Goal: Information Seeking & Learning: Learn about a topic

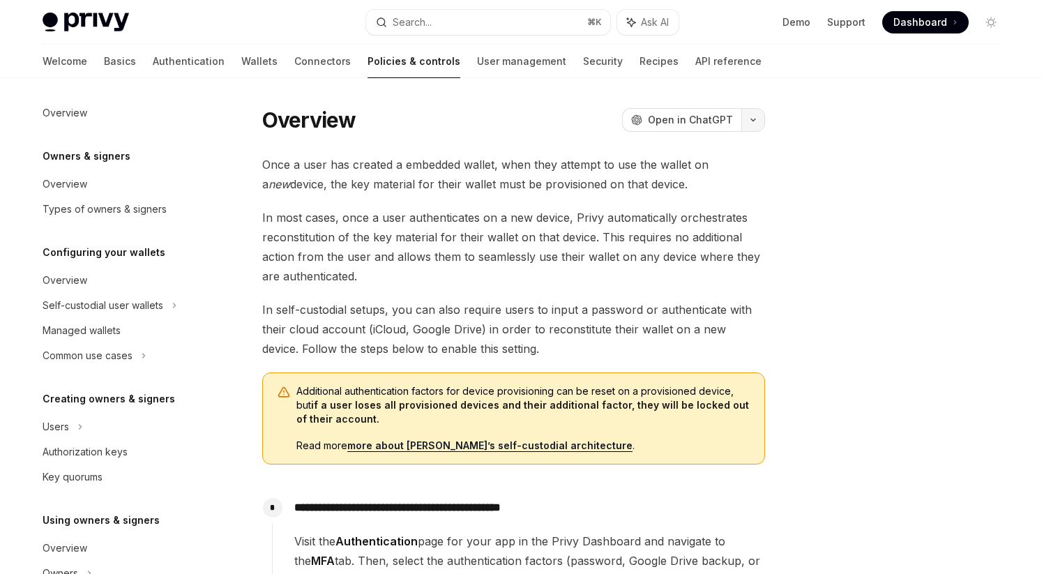
click at [754, 119] on icon "button" at bounding box center [753, 120] width 4 height 2
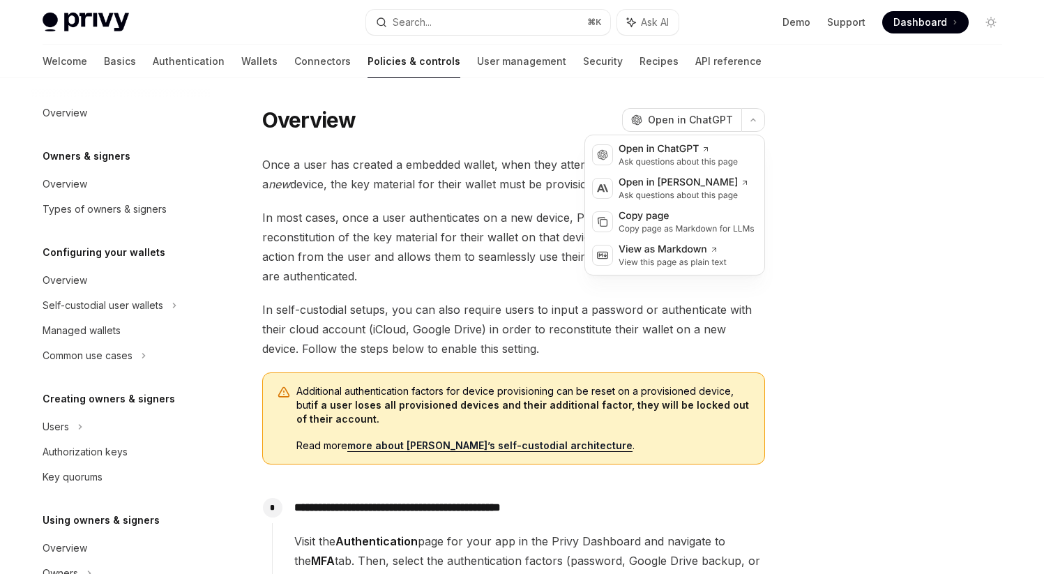
click at [827, 327] on div at bounding box center [908, 340] width 212 height 468
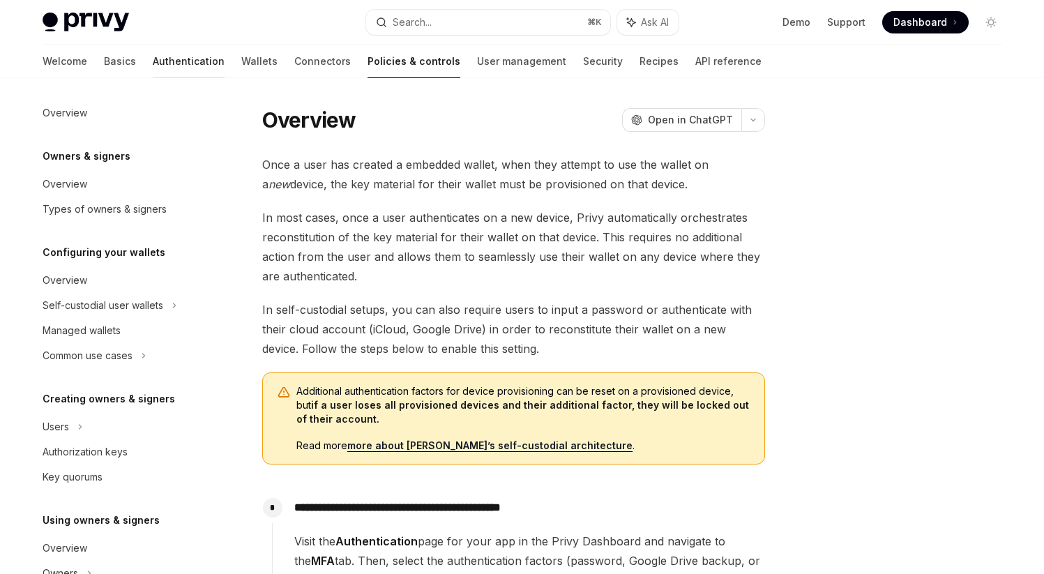
click at [153, 63] on link "Authentication" at bounding box center [189, 61] width 72 height 33
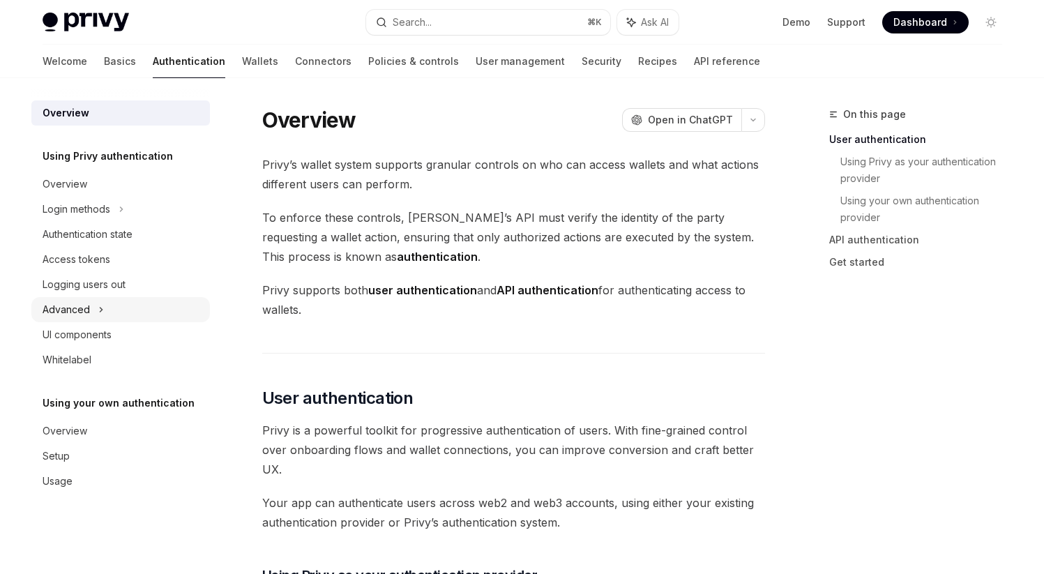
click at [96, 308] on div "Advanced" at bounding box center [120, 309] width 179 height 25
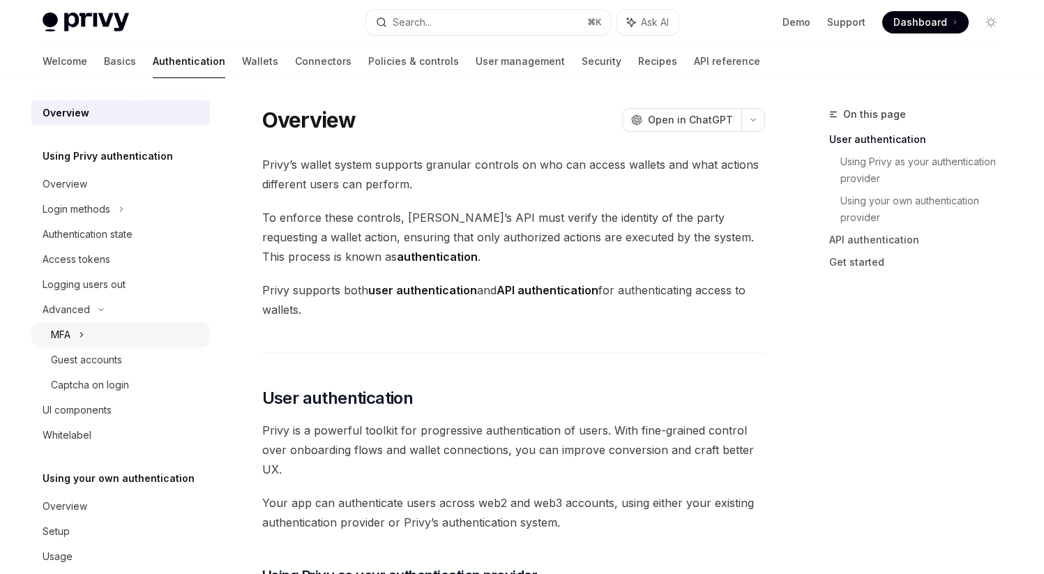
click at [75, 339] on div "MFA" at bounding box center [120, 334] width 179 height 25
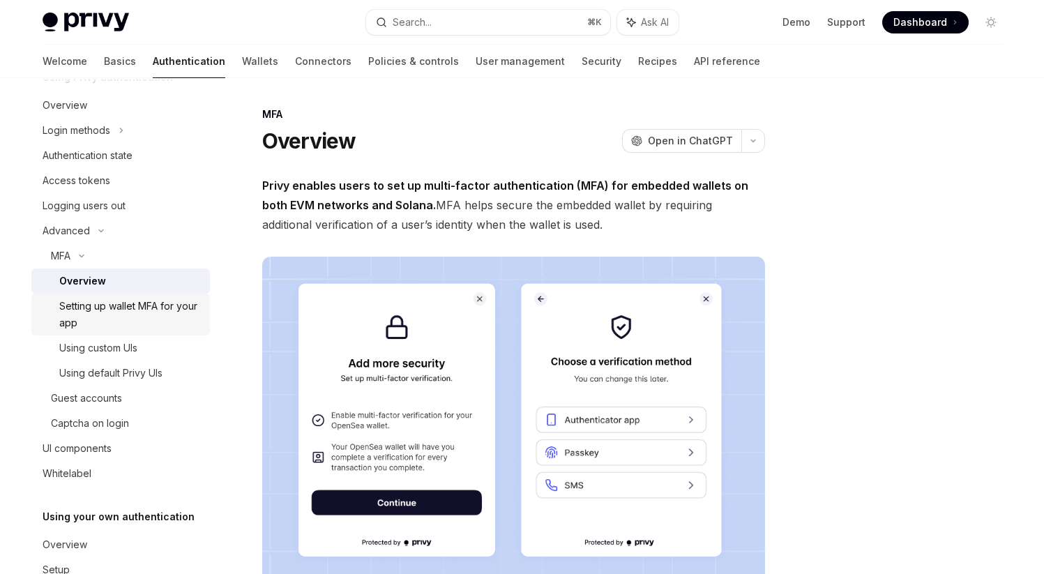
scroll to position [83, 0]
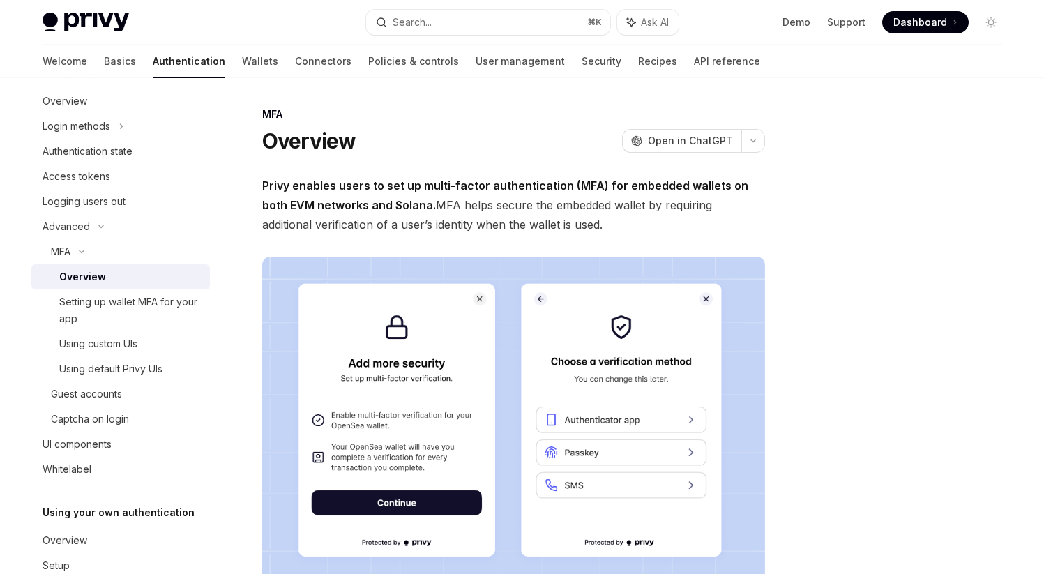
drag, startPoint x: 310, startPoint y: 188, endPoint x: 551, endPoint y: 218, distance: 243.4
click at [551, 218] on span "Privy enables users to set up multi-factor authentication (MFA) for embedded wa…" at bounding box center [513, 205] width 503 height 59
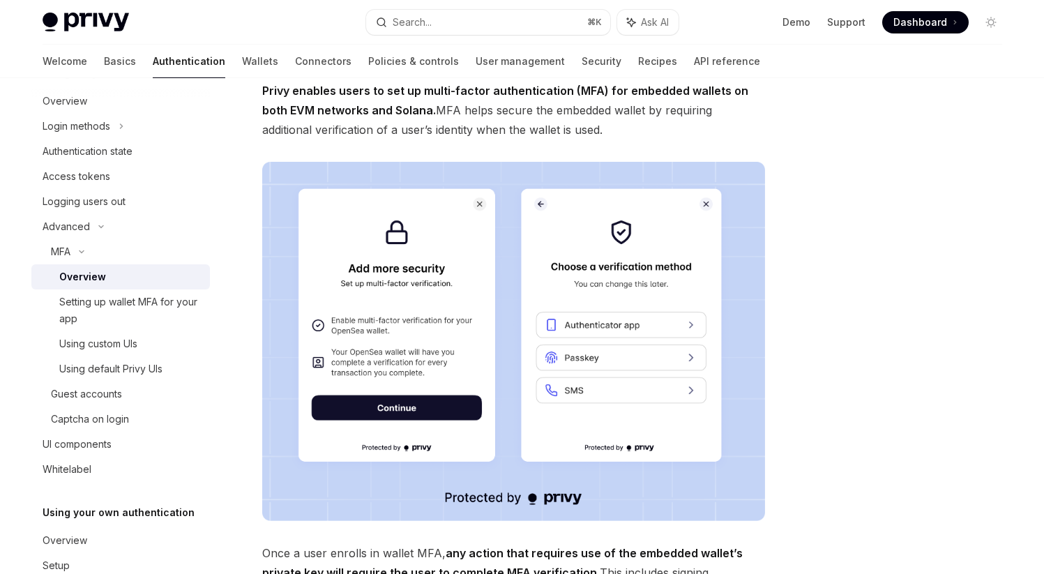
scroll to position [107, 0]
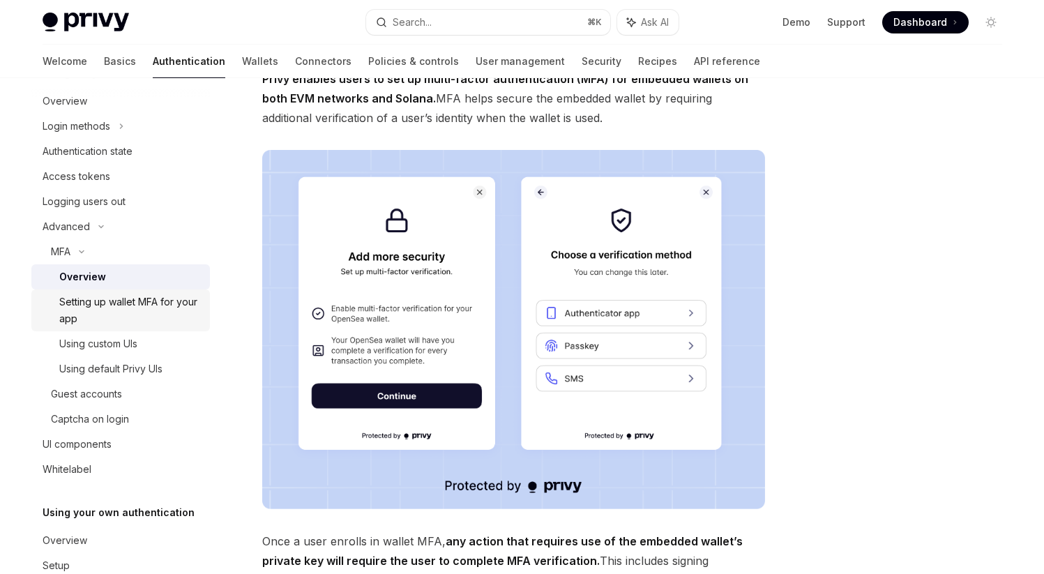
click at [118, 315] on div "Setting up wallet MFA for your app" at bounding box center [130, 310] width 142 height 33
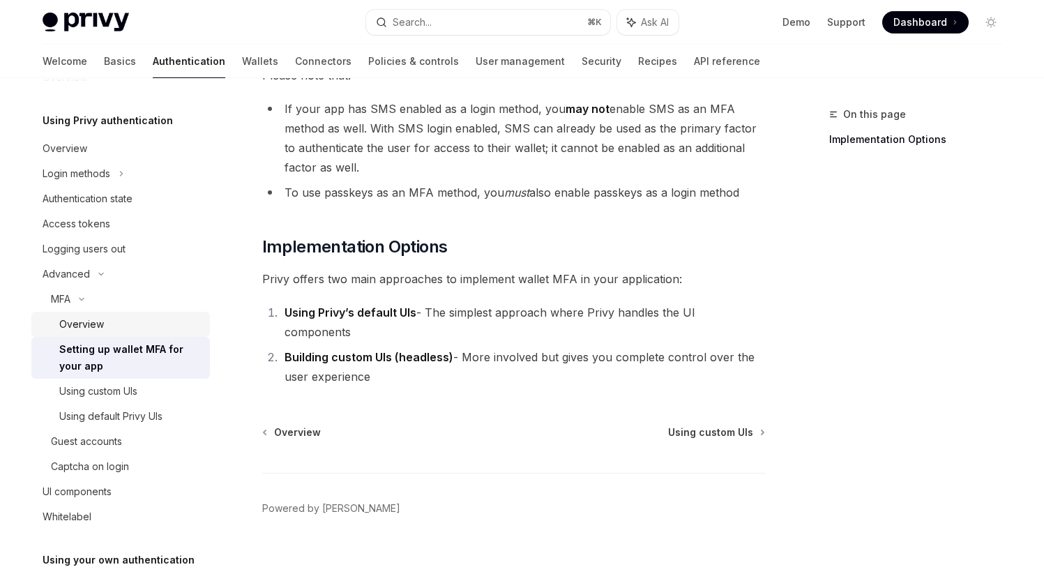
scroll to position [33, 0]
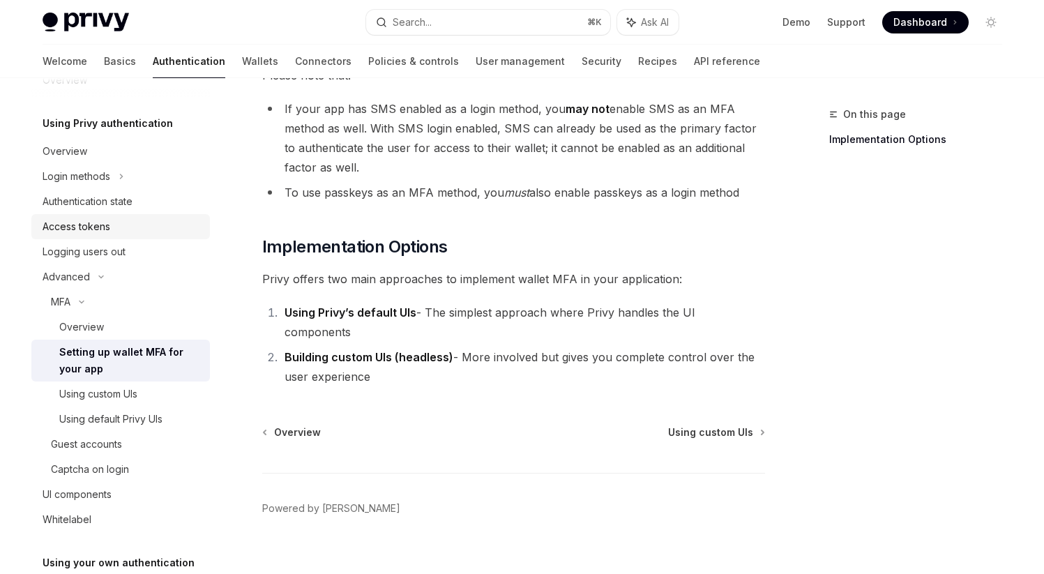
click at [86, 231] on div "Access tokens" at bounding box center [77, 226] width 68 height 17
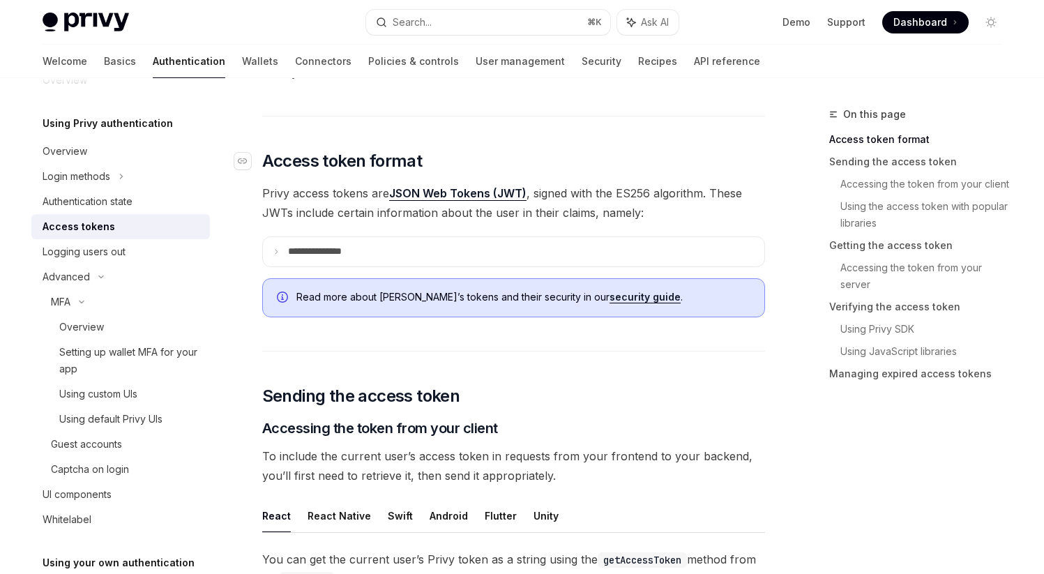
scroll to position [209, 0]
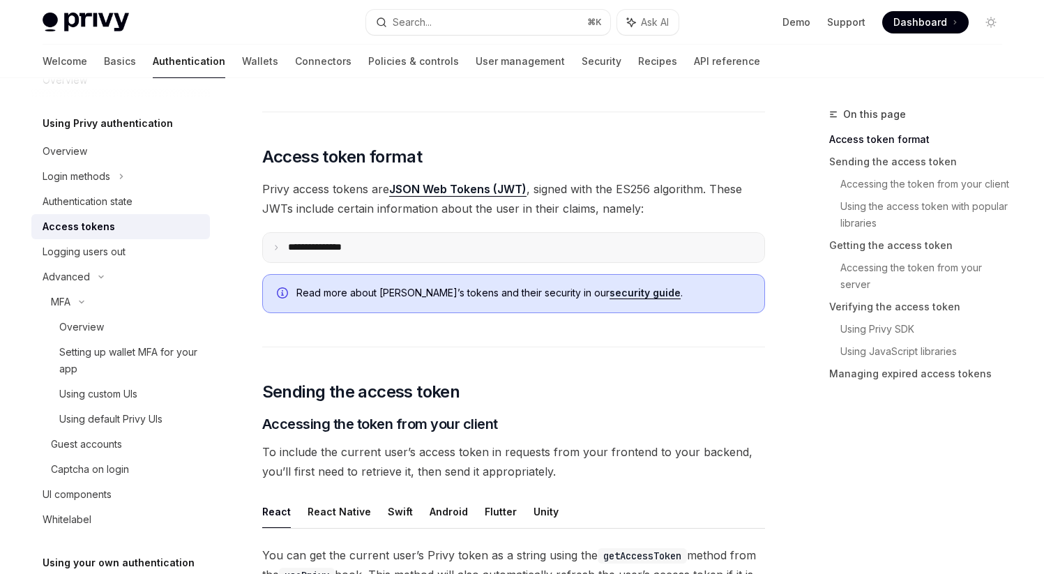
click at [276, 253] on summary "**********" at bounding box center [514, 247] width 502 height 29
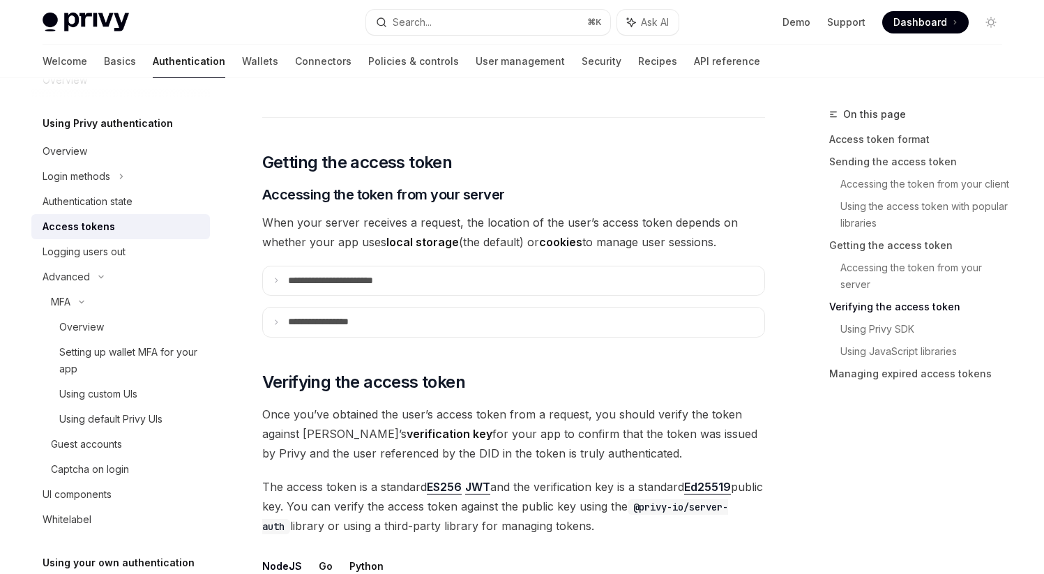
scroll to position [2131, 0]
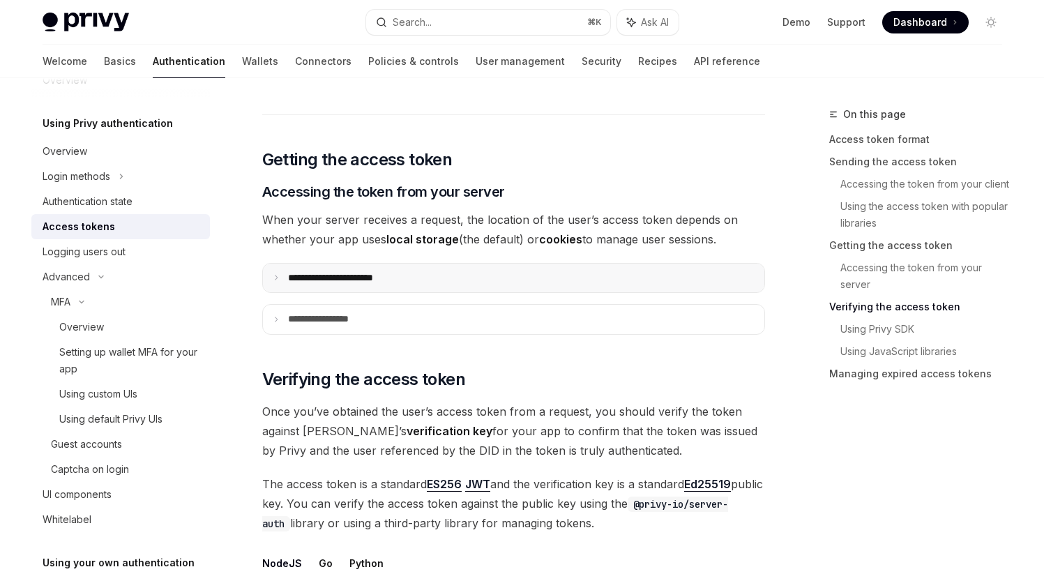
click at [278, 278] on icon at bounding box center [276, 277] width 7 height 7
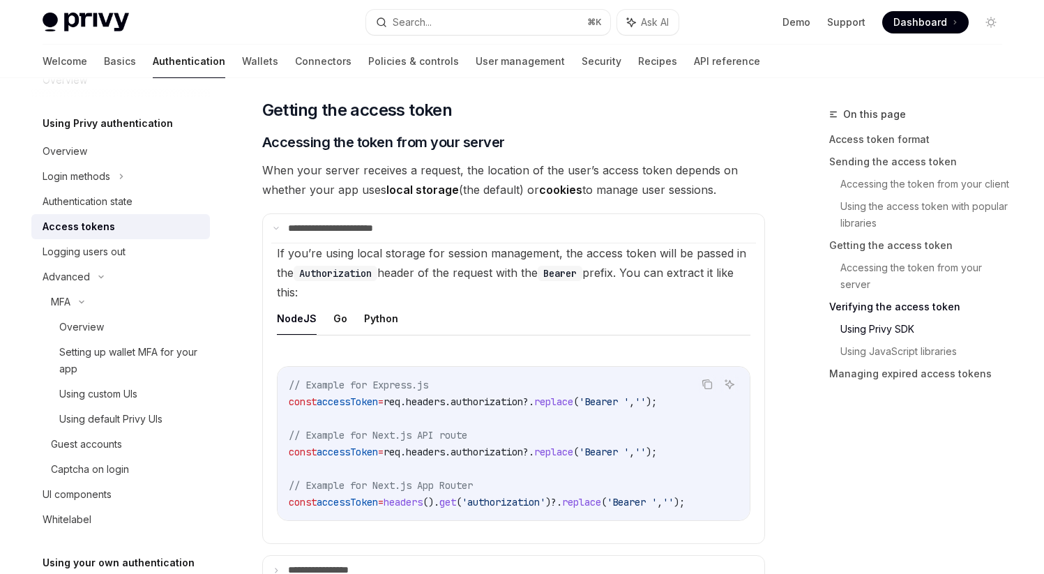
scroll to position [2156, 0]
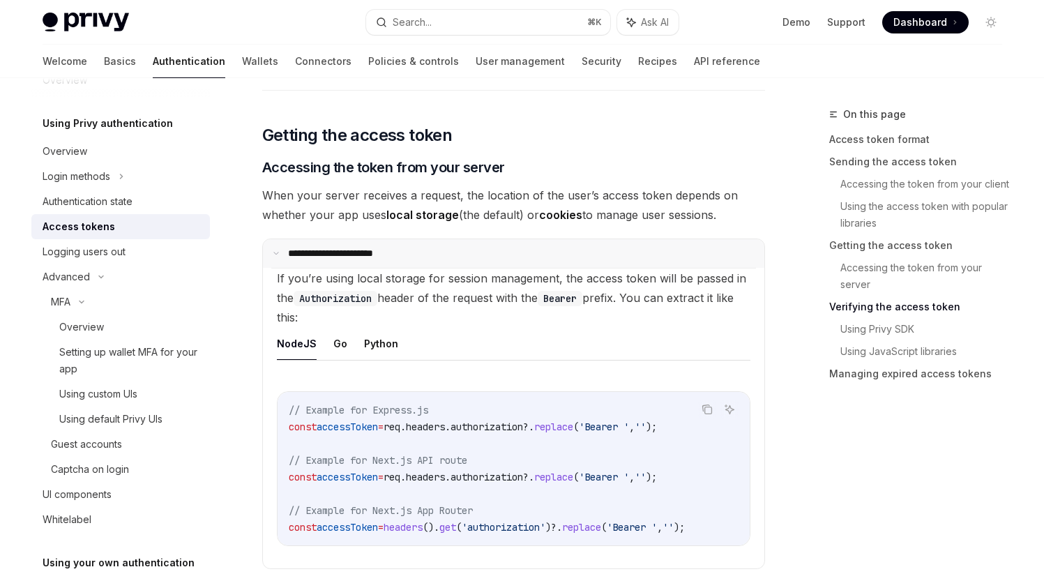
click at [276, 258] on summary "**********" at bounding box center [514, 253] width 502 height 29
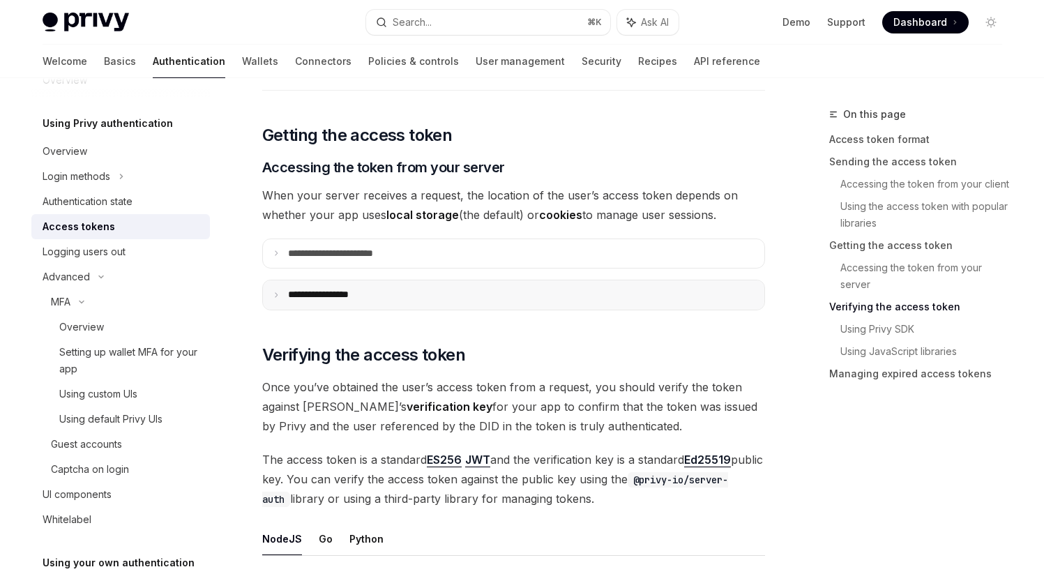
click at [276, 294] on icon at bounding box center [276, 295] width 7 height 7
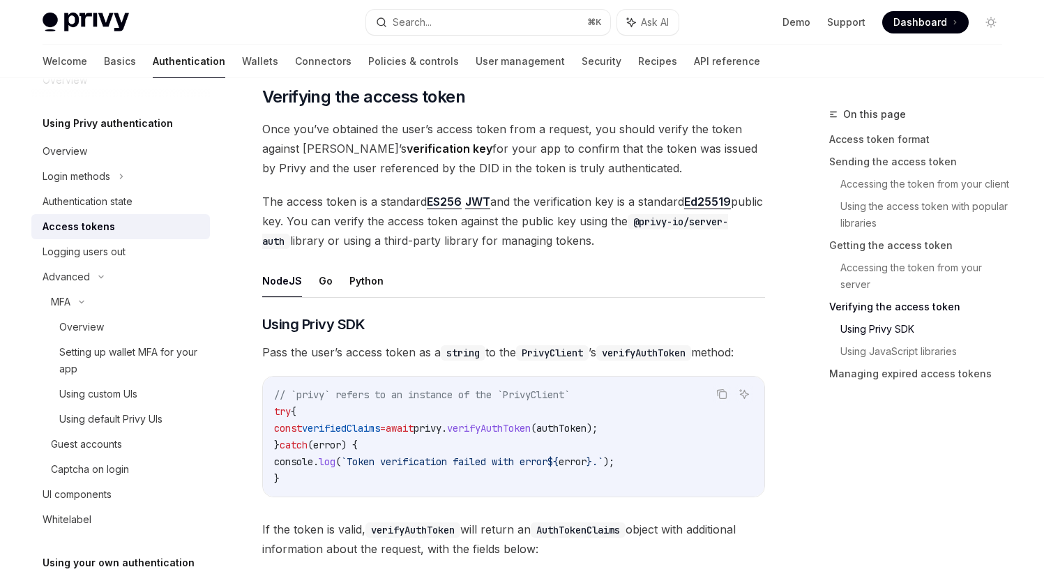
scroll to position [2715, 0]
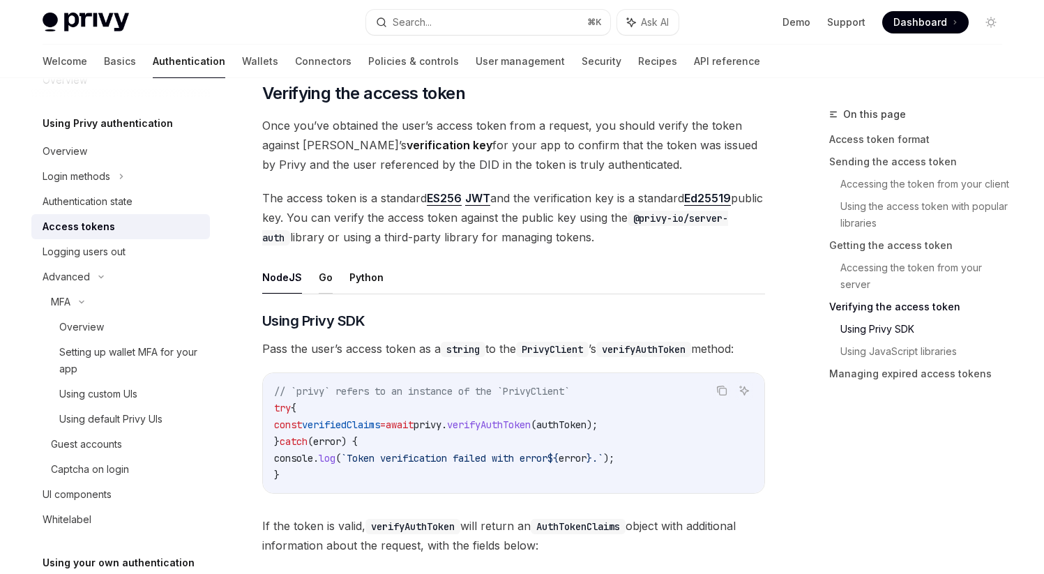
click at [322, 281] on button "Go" at bounding box center [326, 277] width 14 height 33
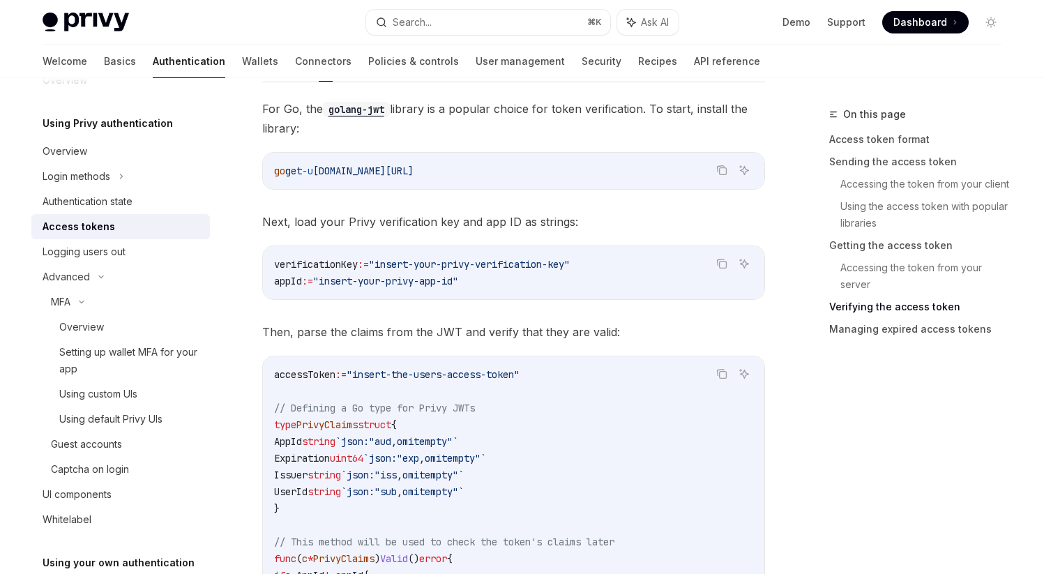
scroll to position [2930, 0]
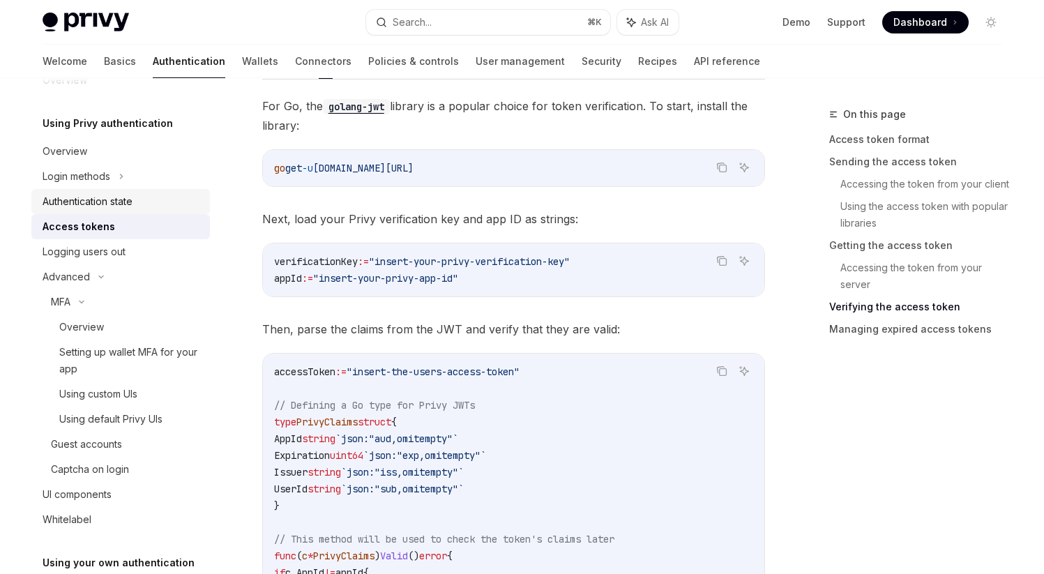
click at [107, 199] on div "Authentication state" at bounding box center [88, 201] width 90 height 17
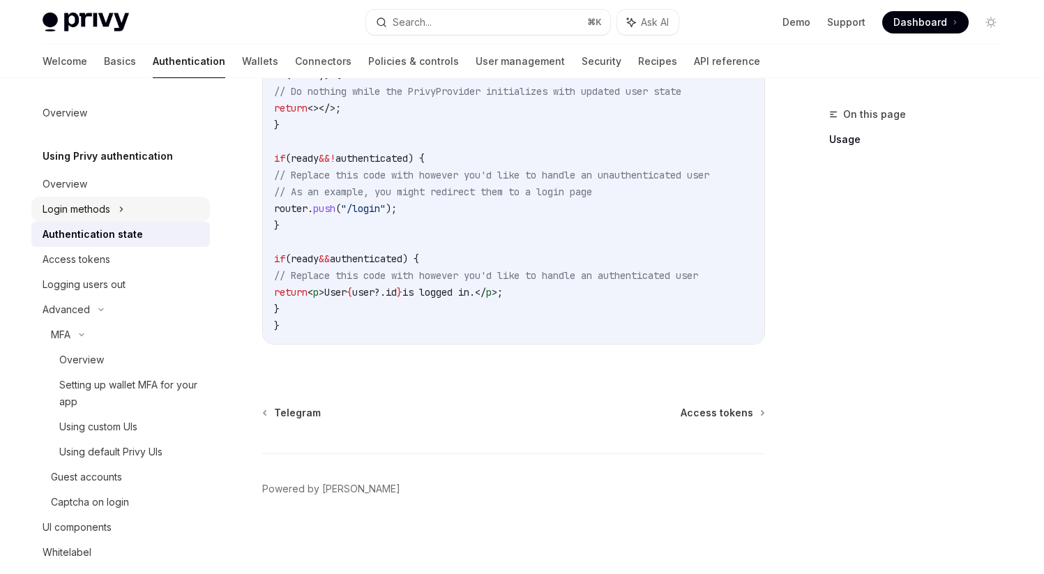
click at [69, 215] on div "Login methods" at bounding box center [77, 209] width 68 height 17
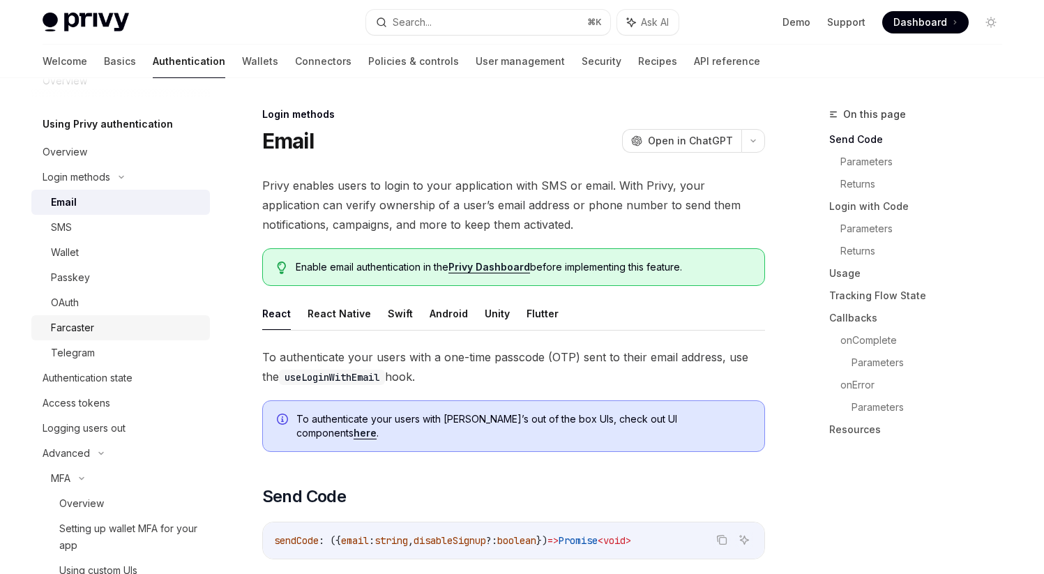
scroll to position [34, 0]
click at [90, 347] on div "Telegram" at bounding box center [73, 351] width 44 height 17
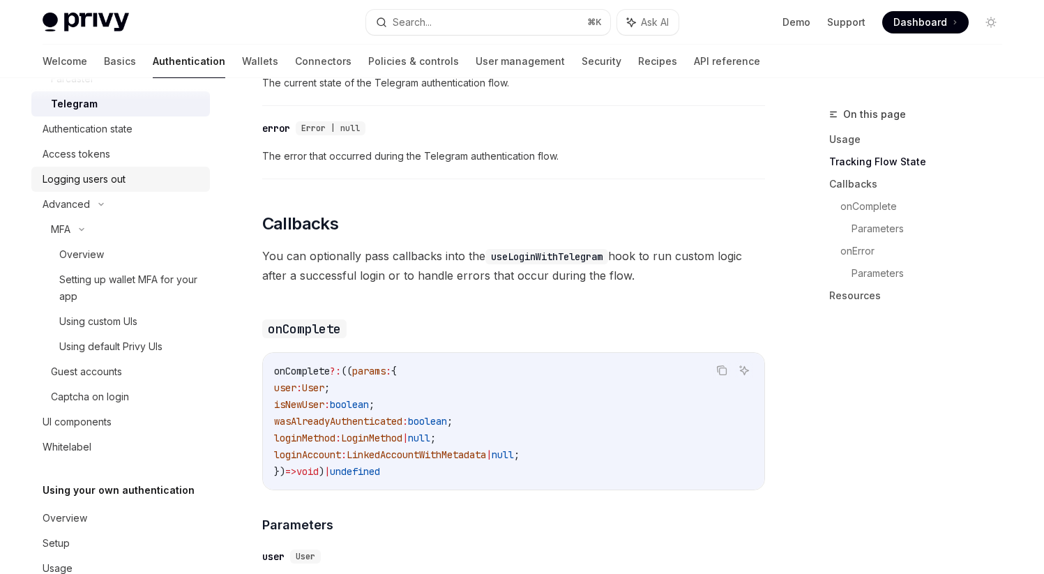
scroll to position [316, 0]
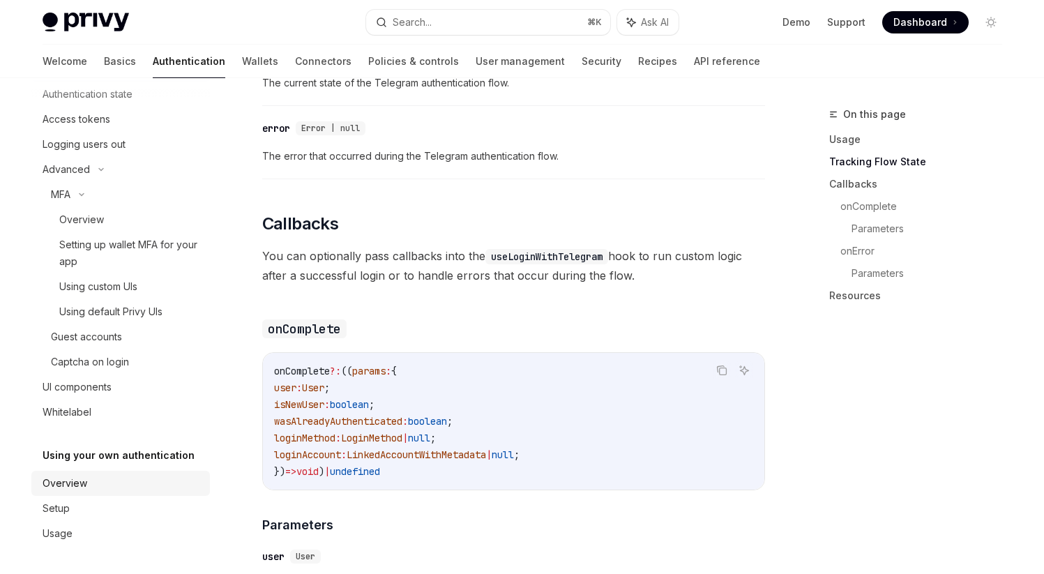
click at [94, 481] on div "Overview" at bounding box center [122, 483] width 159 height 17
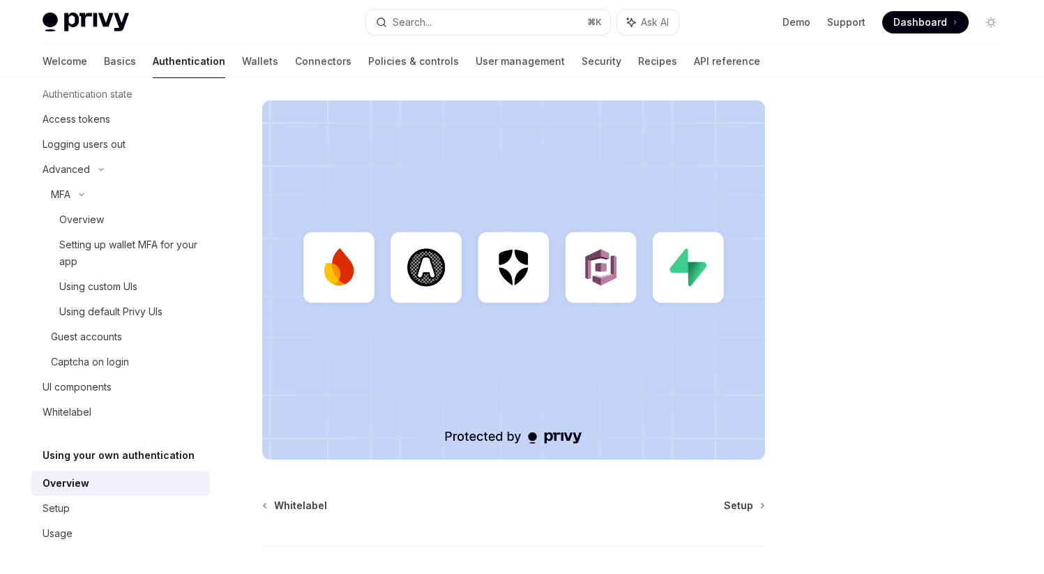
scroll to position [368, 0]
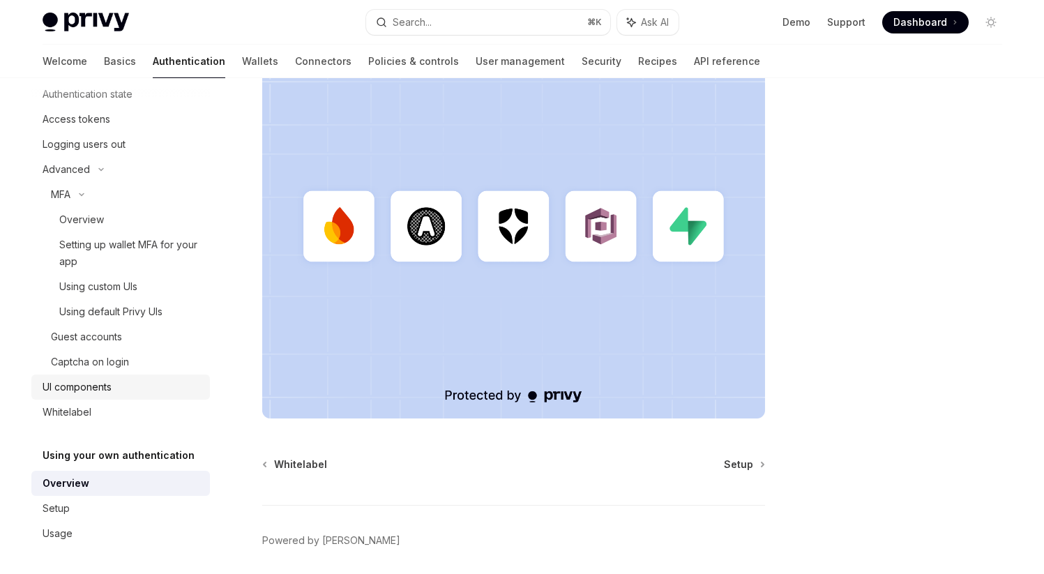
click at [91, 391] on div "UI components" at bounding box center [77, 387] width 69 height 17
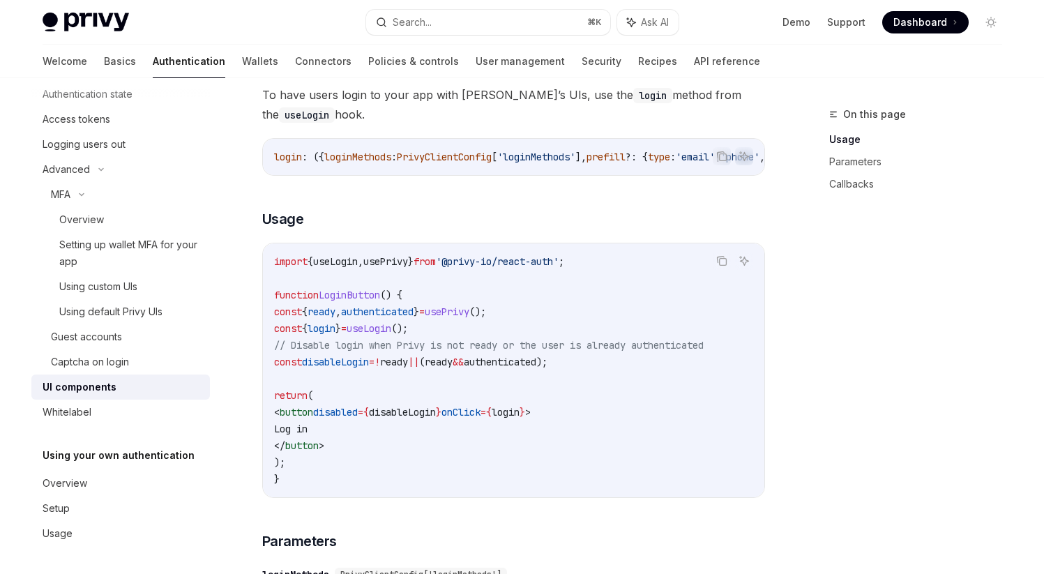
scroll to position [818, 0]
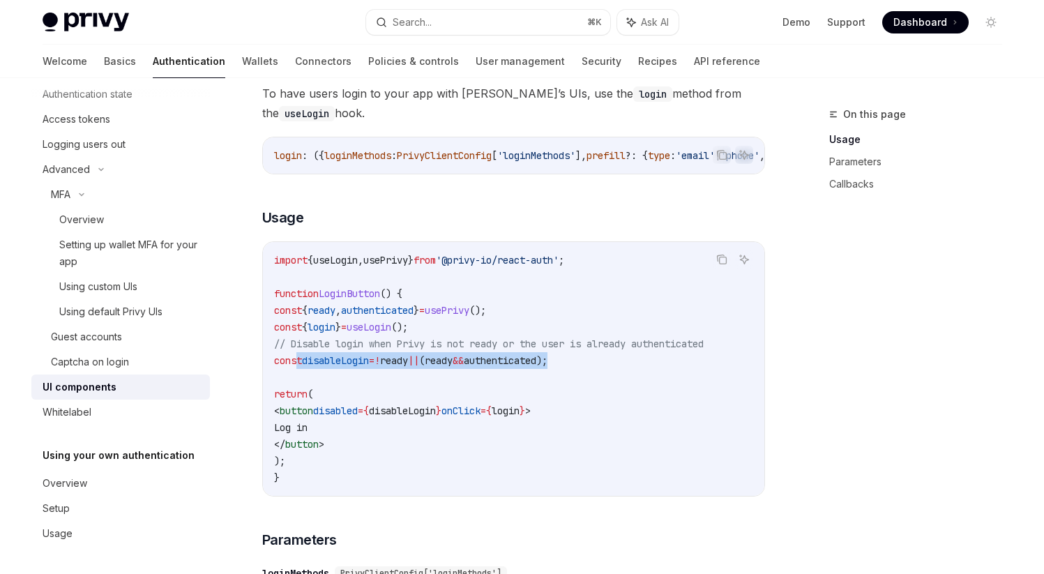
drag, startPoint x: 297, startPoint y: 367, endPoint x: 655, endPoint y: 367, distance: 358.6
click at [655, 367] on code "import { useLogin , usePrivy } from '@privy-io/react-auth' ; function LoginButt…" at bounding box center [513, 369] width 479 height 234
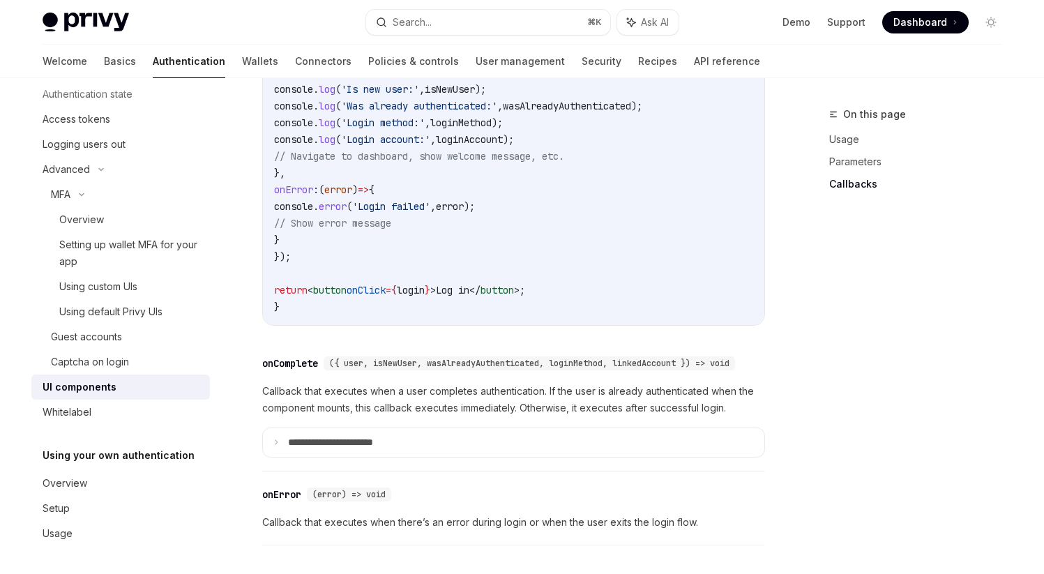
scroll to position [1870, 0]
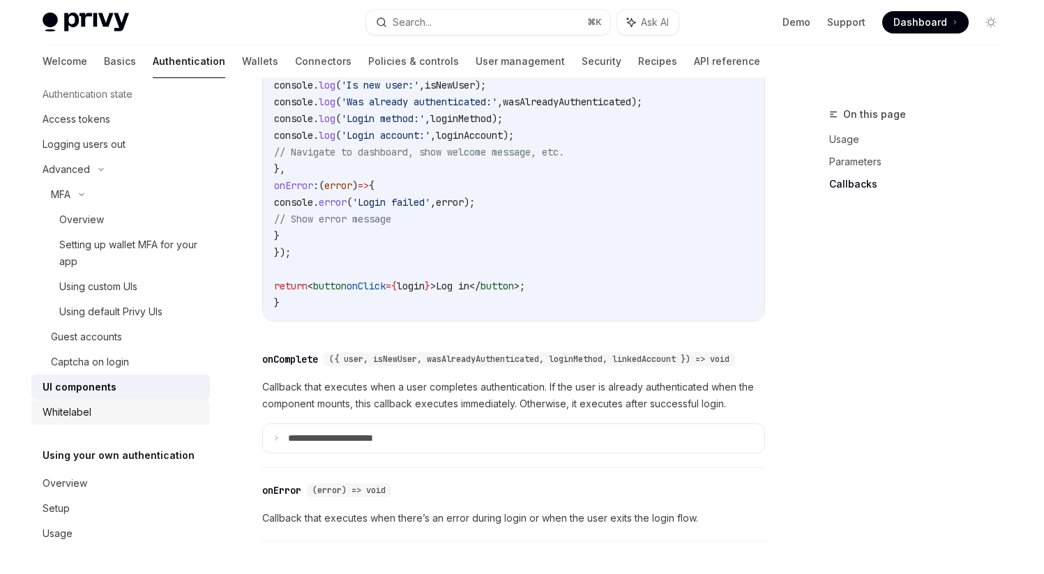
click at [102, 409] on div "Whitelabel" at bounding box center [122, 412] width 159 height 17
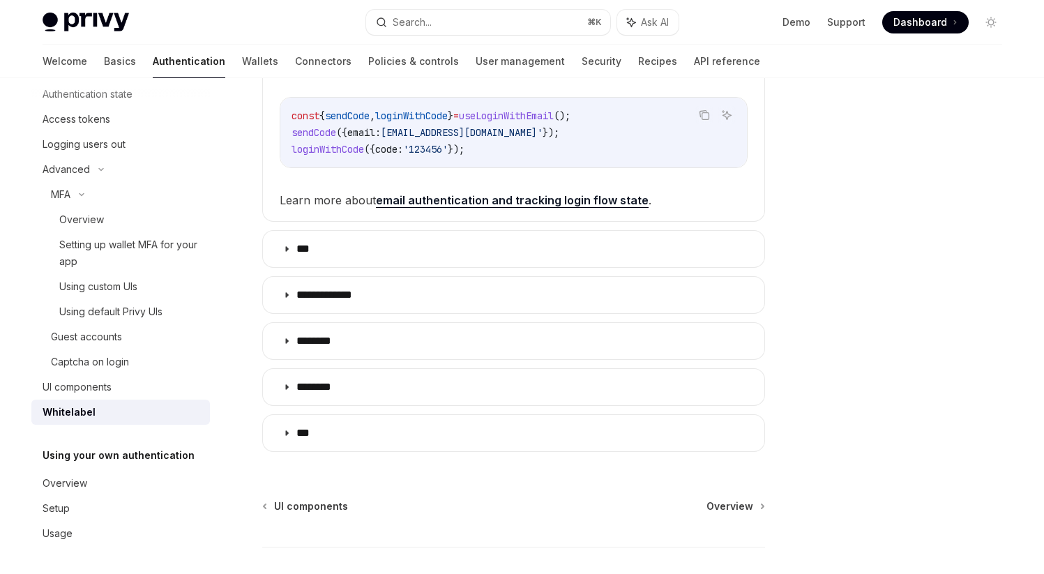
scroll to position [433, 0]
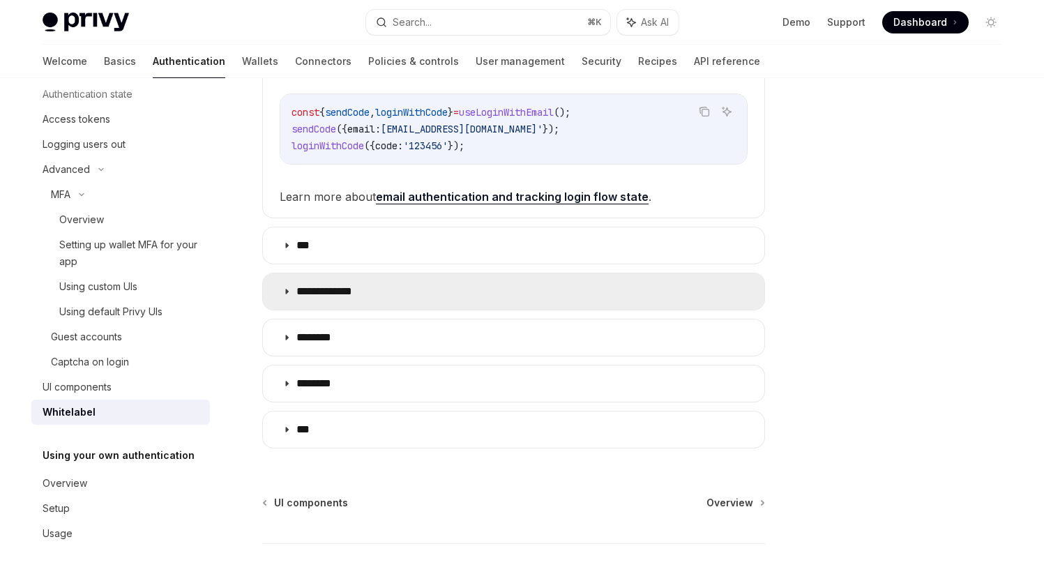
click at [287, 293] on icon at bounding box center [287, 291] width 8 height 8
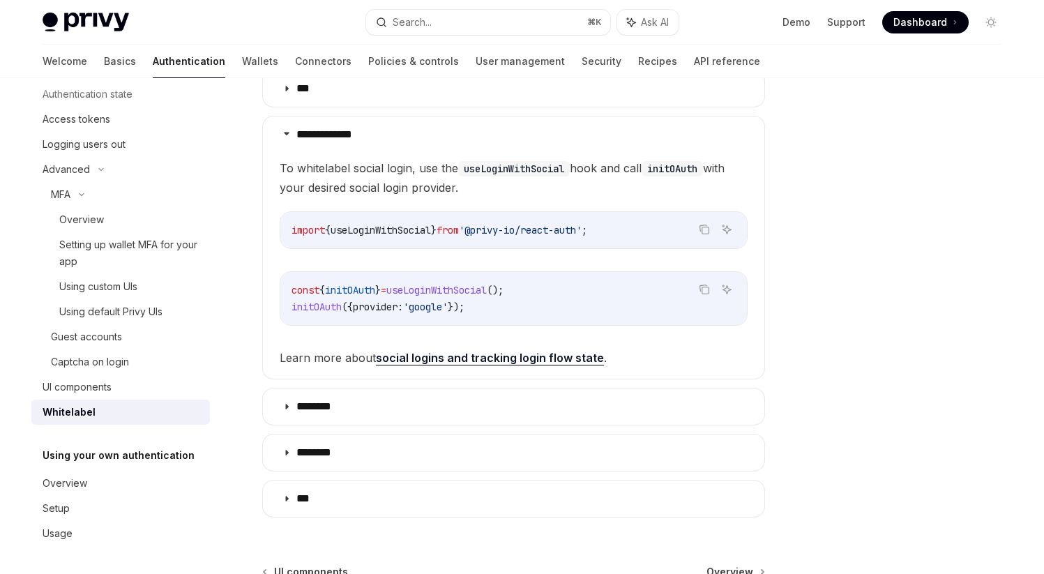
scroll to position [592, 0]
click at [447, 359] on link "social logins and tracking login flow state" at bounding box center [490, 357] width 228 height 15
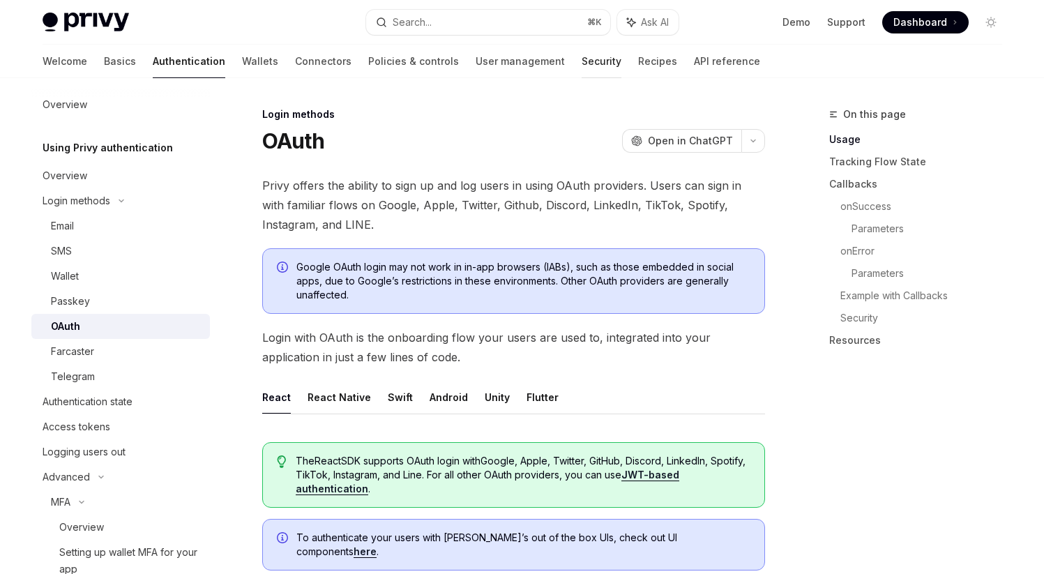
click at [582, 66] on link "Security" at bounding box center [602, 61] width 40 height 33
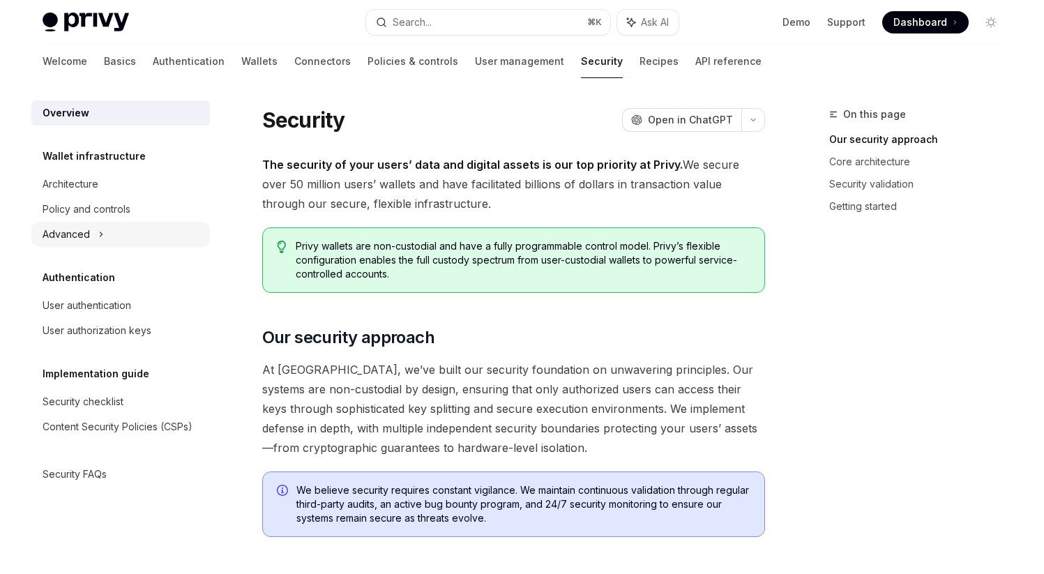
click at [91, 241] on div "Advanced" at bounding box center [120, 234] width 179 height 25
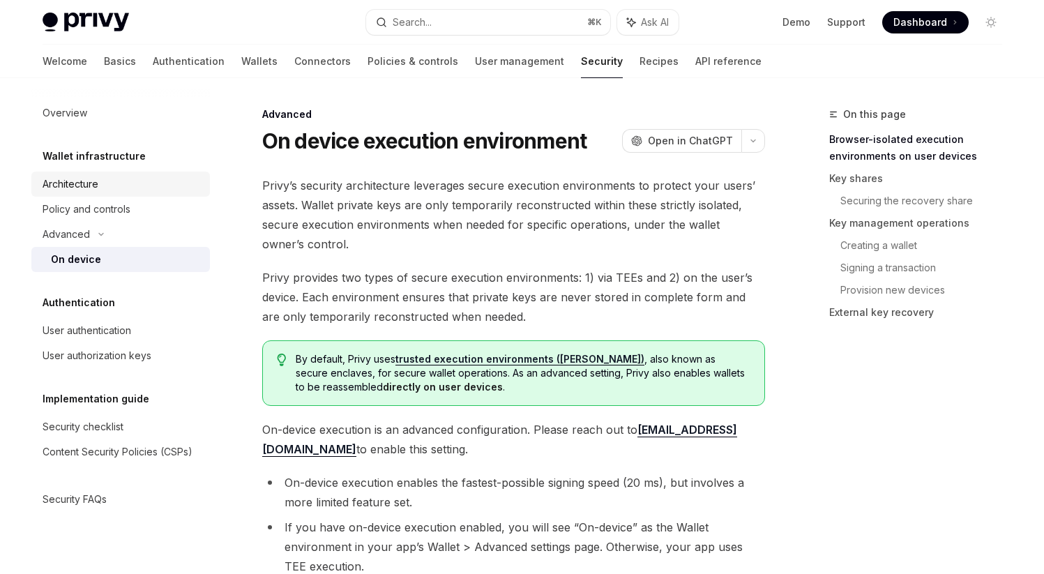
click at [77, 183] on div "Architecture" at bounding box center [71, 184] width 56 height 17
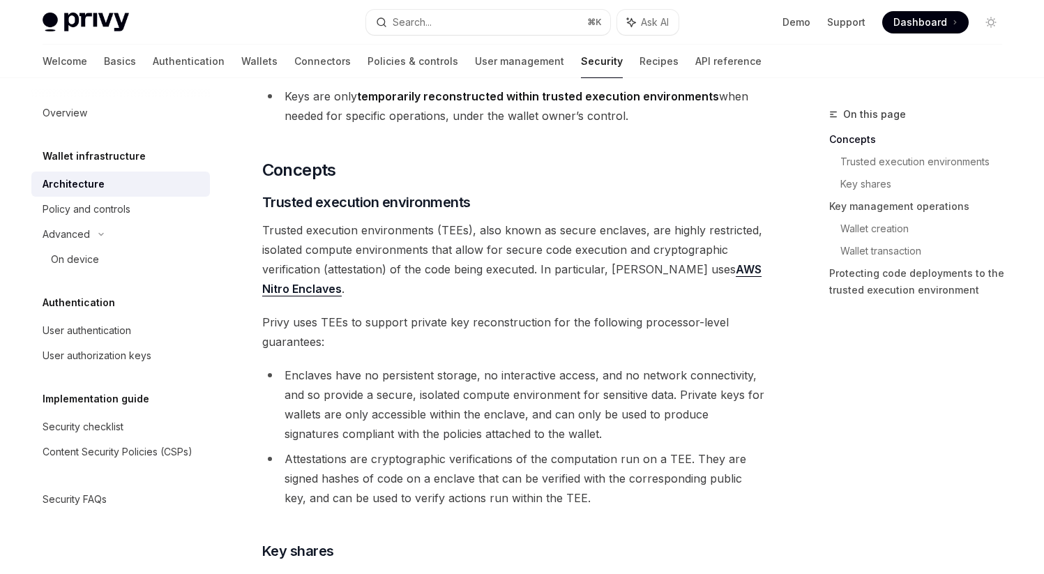
scroll to position [3, 0]
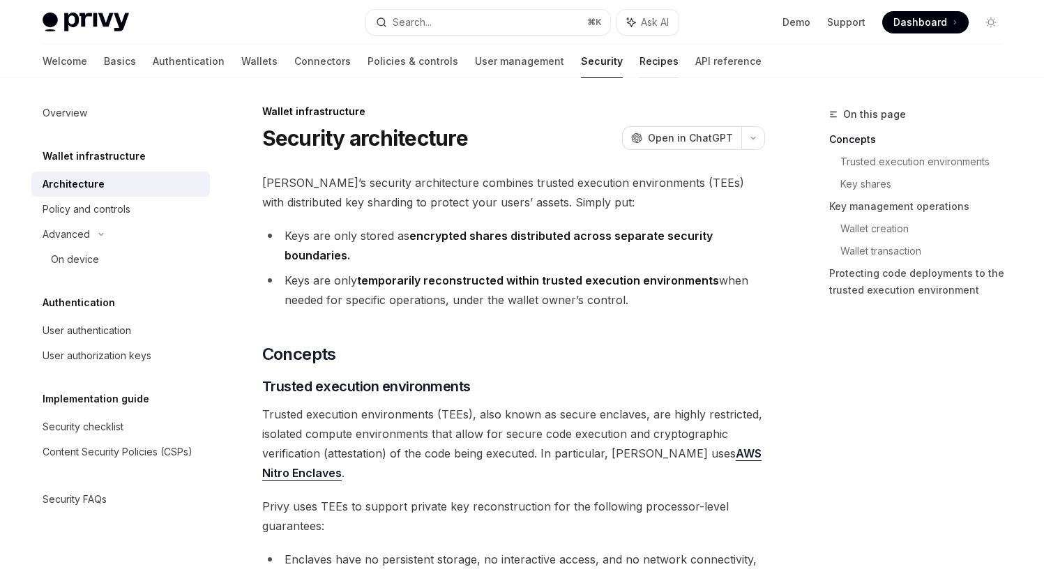
click at [640, 71] on link "Recipes" at bounding box center [659, 61] width 39 height 33
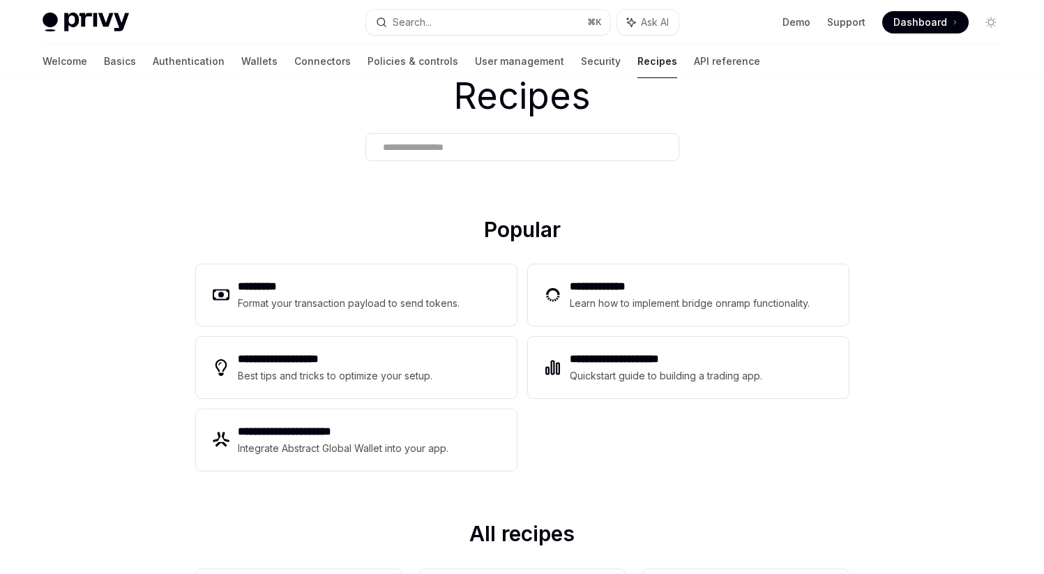
scroll to position [73, 0]
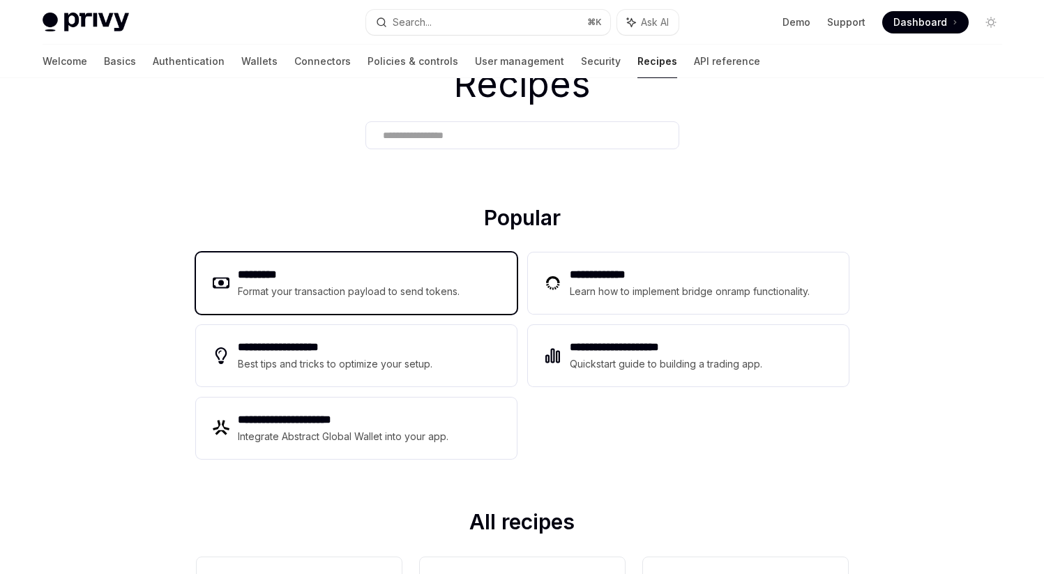
click at [382, 284] on div "Format your transaction payload to send tokens." at bounding box center [349, 291] width 223 height 17
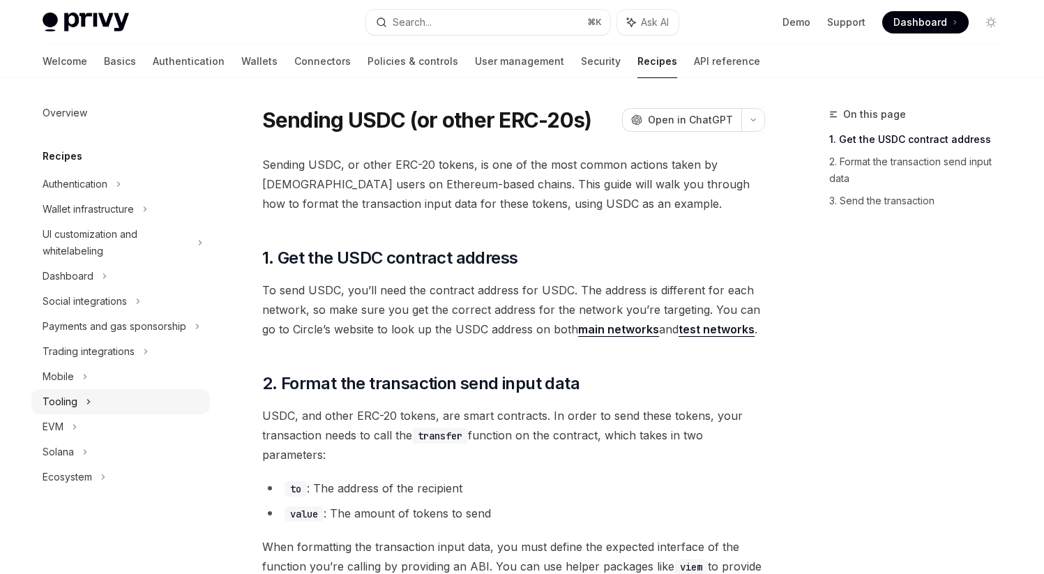
click at [73, 409] on div "Tooling" at bounding box center [60, 402] width 35 height 17
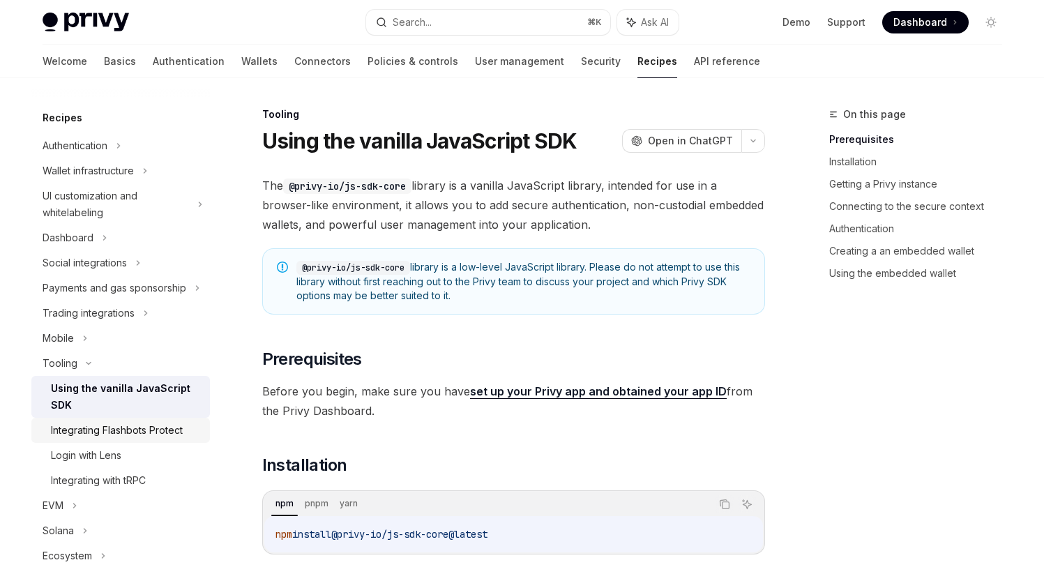
scroll to position [77, 0]
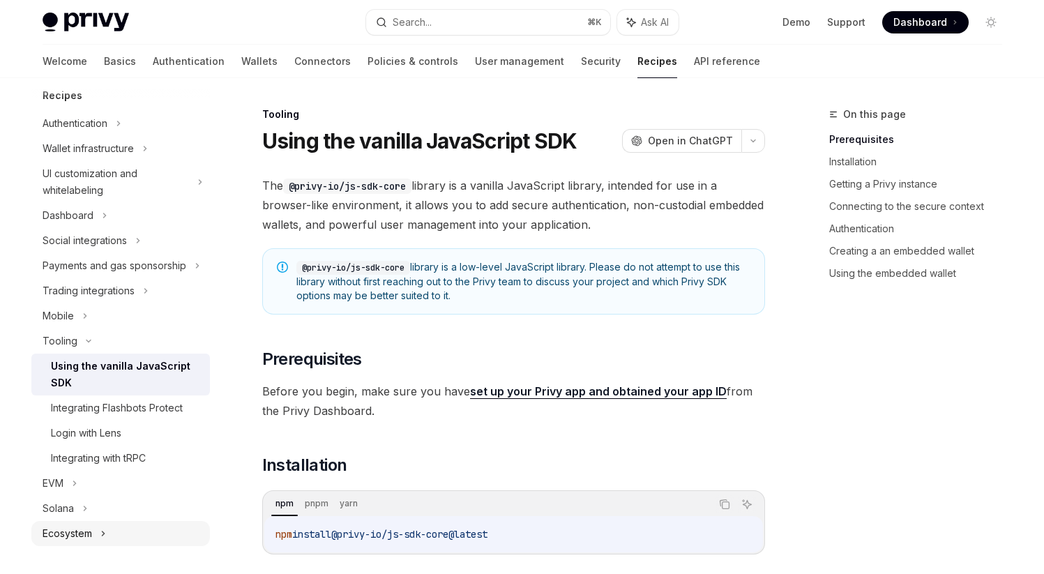
click at [83, 529] on div "Ecosystem" at bounding box center [68, 533] width 50 height 17
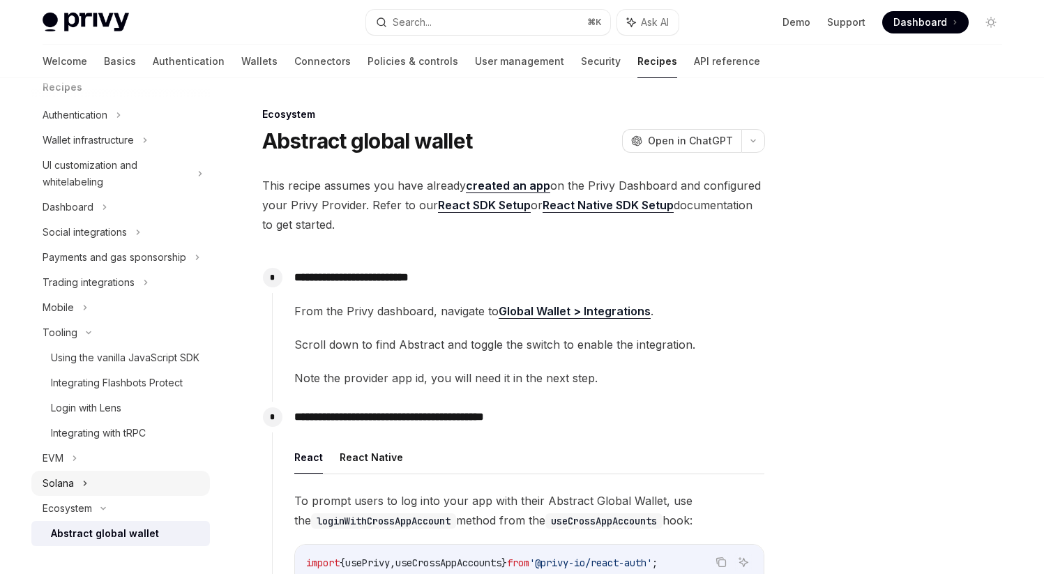
click at [89, 490] on div "Solana" at bounding box center [120, 483] width 179 height 25
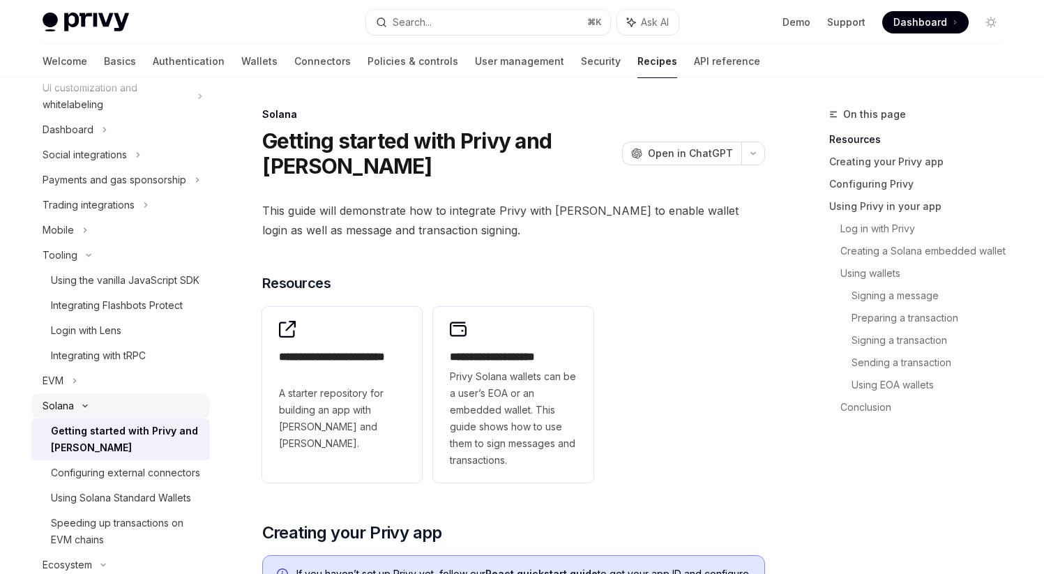
scroll to position [135, 0]
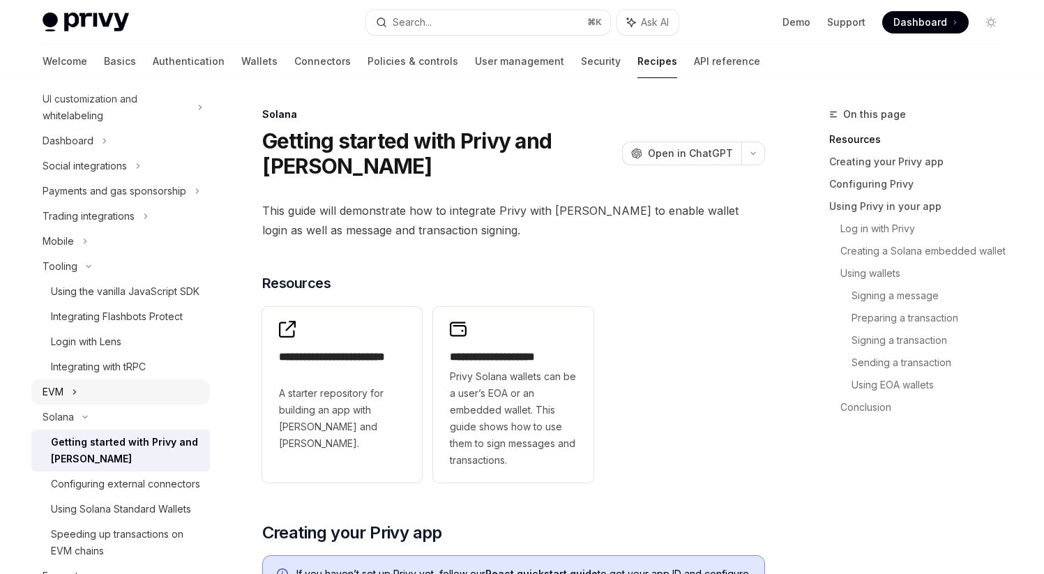
click at [71, 405] on div "EVM" at bounding box center [120, 392] width 179 height 25
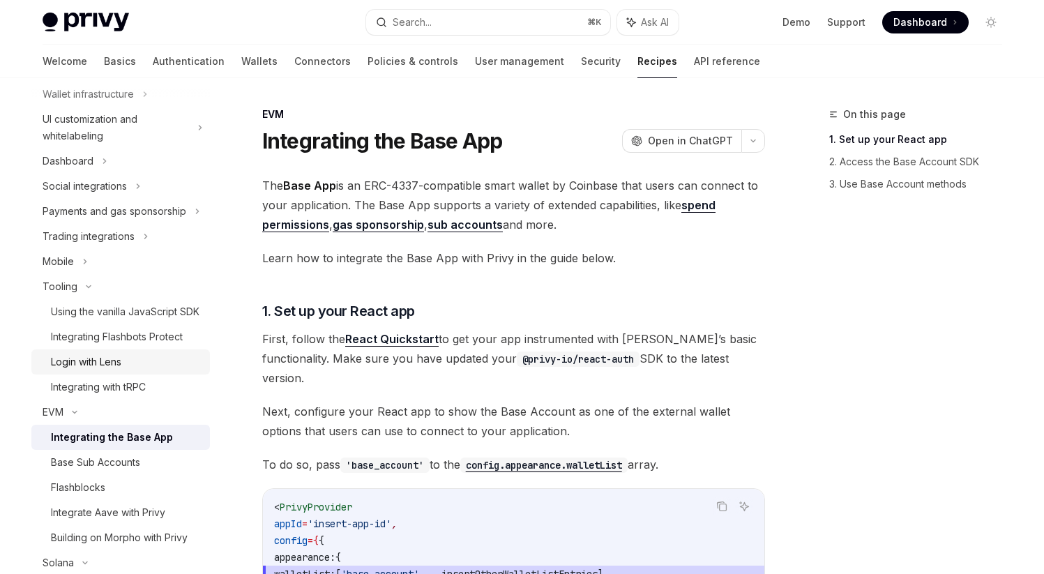
scroll to position [111, 0]
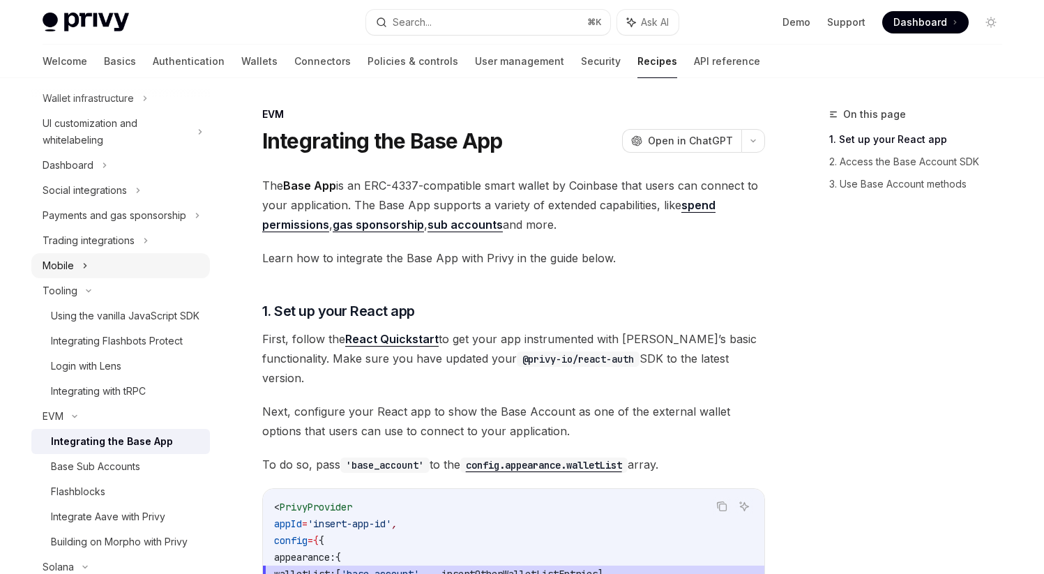
click at [84, 268] on icon at bounding box center [85, 266] width 2 height 4
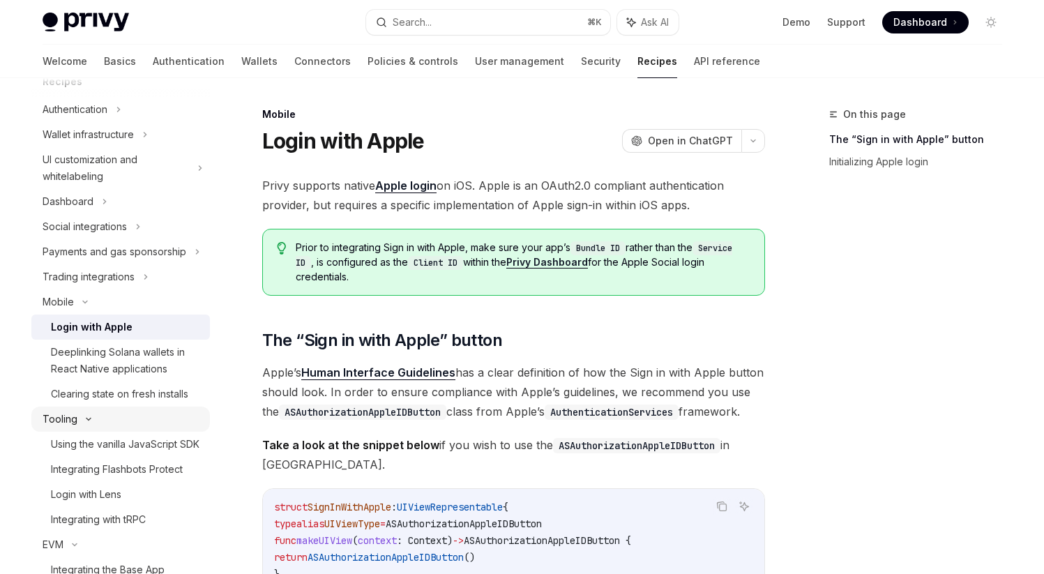
scroll to position [72, 0]
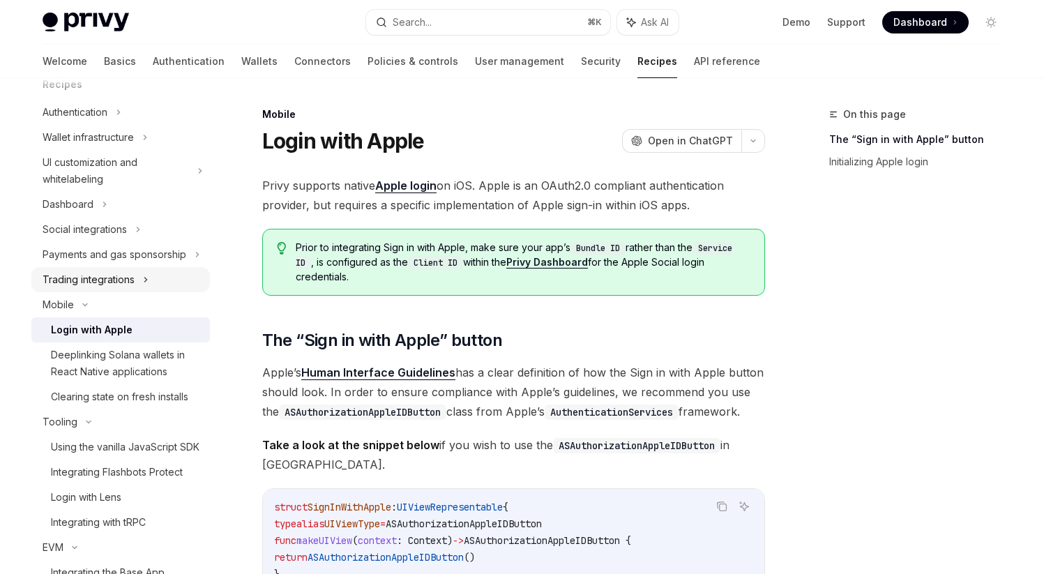
click at [143, 288] on icon at bounding box center [146, 279] width 6 height 17
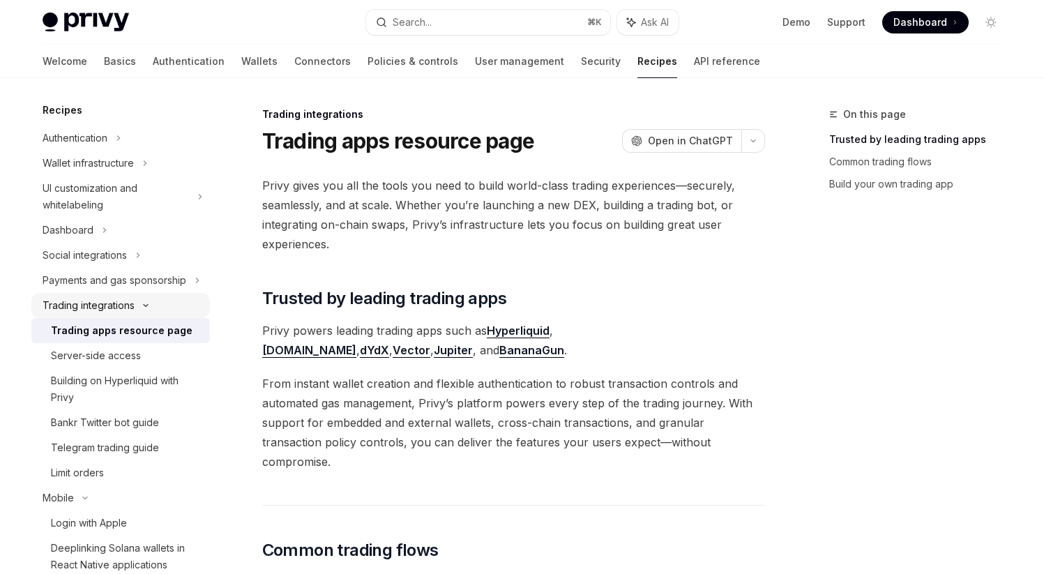
scroll to position [44, 0]
click at [195, 291] on icon at bounding box center [198, 282] width 6 height 17
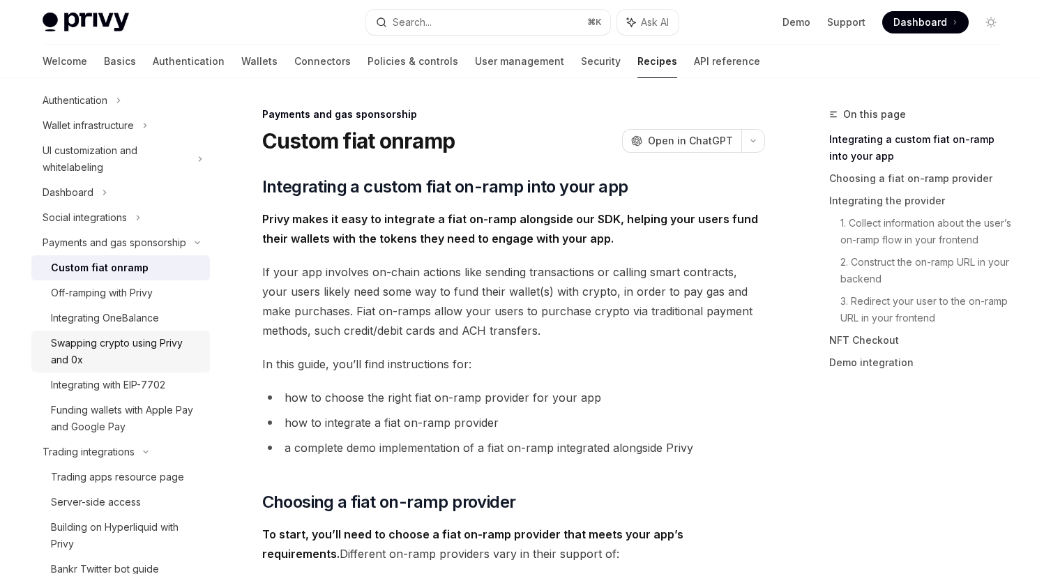
scroll to position [98, 0]
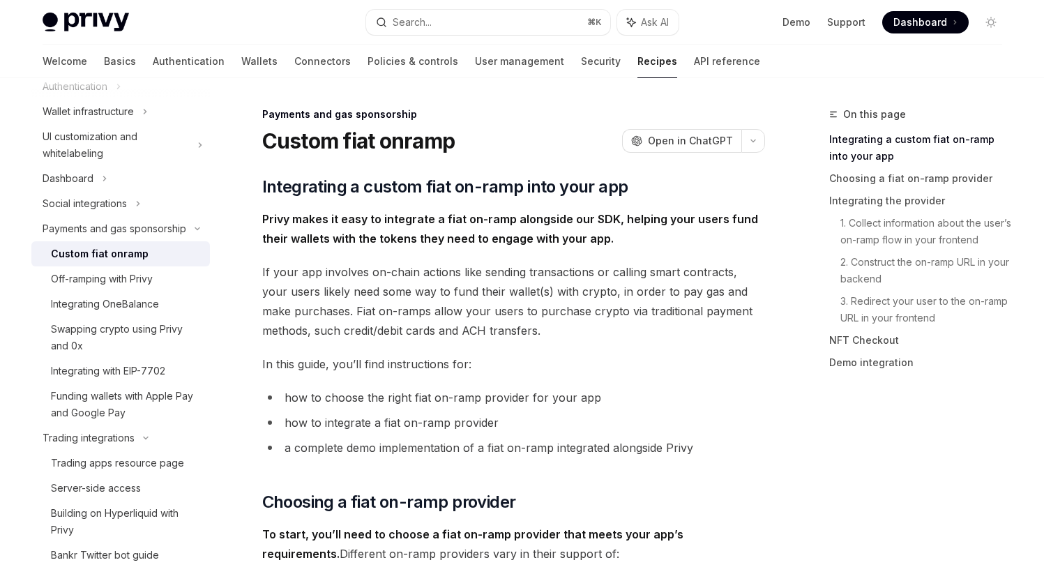
click at [127, 262] on div "Custom fiat onramp" at bounding box center [100, 254] width 98 height 17
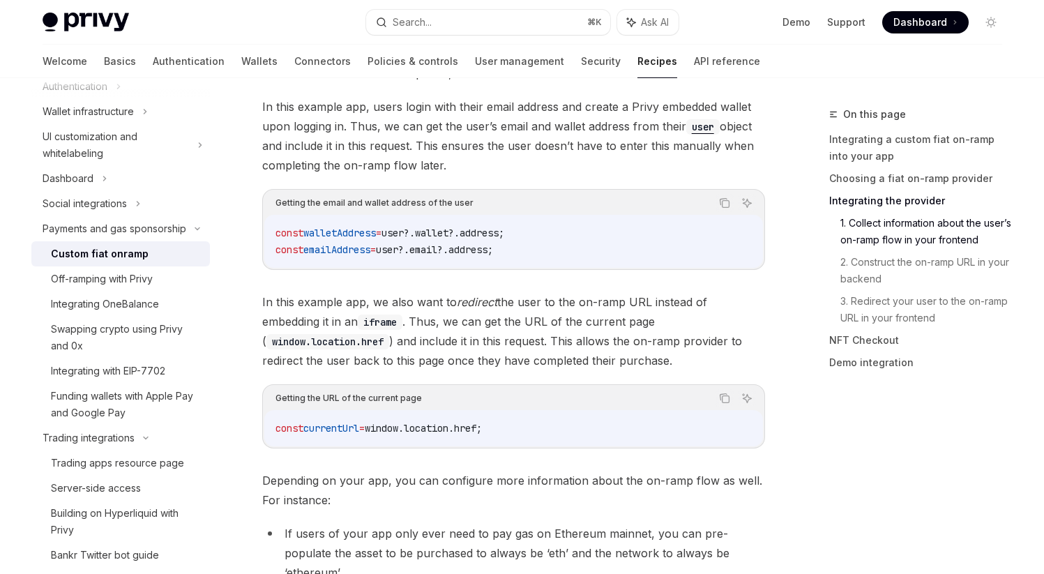
scroll to position [1387, 0]
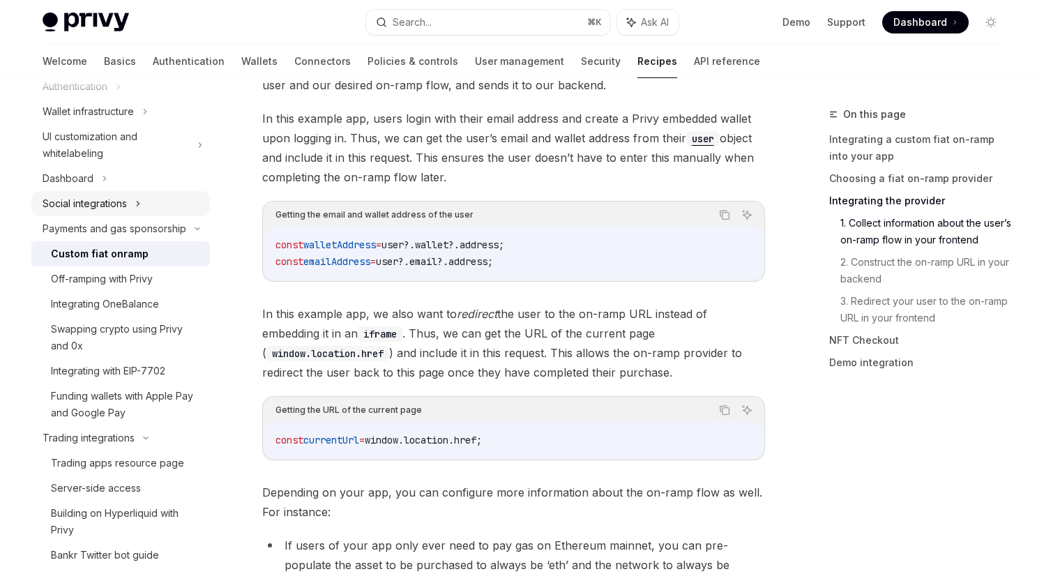
click at [137, 209] on icon at bounding box center [138, 203] width 6 height 17
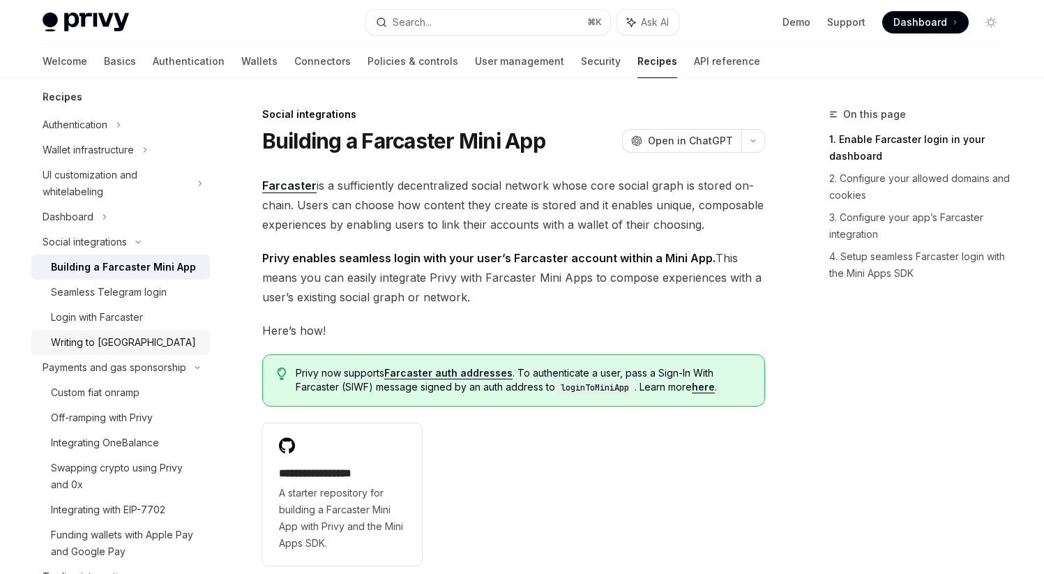
scroll to position [57, 0]
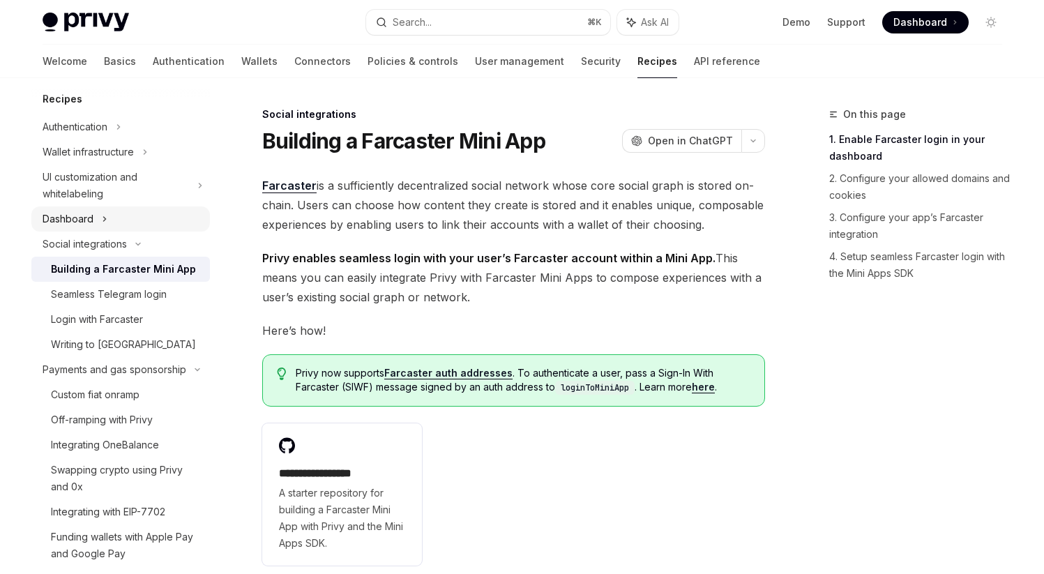
click at [102, 219] on icon at bounding box center [105, 219] width 6 height 17
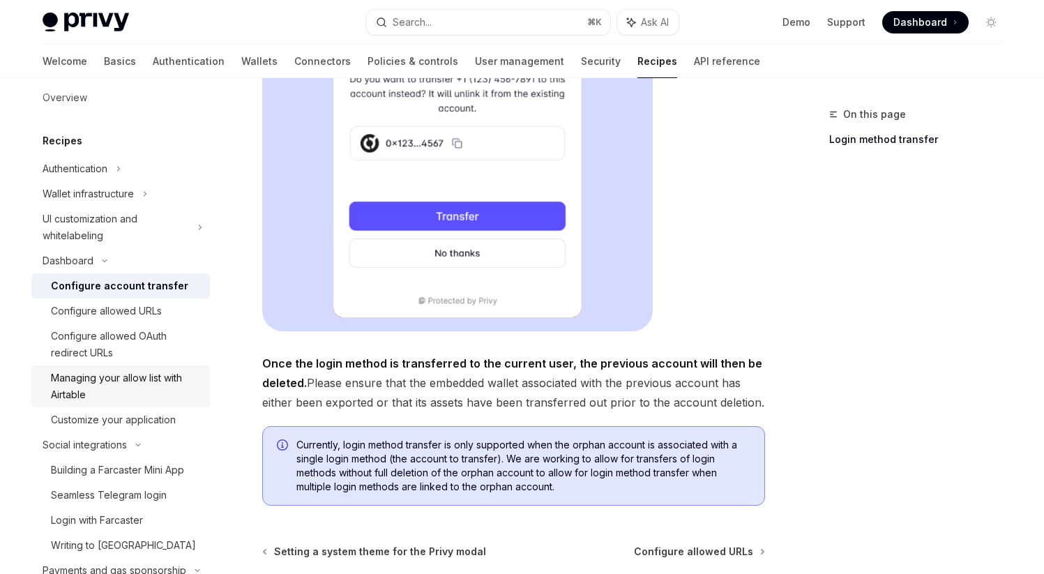
scroll to position [6, 0]
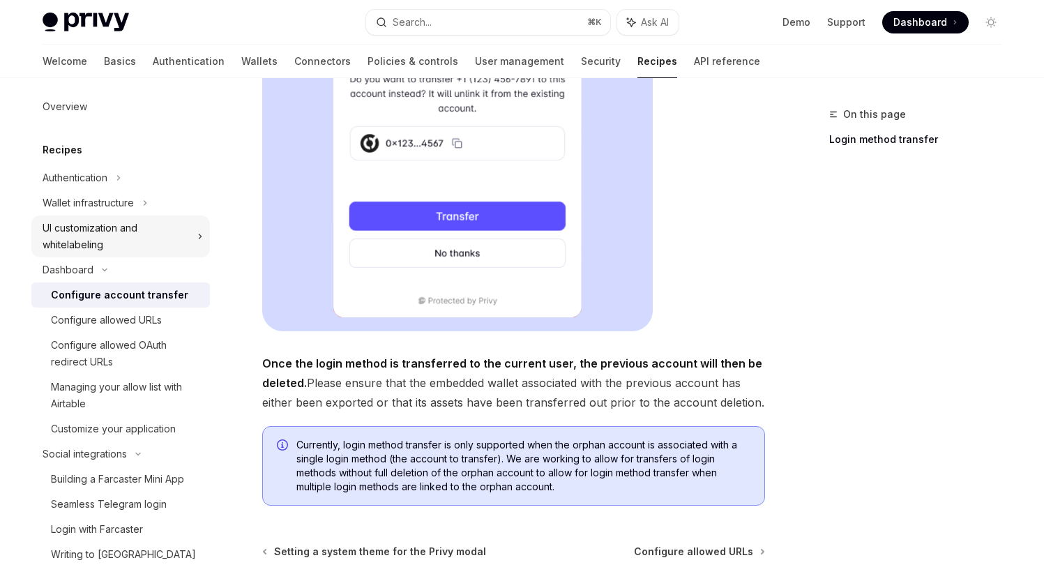
click at [197, 240] on icon at bounding box center [200, 236] width 6 height 17
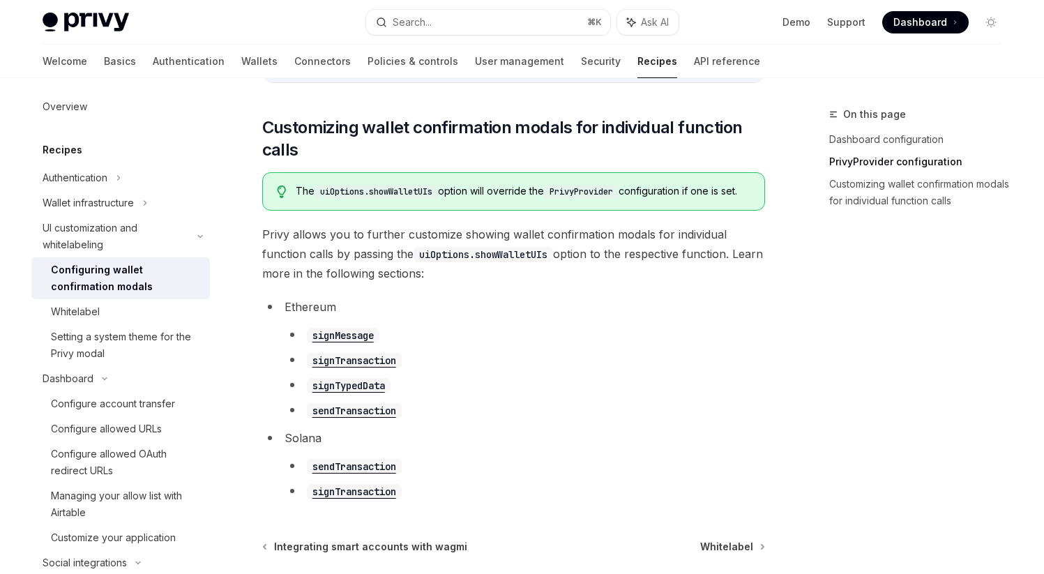
scroll to position [712, 0]
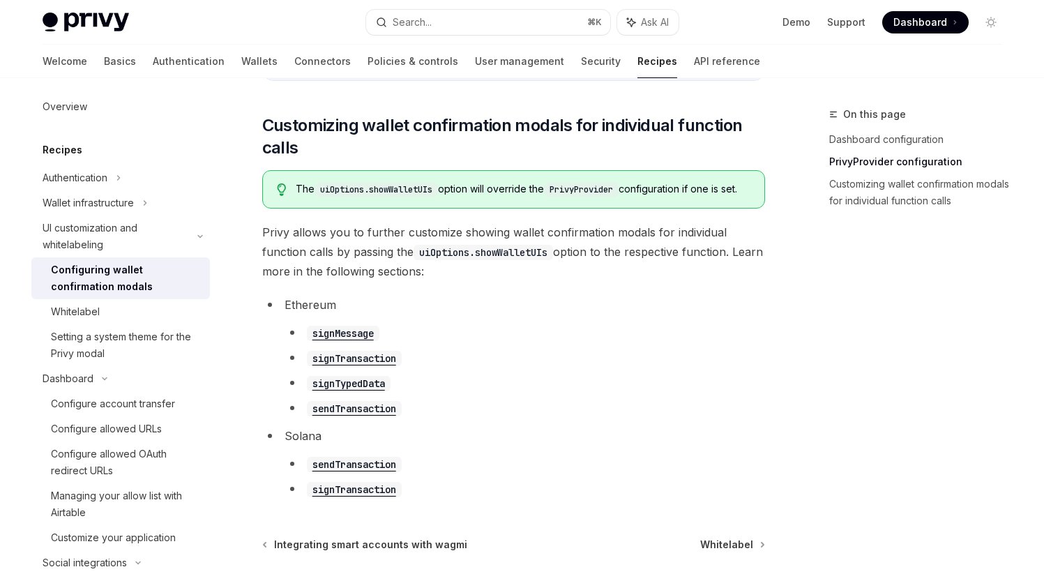
drag, startPoint x: 351, startPoint y: 246, endPoint x: 497, endPoint y: 287, distance: 151.5
click at [497, 281] on span "Privy allows you to further customize showing wallet confirmation modals for in…" at bounding box center [513, 252] width 503 height 59
drag, startPoint x: 380, startPoint y: 247, endPoint x: 488, endPoint y: 287, distance: 115.5
click at [488, 281] on span "Privy allows you to further customize showing wallet confirmation modals for in…" at bounding box center [513, 252] width 503 height 59
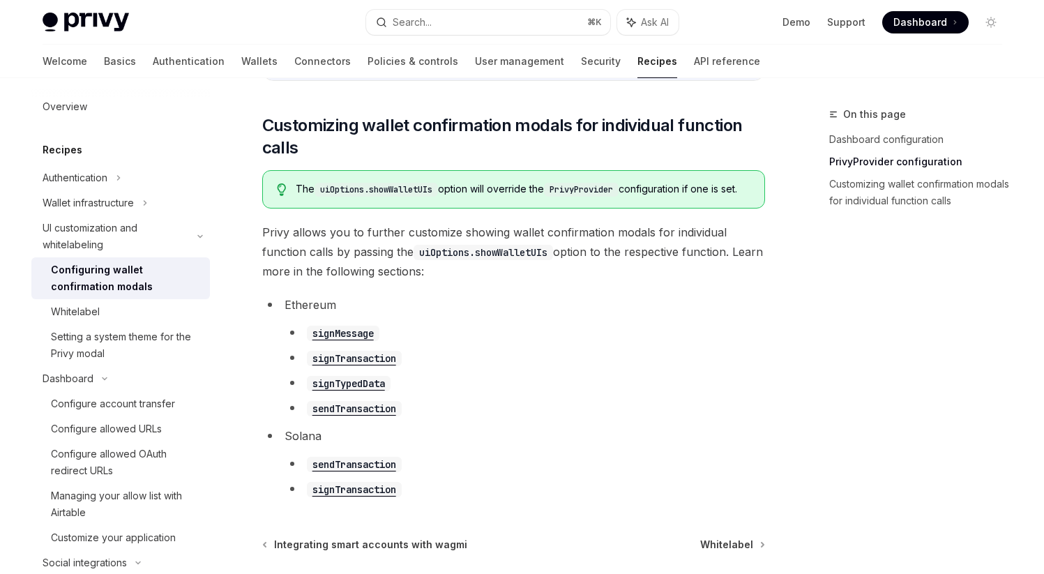
click at [488, 281] on span "Privy allows you to further customize showing wallet confirmation modals for in…" at bounding box center [513, 252] width 503 height 59
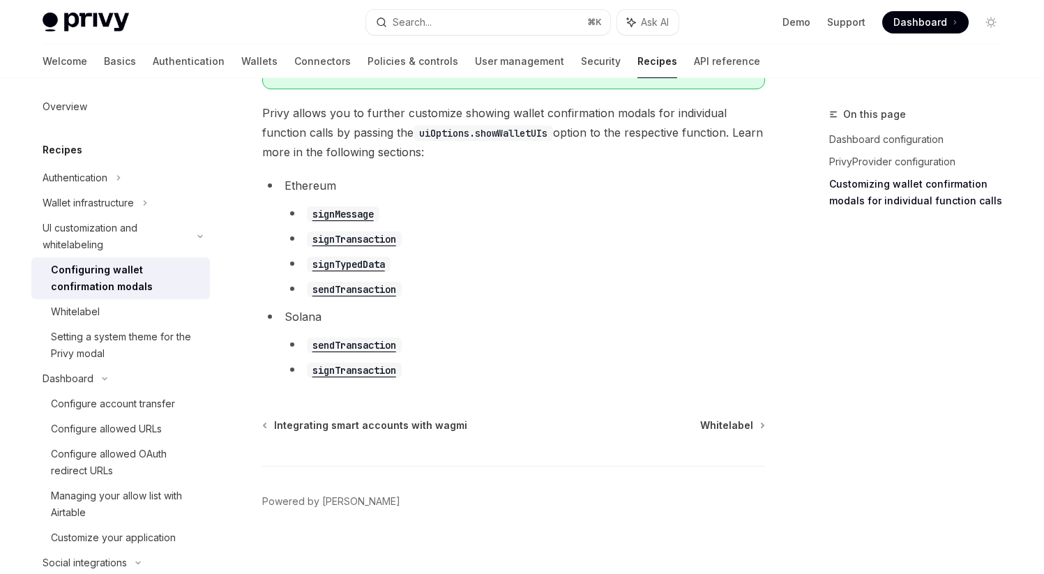
scroll to position [856, 0]
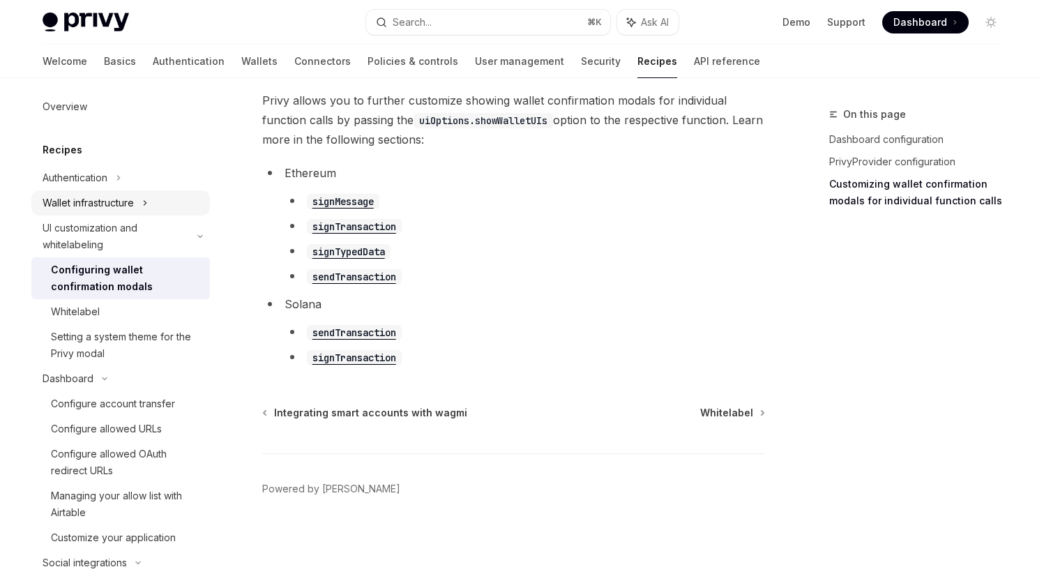
click at [113, 208] on div "Wallet infrastructure" at bounding box center [88, 203] width 91 height 17
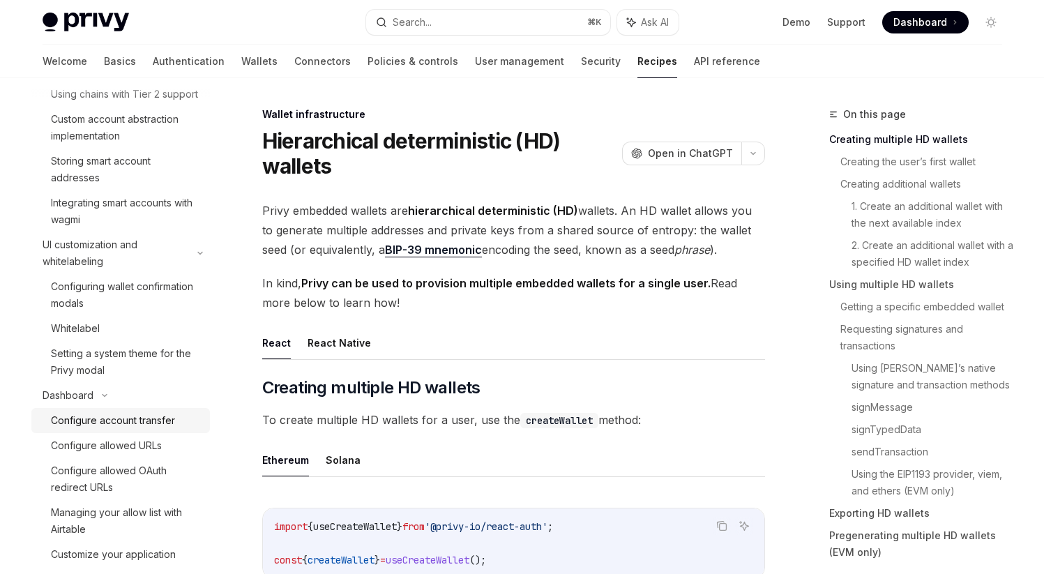
scroll to position [334, 0]
click at [117, 370] on div "Setting a system theme for the Privy modal" at bounding box center [126, 361] width 151 height 33
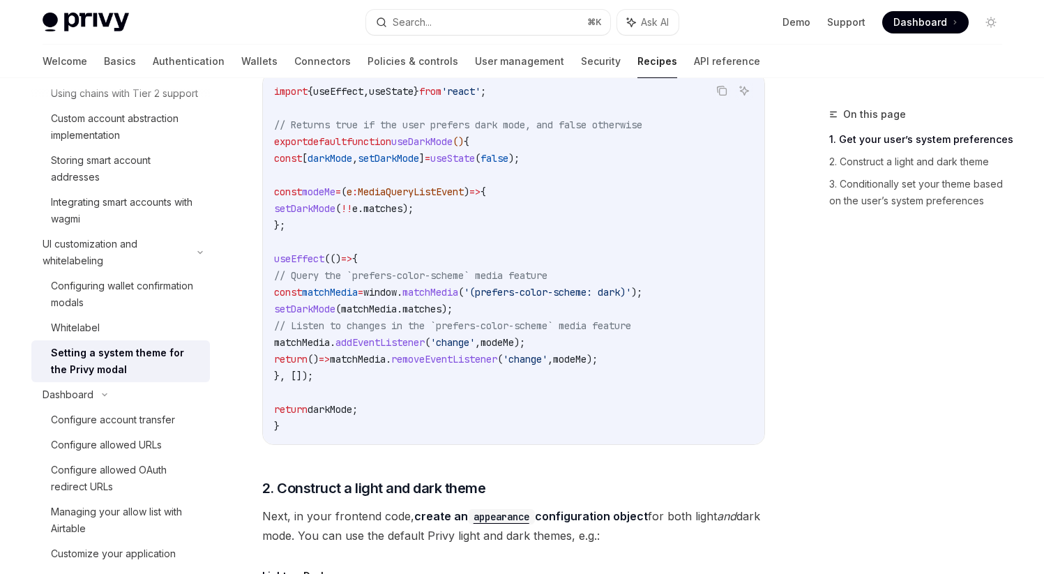
scroll to position [414, 0]
click at [115, 336] on div "Whitelabel" at bounding box center [126, 328] width 151 height 17
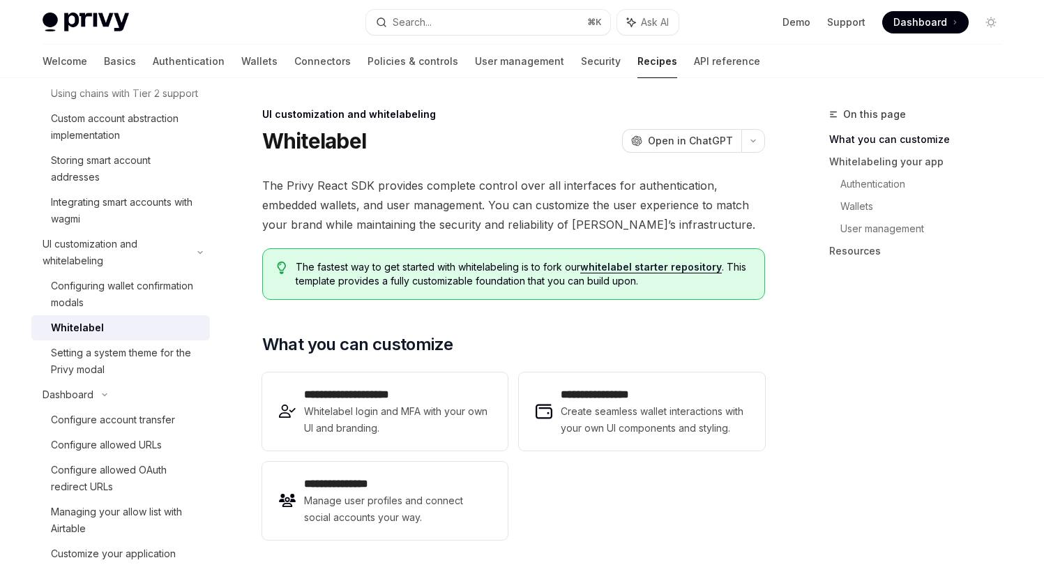
click at [637, 264] on link "whitelabel starter repository" at bounding box center [651, 267] width 142 height 13
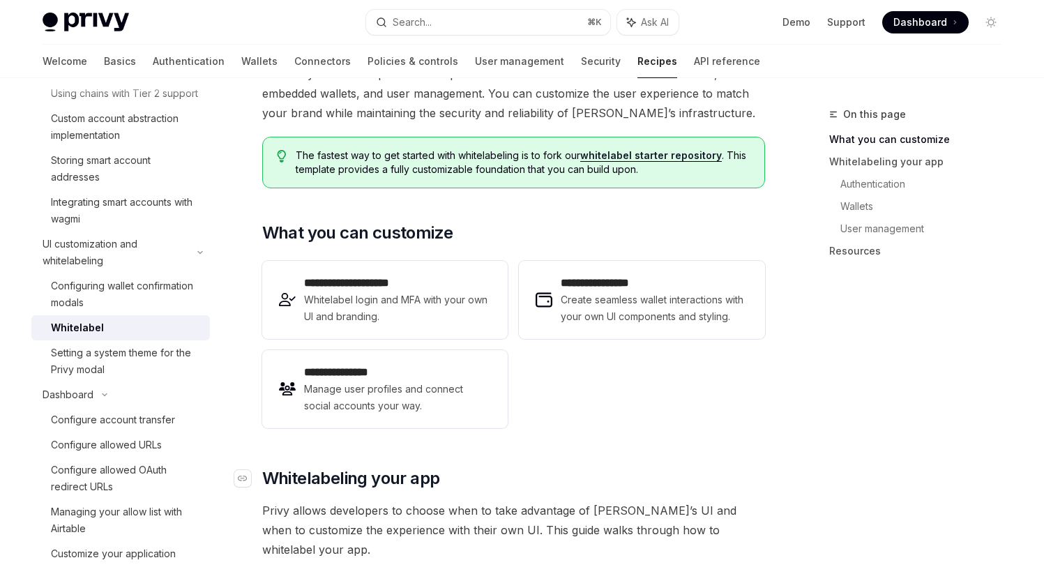
scroll to position [120, 0]
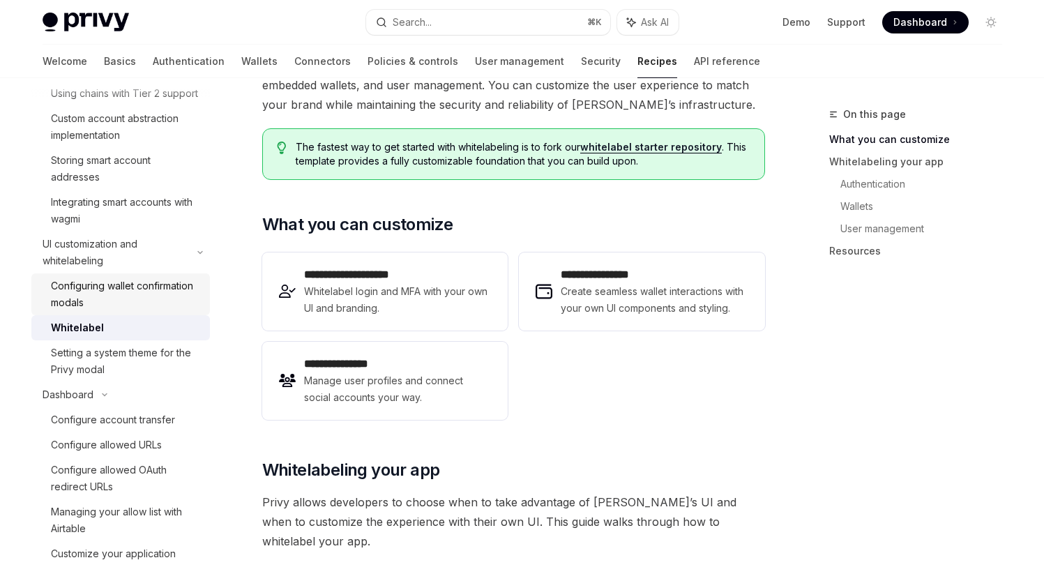
click at [119, 309] on div "Configuring wallet confirmation modals" at bounding box center [126, 294] width 151 height 33
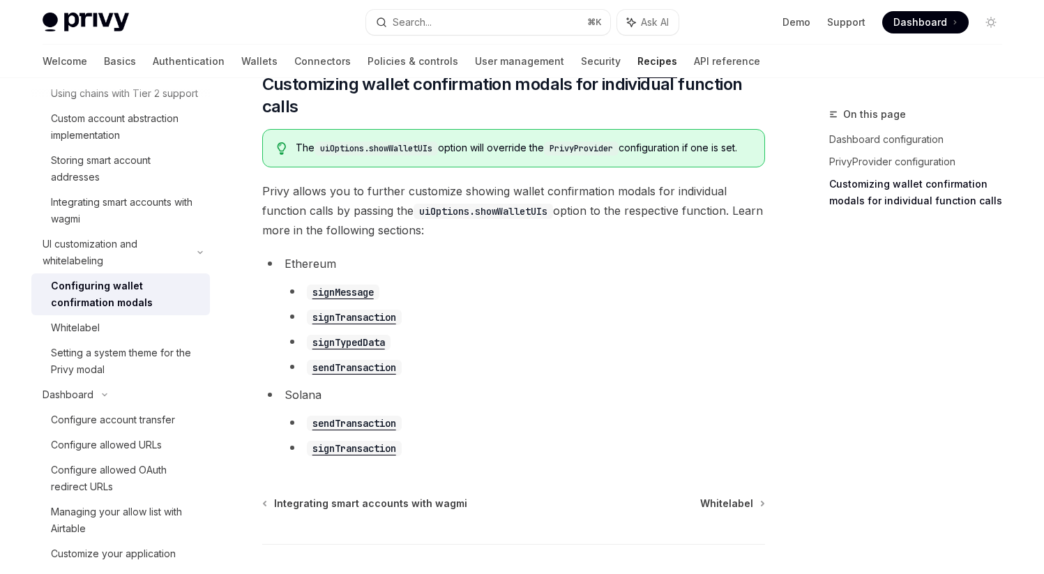
scroll to position [755, 0]
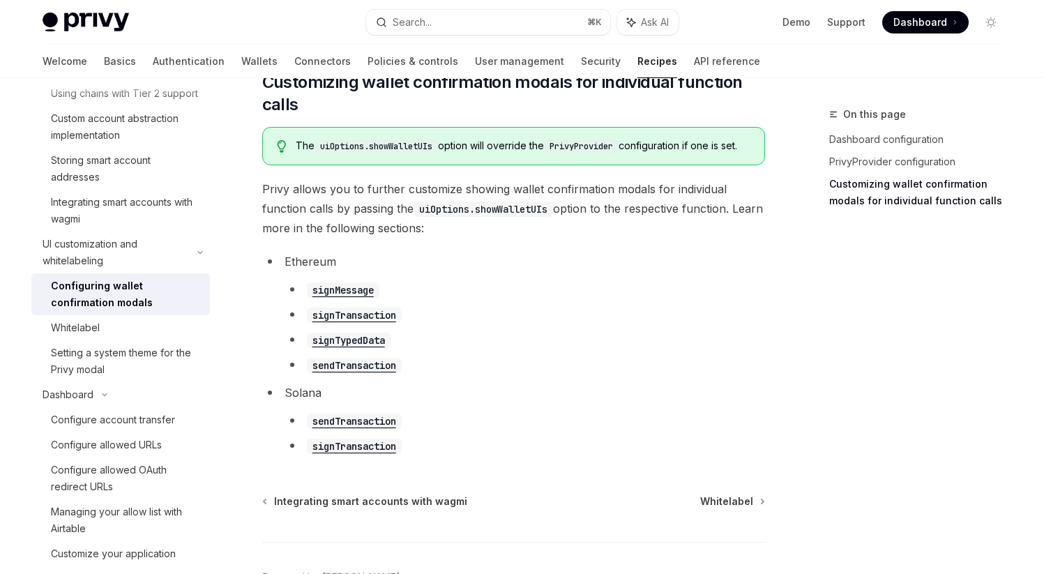
click at [352, 298] on code "signMessage" at bounding box center [343, 290] width 73 height 15
type textarea "*"
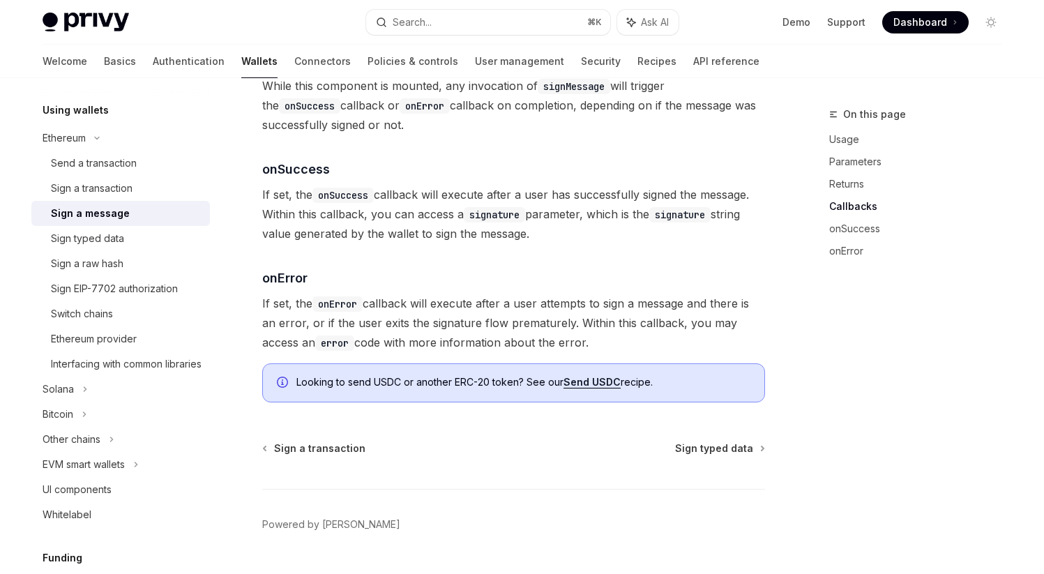
scroll to position [1668, 0]
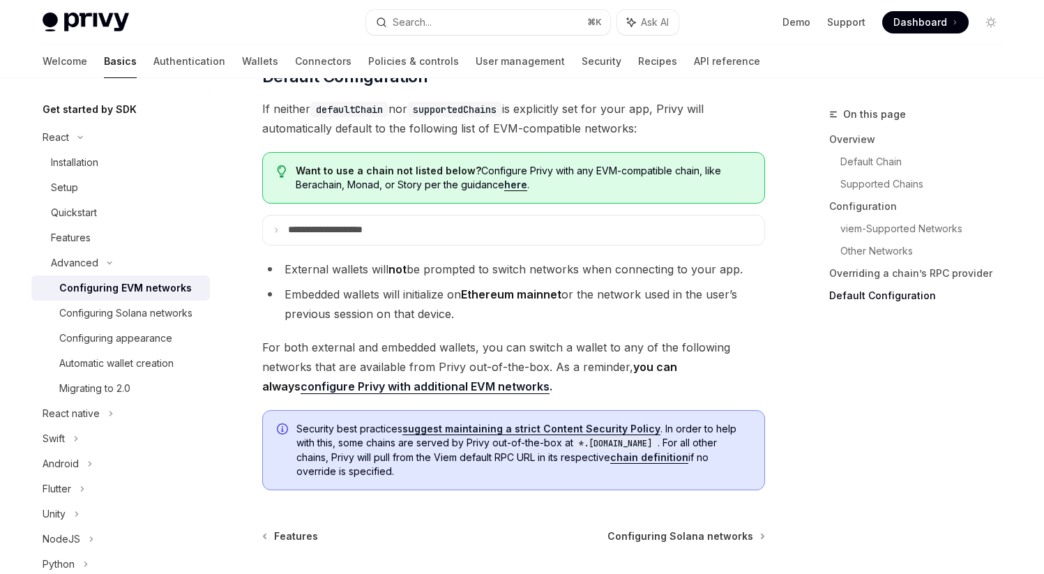
scroll to position [148, 0]
click at [123, 345] on div "Configuring appearance" at bounding box center [115, 336] width 113 height 17
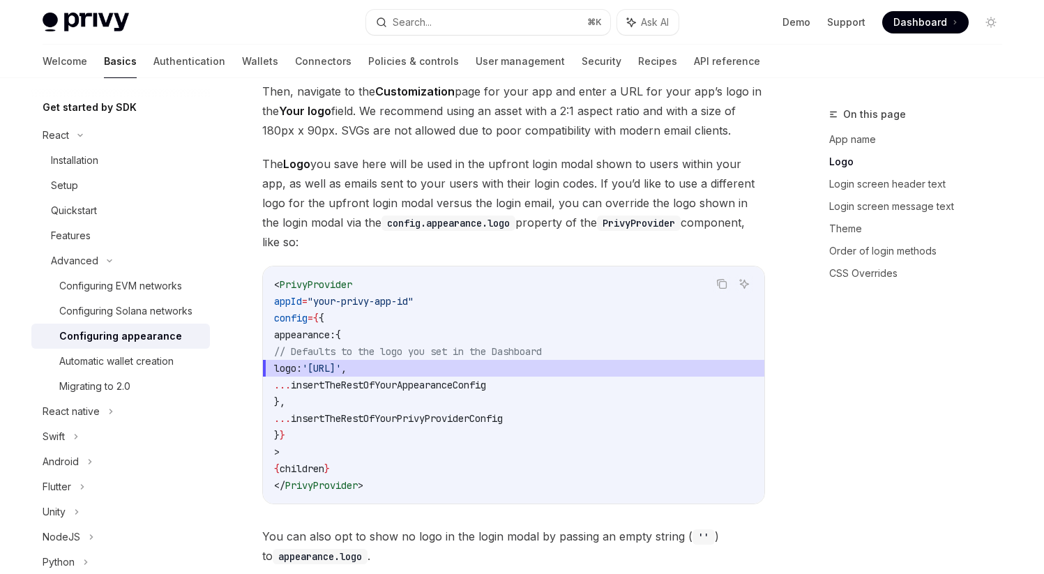
scroll to position [604, 0]
click at [121, 370] on div "Automatic wallet creation" at bounding box center [116, 361] width 114 height 17
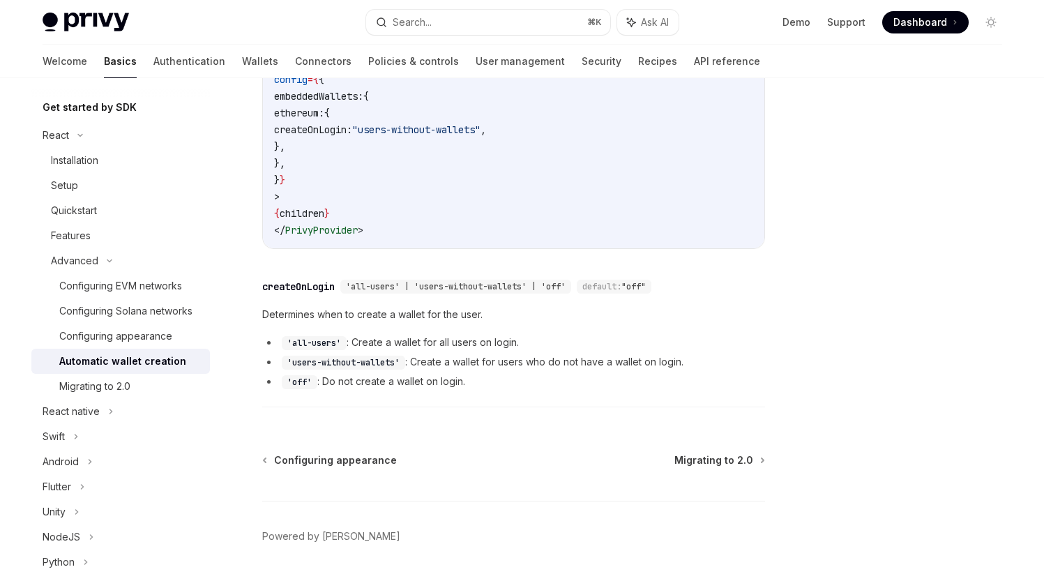
scroll to position [479, 0]
drag, startPoint x: 290, startPoint y: 364, endPoint x: 518, endPoint y: 370, distance: 228.9
click at [518, 370] on div "​ createOnLogin 'all-users' | 'users-without-wallets' | 'off' default: "off" De…" at bounding box center [513, 339] width 503 height 136
click at [102, 395] on div "Migrating to 2.0" at bounding box center [94, 386] width 71 height 17
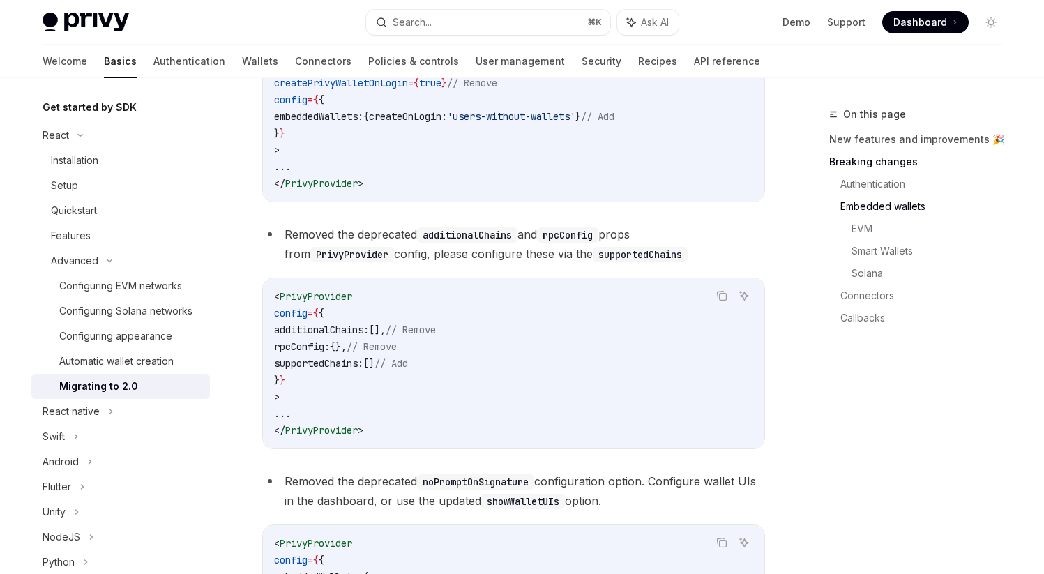
scroll to position [769, 0]
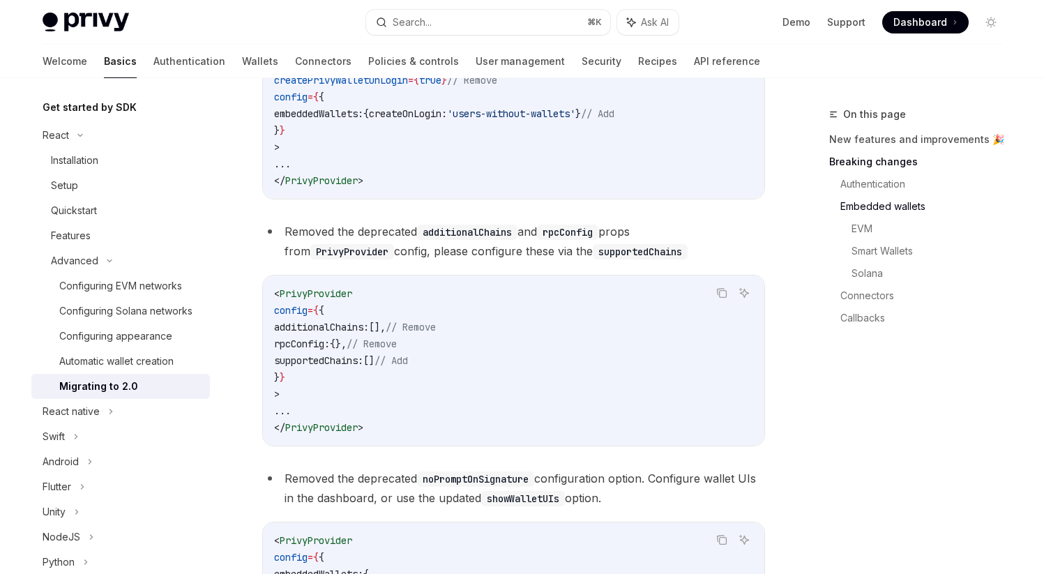
drag, startPoint x: 301, startPoint y: 379, endPoint x: 417, endPoint y: 379, distance: 115.8
click at [408, 367] on span "supportedChains: [] // Add" at bounding box center [341, 360] width 134 height 13
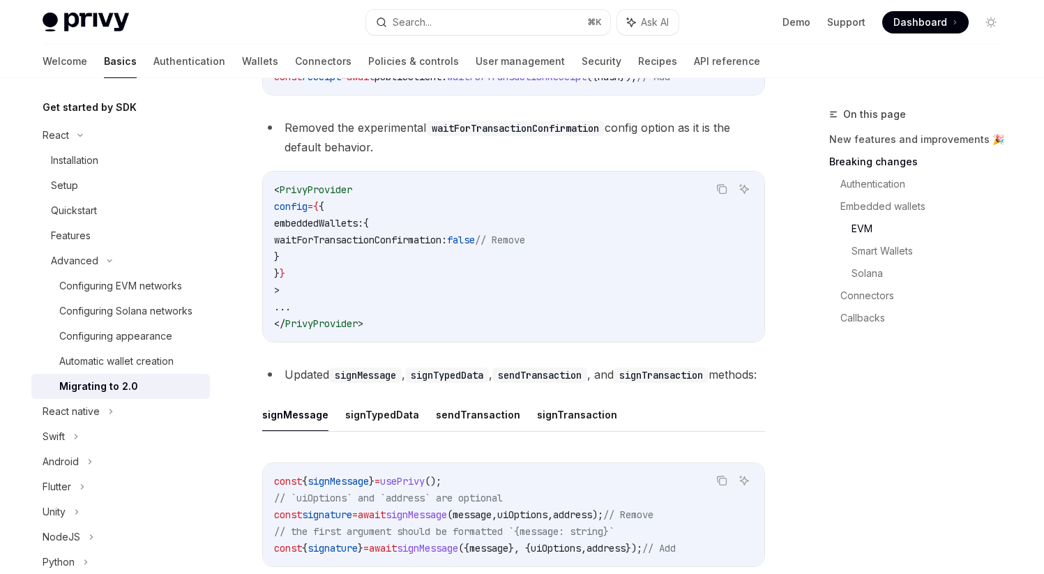
scroll to position [1788, 0]
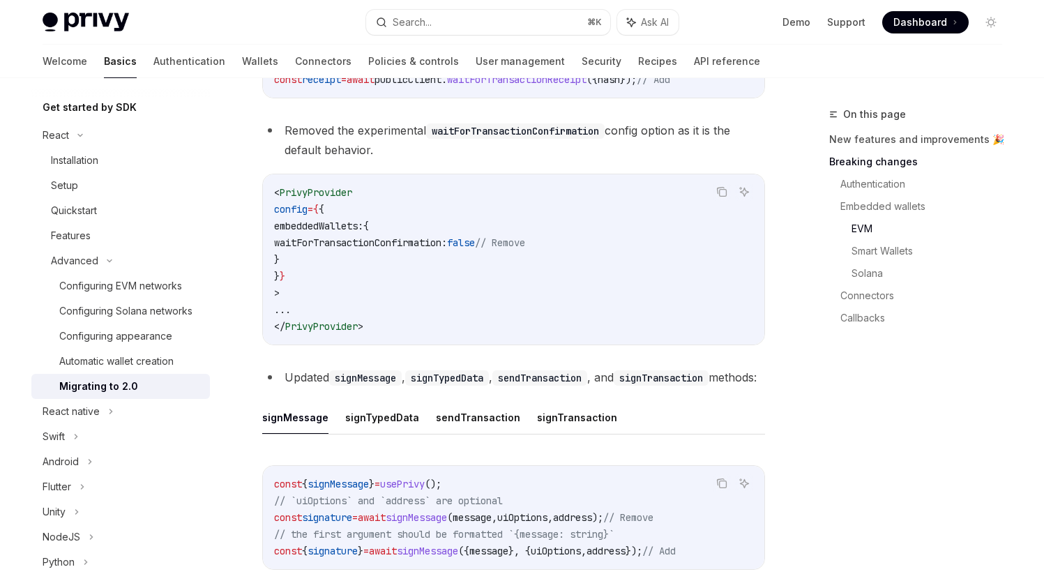
drag, startPoint x: 298, startPoint y: 249, endPoint x: 341, endPoint y: 283, distance: 55.1
click at [341, 283] on code "< PrivyProvider config = { { embeddedWallets: { waitForTransactionConfirmation:…" at bounding box center [513, 259] width 479 height 151
click at [340, 283] on code "< PrivyProvider config = { { embeddedWallets: { waitForTransactionConfirmation:…" at bounding box center [513, 259] width 479 height 151
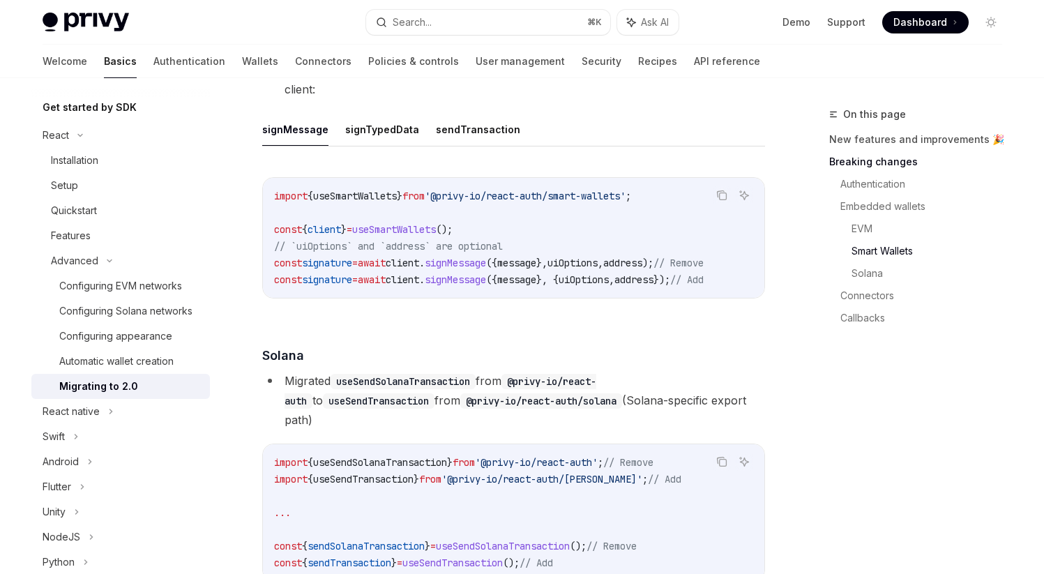
scroll to position [2372, 0]
click at [371, 144] on button "signTypedData" at bounding box center [382, 128] width 74 height 33
click at [394, 234] on span "useSmartWallets" at bounding box center [394, 228] width 84 height 13
copy span "useSmartWallets"
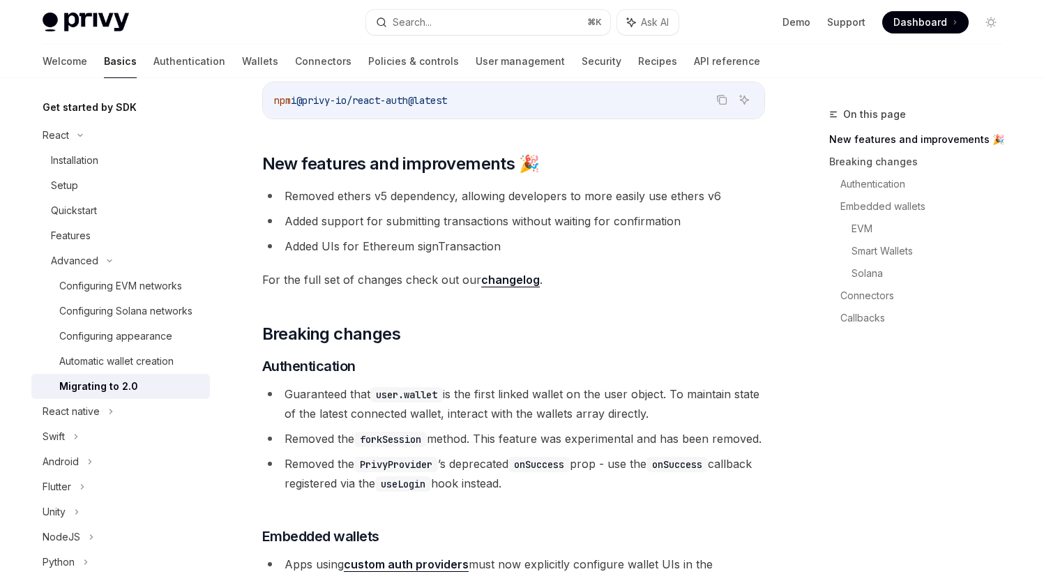
scroll to position [160, 0]
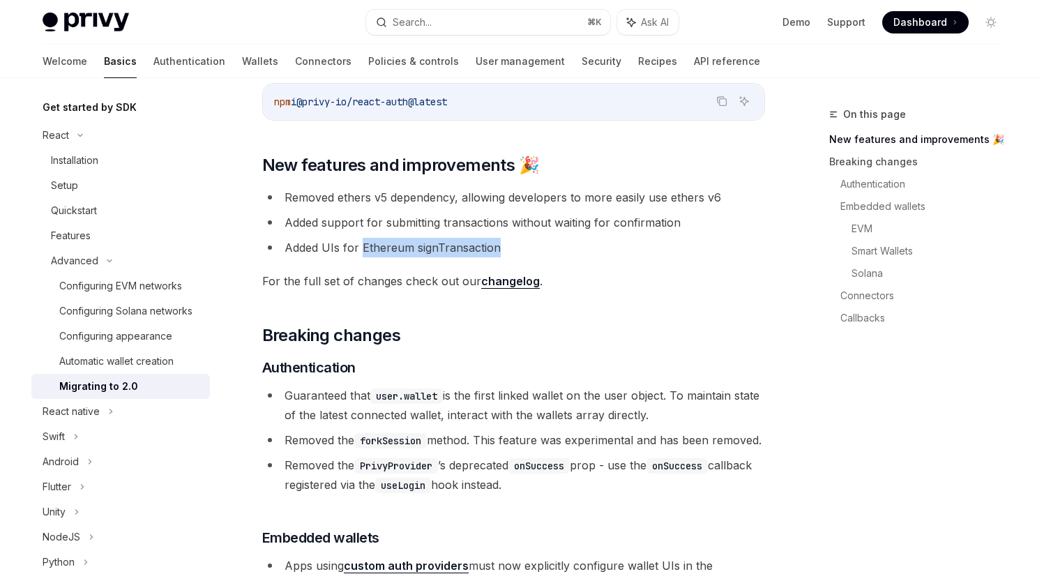
drag, startPoint x: 364, startPoint y: 249, endPoint x: 521, endPoint y: 245, distance: 157.7
click at [521, 245] on li "Added UIs for Ethereum signTransaction" at bounding box center [513, 248] width 503 height 20
click at [396, 246] on li "Added UIs for Ethereum signTransaction" at bounding box center [513, 248] width 503 height 20
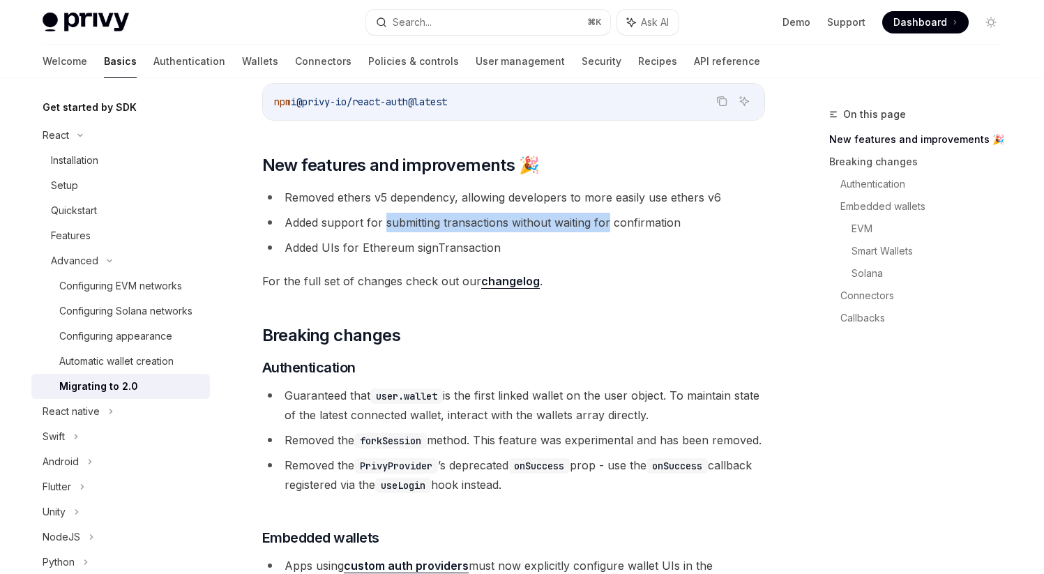
drag, startPoint x: 387, startPoint y: 224, endPoint x: 608, endPoint y: 223, distance: 221.9
click at [608, 224] on li "Added support for submitting transactions without waiting for confirmation" at bounding box center [513, 223] width 503 height 20
click at [608, 223] on li "Added support for submitting transactions without waiting for confirmation" at bounding box center [513, 223] width 503 height 20
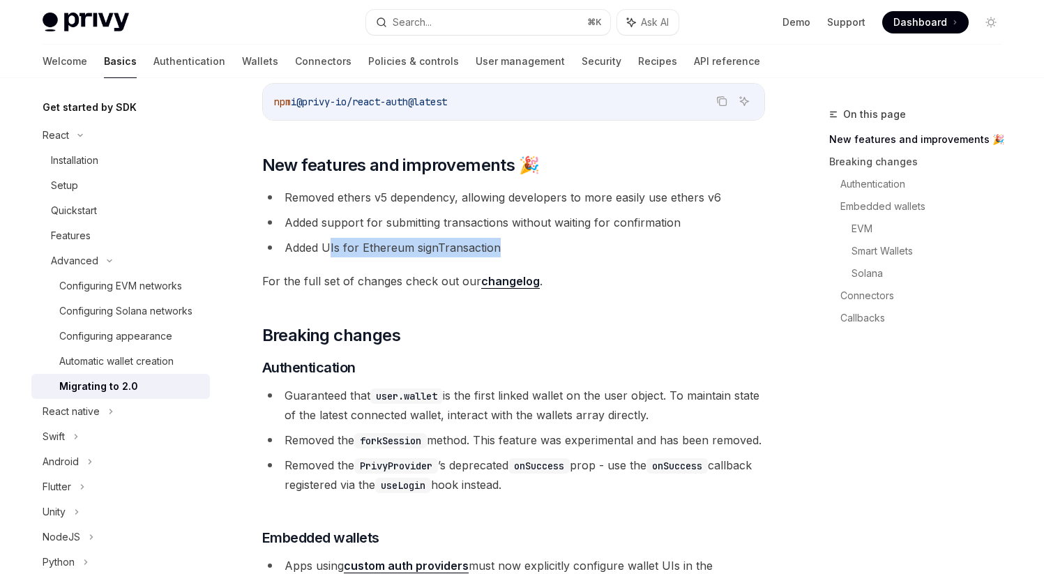
drag, startPoint x: 328, startPoint y: 250, endPoint x: 546, endPoint y: 250, distance: 218.4
click at [546, 250] on li "Added UIs for Ethereum signTransaction" at bounding box center [513, 248] width 503 height 20
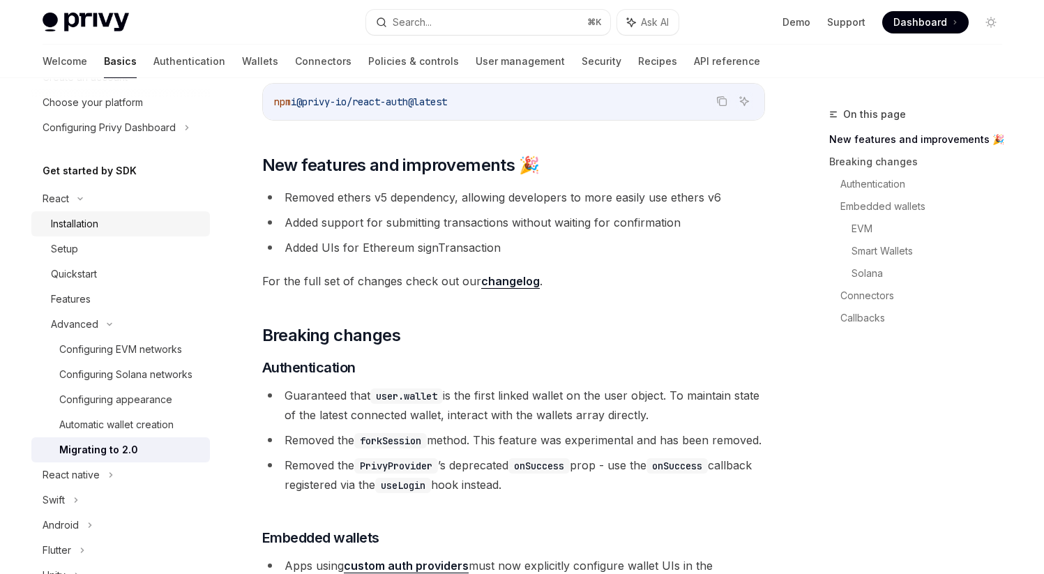
scroll to position [0, 0]
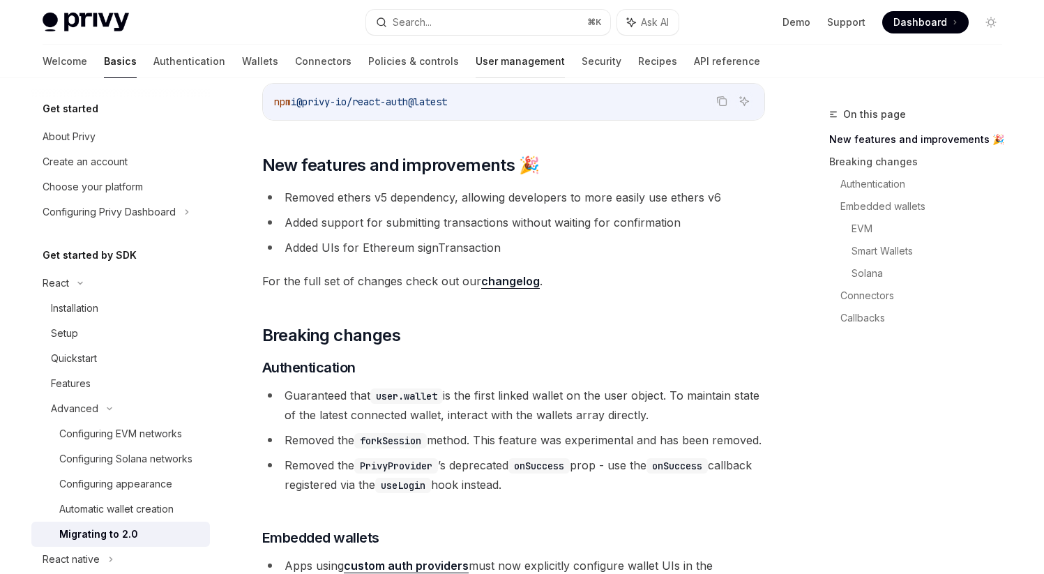
click at [476, 66] on link "User management" at bounding box center [520, 61] width 89 height 33
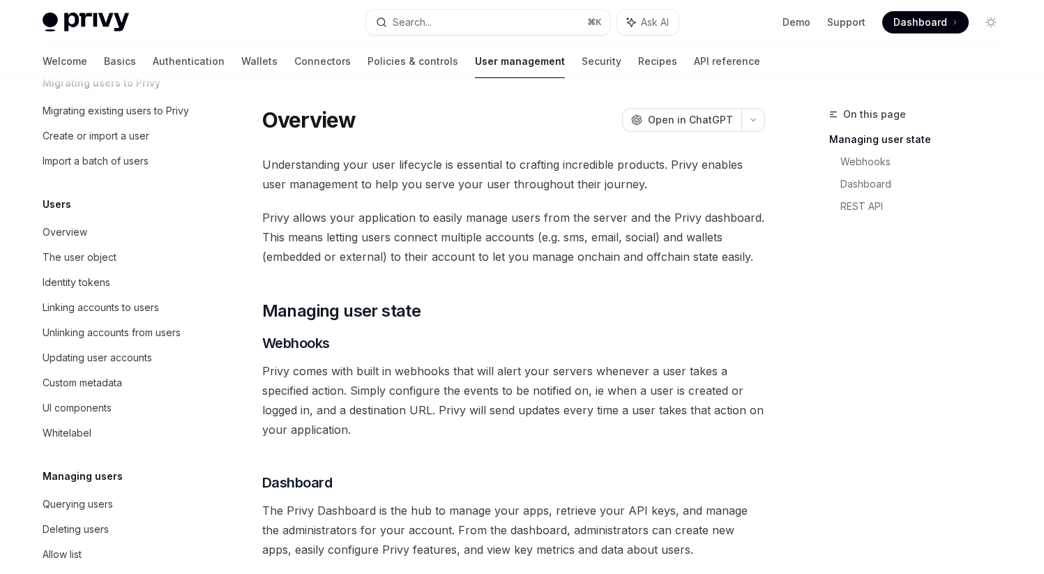
scroll to position [75, 0]
click at [86, 229] on div "Overview" at bounding box center [122, 230] width 159 height 17
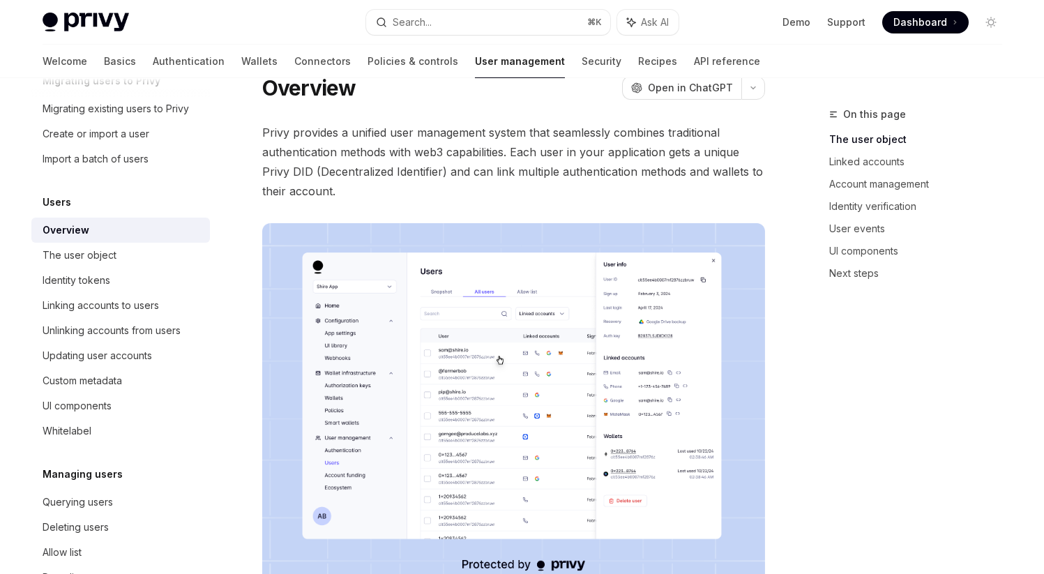
scroll to position [45, 0]
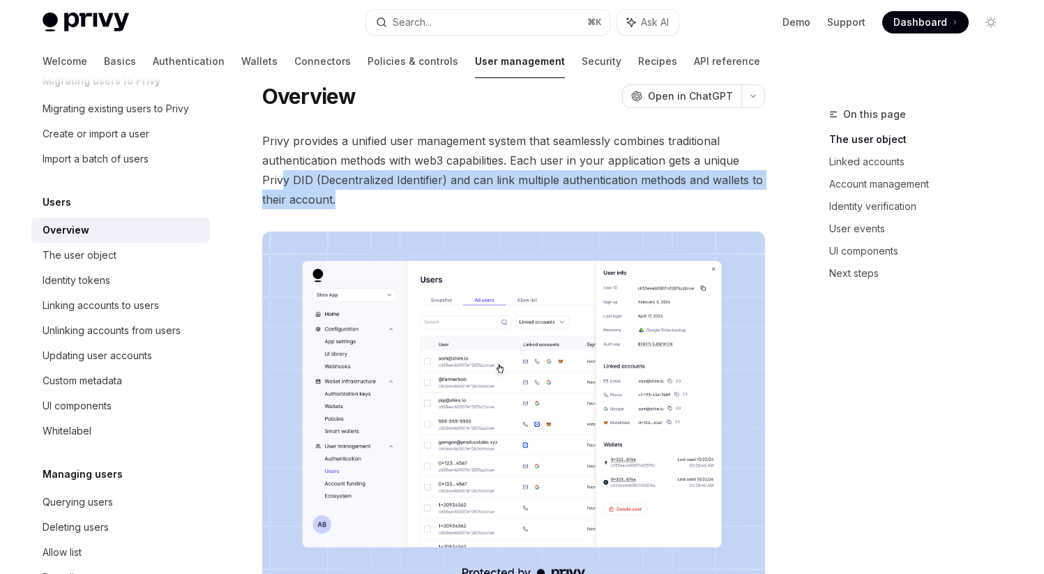
drag, startPoint x: 283, startPoint y: 177, endPoint x: 356, endPoint y: 197, distance: 75.3
click at [356, 197] on span "Privy provides a unified user management system that seamlessly combines tradit…" at bounding box center [513, 170] width 503 height 78
drag, startPoint x: 309, startPoint y: 181, endPoint x: 352, endPoint y: 201, distance: 47.5
click at [352, 201] on span "Privy provides a unified user management system that seamlessly combines tradit…" at bounding box center [513, 170] width 503 height 78
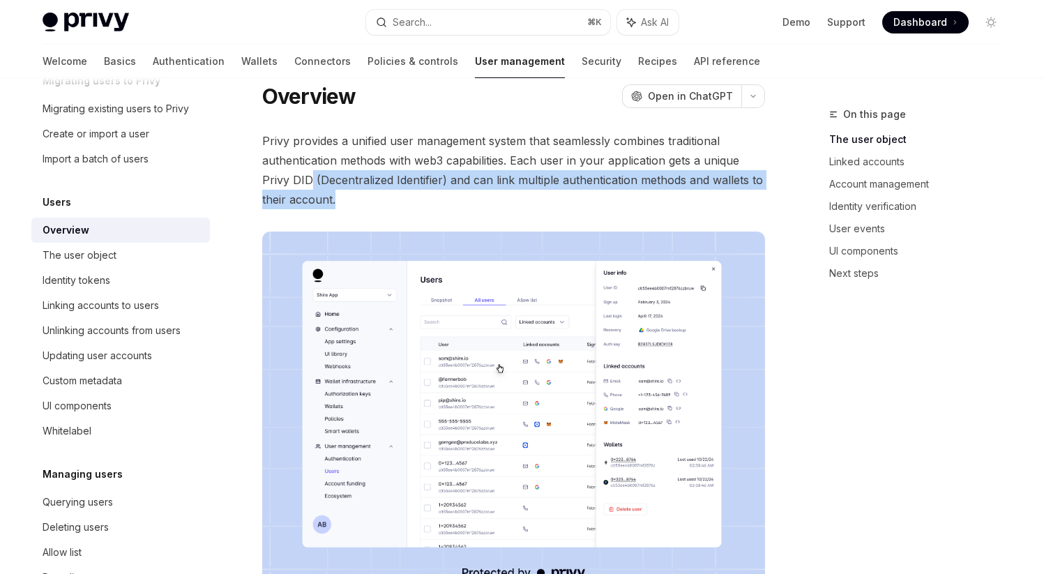
click at [352, 201] on span "Privy provides a unified user management system that seamlessly combines tradit…" at bounding box center [513, 170] width 503 height 78
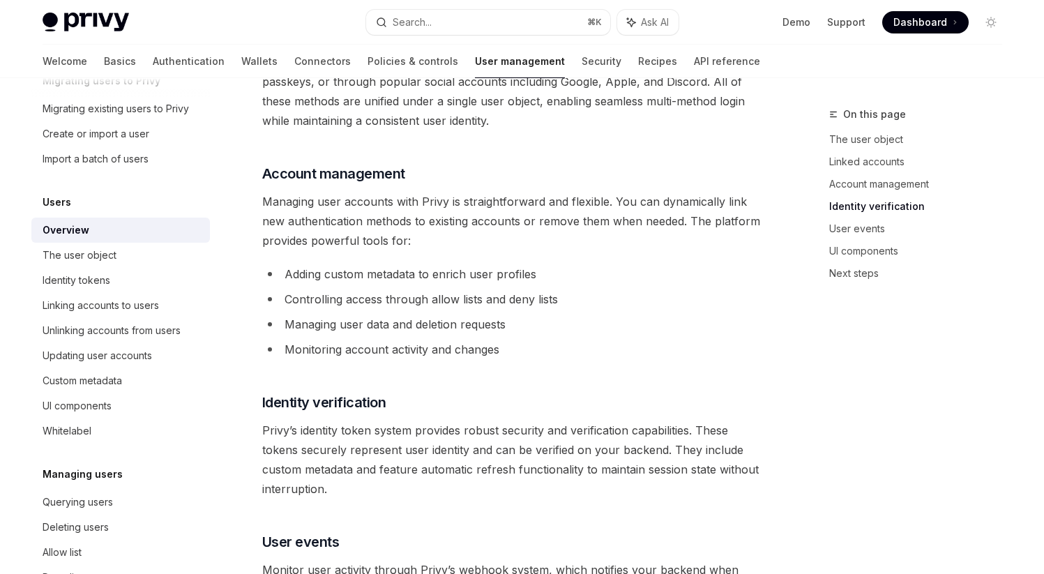
scroll to position [882, 0]
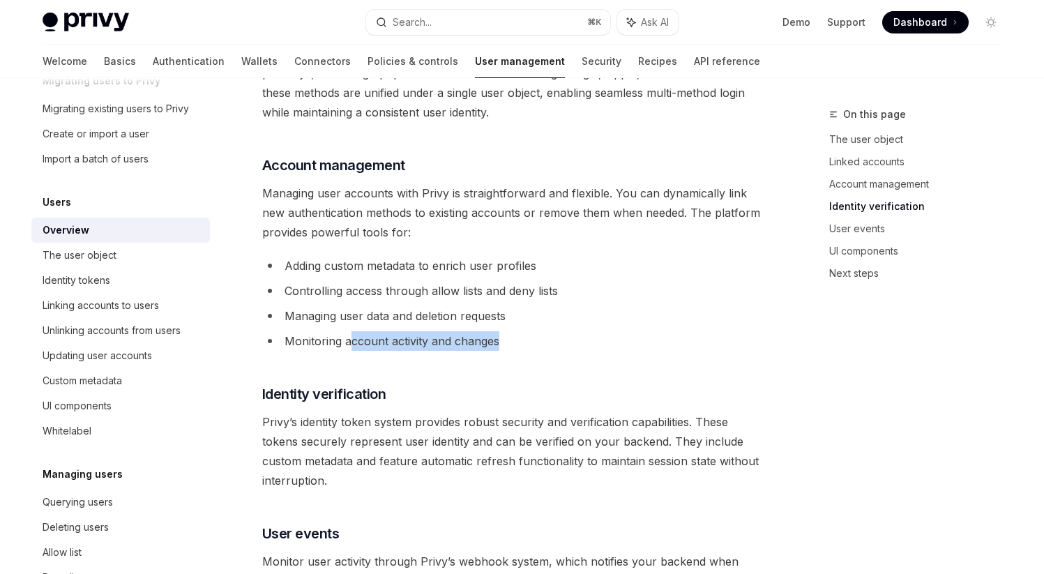
drag, startPoint x: 352, startPoint y: 343, endPoint x: 526, endPoint y: 344, distance: 174.4
click at [526, 344] on li "Monitoring account activity and changes" at bounding box center [513, 341] width 503 height 20
click at [384, 312] on li "Managing user data and deletion requests" at bounding box center [513, 316] width 503 height 20
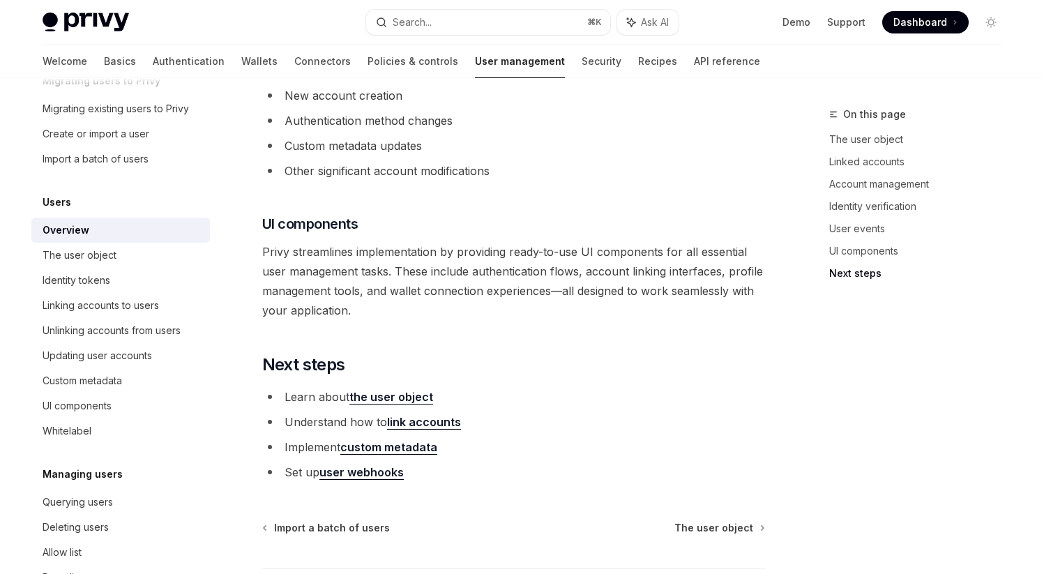
scroll to position [1402, 0]
click at [104, 251] on div "The user object" at bounding box center [80, 255] width 74 height 17
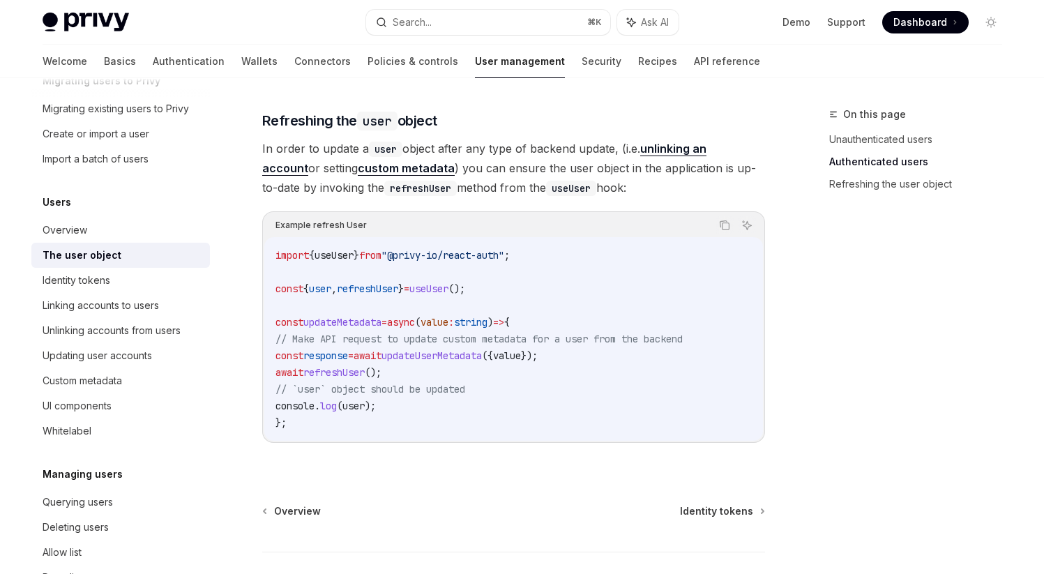
scroll to position [1816, 0]
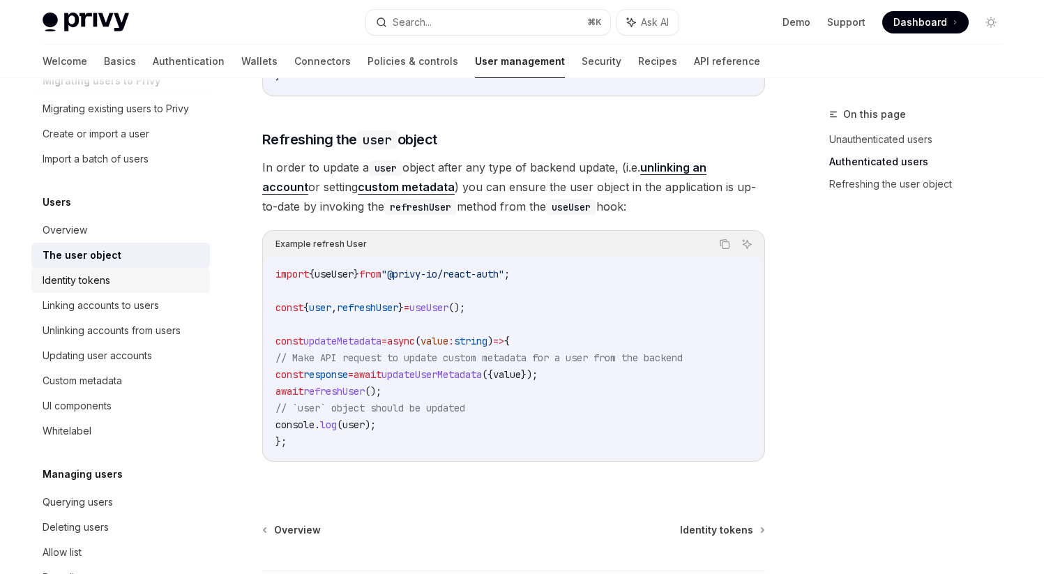
click at [61, 278] on div "Identity tokens" at bounding box center [77, 280] width 68 height 17
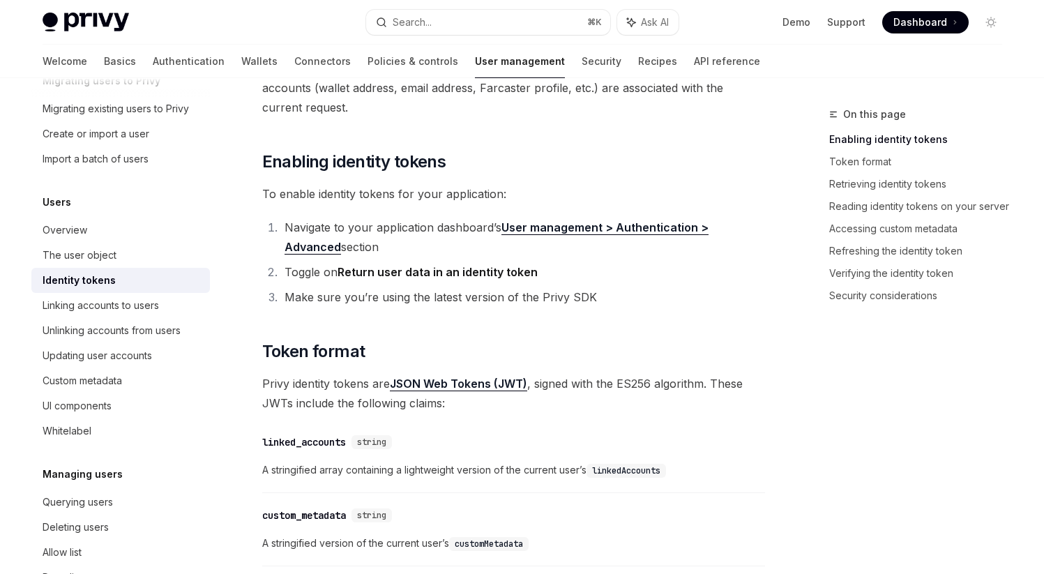
scroll to position [248, 0]
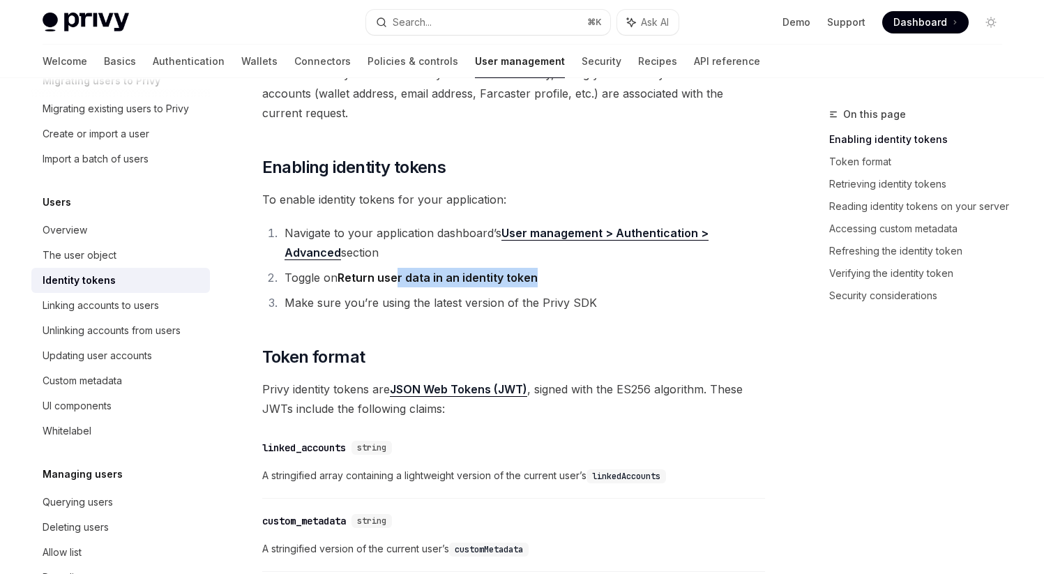
drag, startPoint x: 396, startPoint y: 278, endPoint x: 550, endPoint y: 278, distance: 154.2
click at [550, 278] on li "Toggle on Return user data in an identity token" at bounding box center [522, 278] width 485 height 20
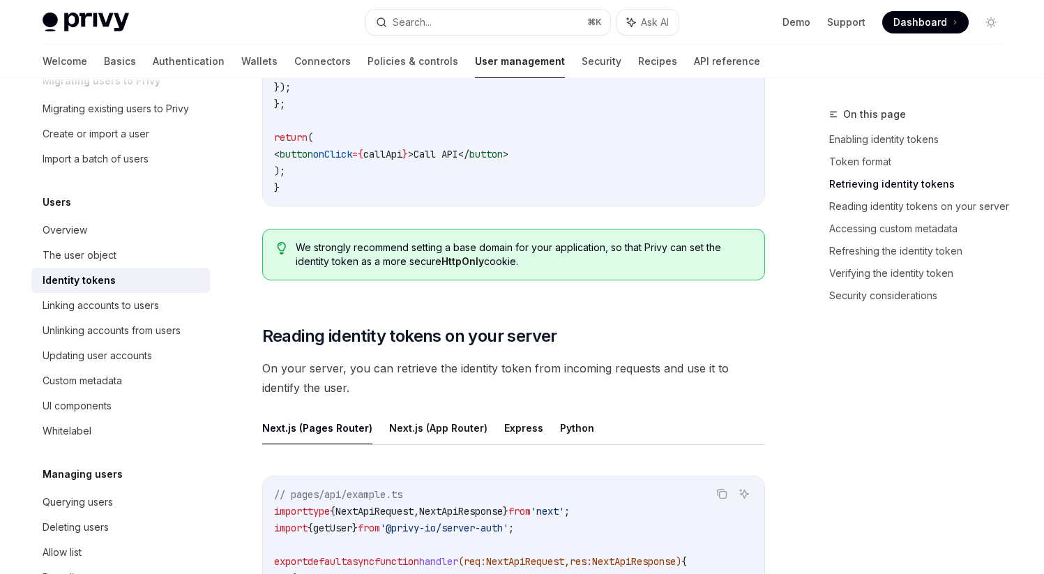
scroll to position [1524, 0]
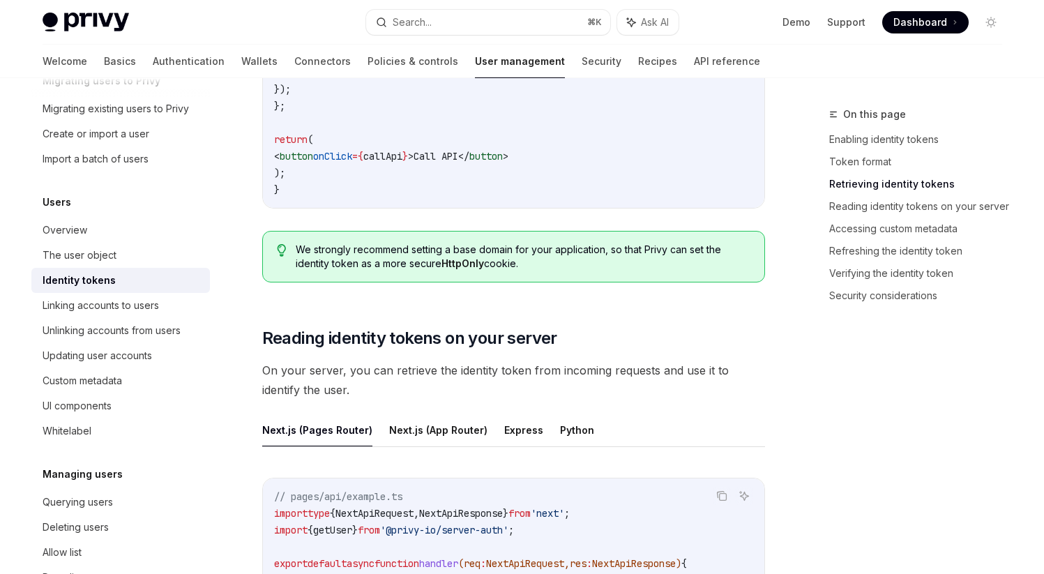
drag, startPoint x: 374, startPoint y: 250, endPoint x: 537, endPoint y: 272, distance: 164.8
click at [537, 272] on div "We strongly recommend setting a base domain for your application, so that Privy…" at bounding box center [513, 257] width 503 height 52
drag, startPoint x: 389, startPoint y: 251, endPoint x: 599, endPoint y: 270, distance: 210.9
click at [599, 270] on span "We strongly recommend setting a base domain for your application, so that Privy…" at bounding box center [523, 257] width 454 height 28
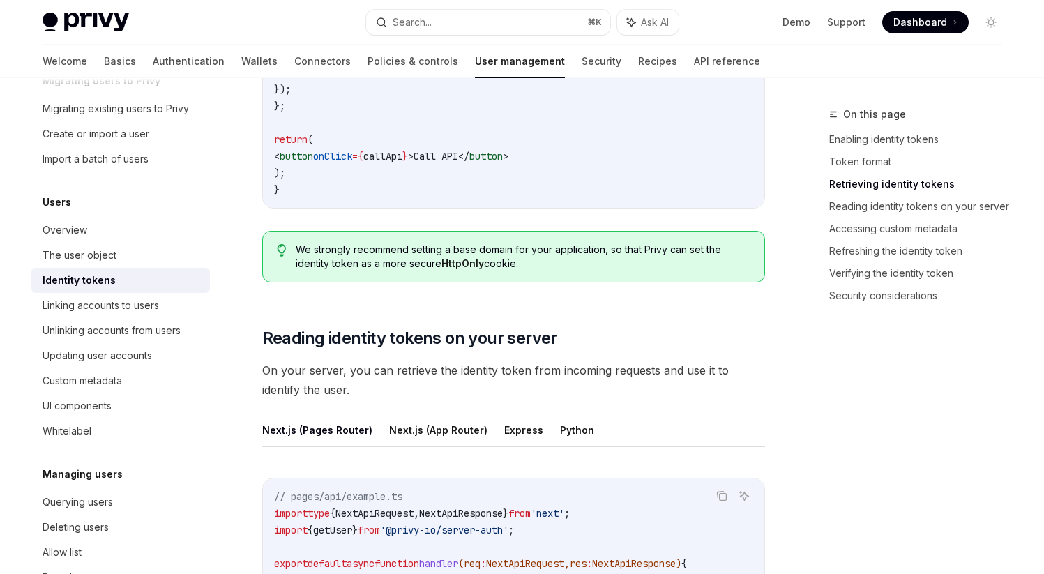
click at [599, 270] on span "We strongly recommend setting a base domain for your application, so that Privy…" at bounding box center [523, 257] width 454 height 28
drag, startPoint x: 375, startPoint y: 265, endPoint x: 553, endPoint y: 265, distance: 177.9
click at [553, 265] on span "We strongly recommend setting a base domain for your application, so that Privy…" at bounding box center [523, 257] width 454 height 28
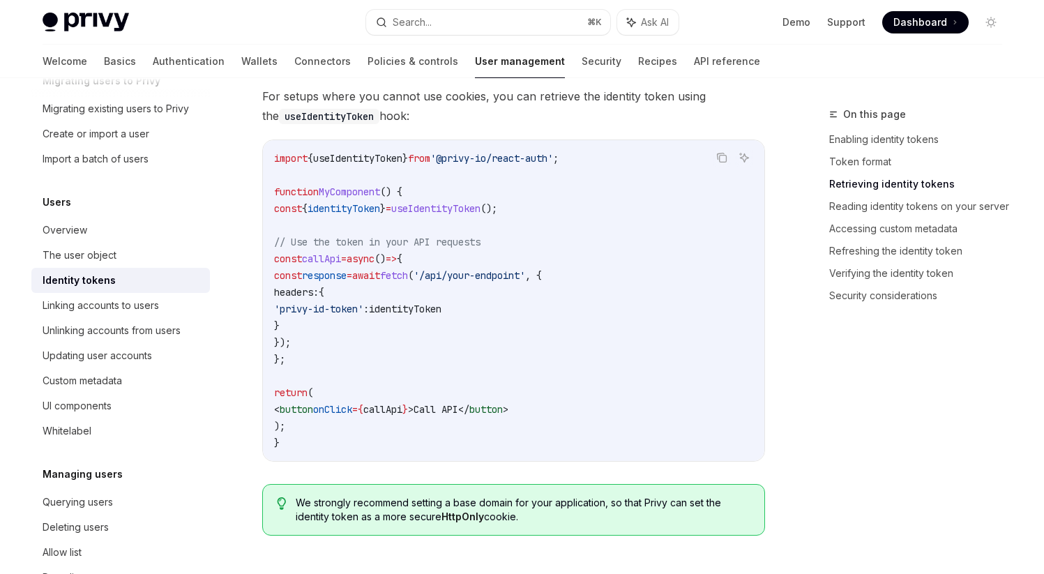
scroll to position [1273, 0]
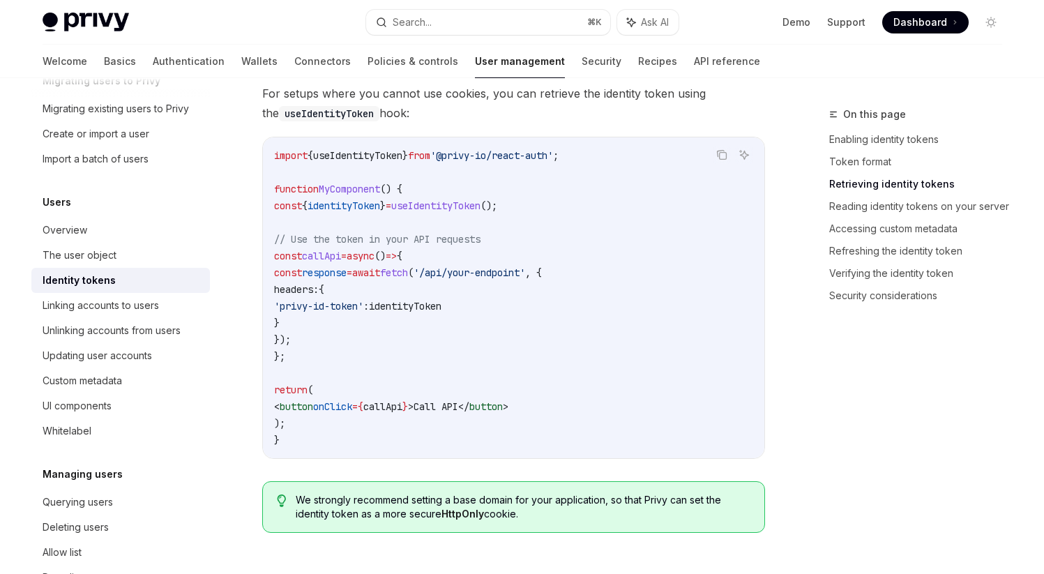
drag, startPoint x: 287, startPoint y: 257, endPoint x: 359, endPoint y: 358, distance: 124.5
click at [359, 358] on code "import { useIdentityToken } from '@privy-io/react-auth' ; function MyComponent …" at bounding box center [513, 297] width 479 height 301
drag, startPoint x: 287, startPoint y: 257, endPoint x: 377, endPoint y: 360, distance: 136.5
click at [377, 360] on code "import { useIdentityToken } from '@privy-io/react-auth' ; function MyComponent …" at bounding box center [513, 297] width 479 height 301
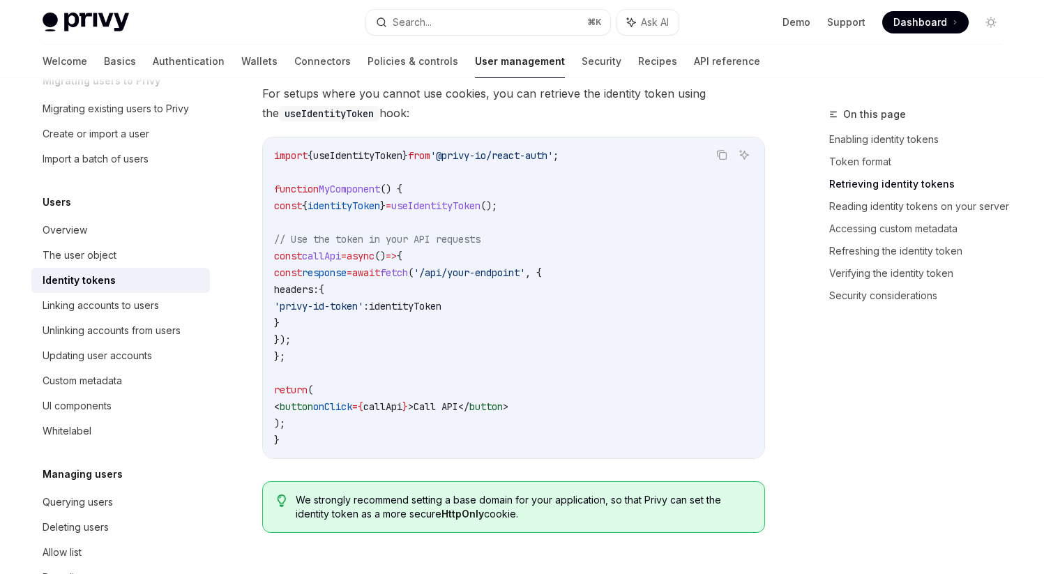
click at [377, 360] on code "import { useIdentityToken } from '@privy-io/react-auth' ; function MyComponent …" at bounding box center [513, 297] width 479 height 301
drag, startPoint x: 287, startPoint y: 239, endPoint x: 335, endPoint y: 364, distance: 133.6
click at [335, 364] on code "import { useIdentityToken } from '@privy-io/react-auth' ; function MyComponent …" at bounding box center [513, 297] width 479 height 301
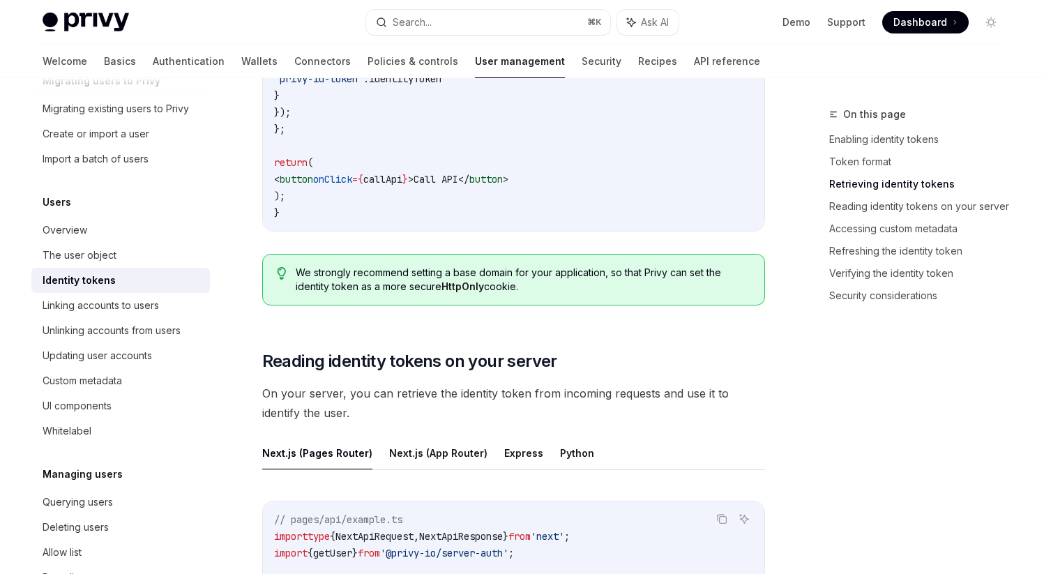
scroll to position [1507, 0]
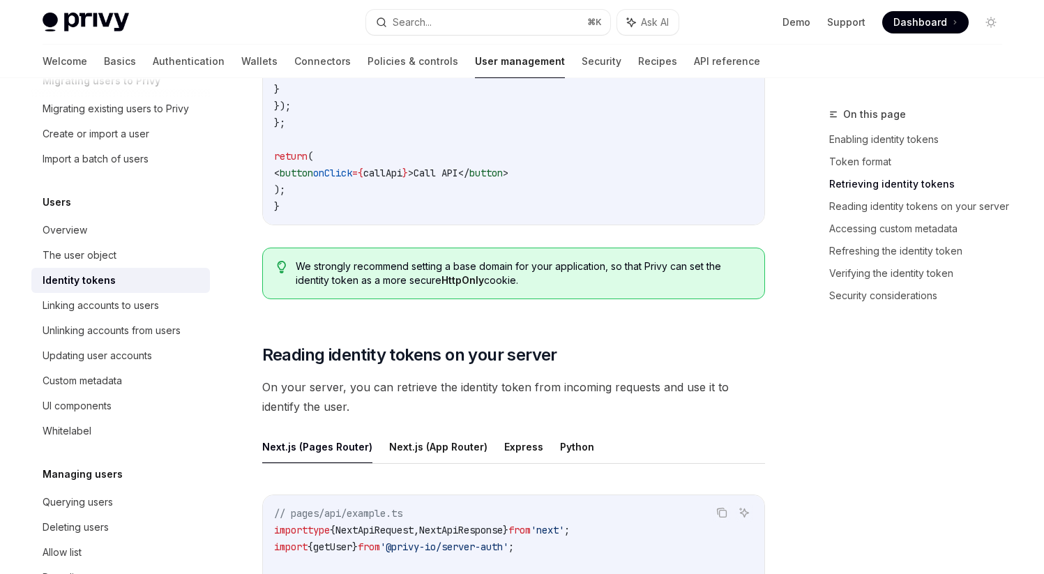
drag, startPoint x: 298, startPoint y: 268, endPoint x: 554, endPoint y: 297, distance: 257.7
click at [554, 297] on div "We strongly recommend setting a base domain for your application, so that Privy…" at bounding box center [513, 274] width 503 height 52
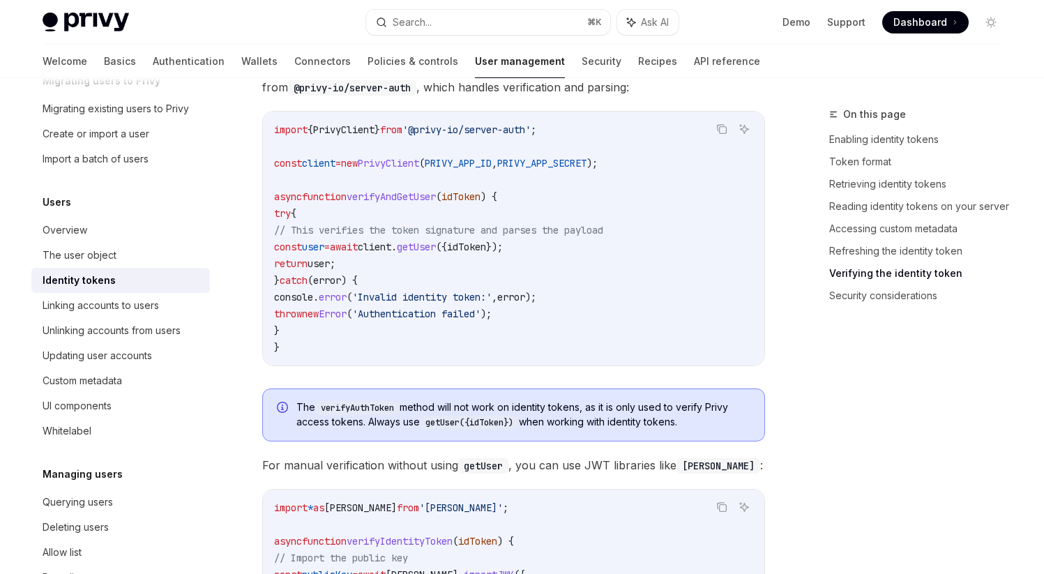
scroll to position [3724, 0]
click at [104, 294] on link "Linking accounts to users" at bounding box center [120, 305] width 179 height 25
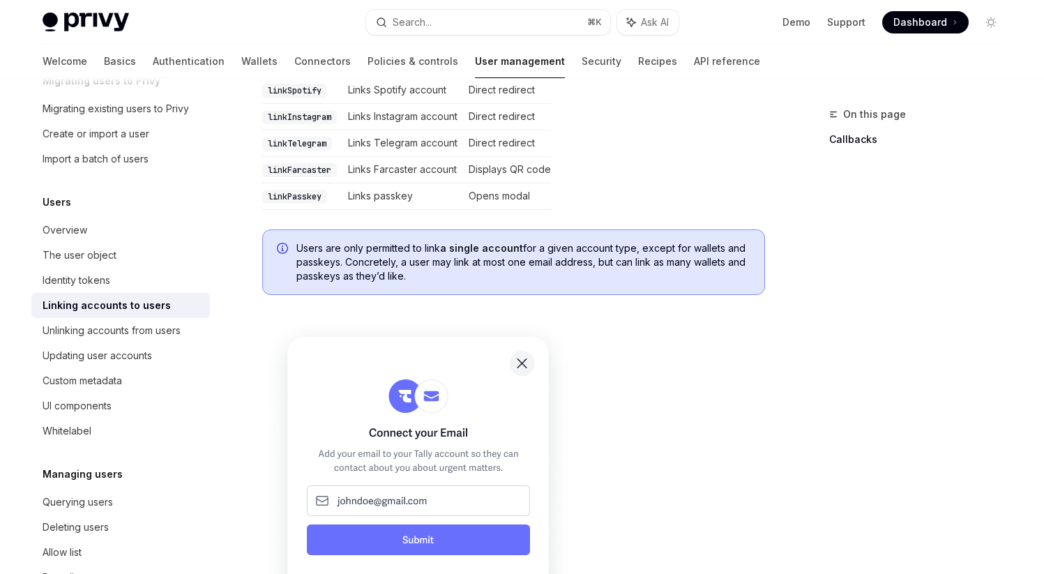
scroll to position [630, 0]
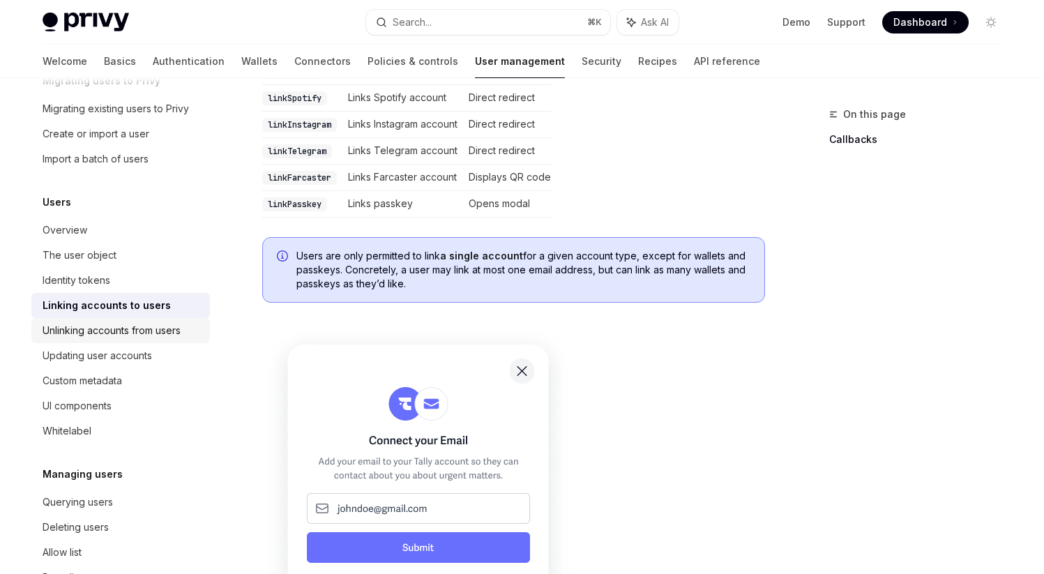
click at [113, 336] on div "Unlinking accounts from users" at bounding box center [112, 330] width 138 height 17
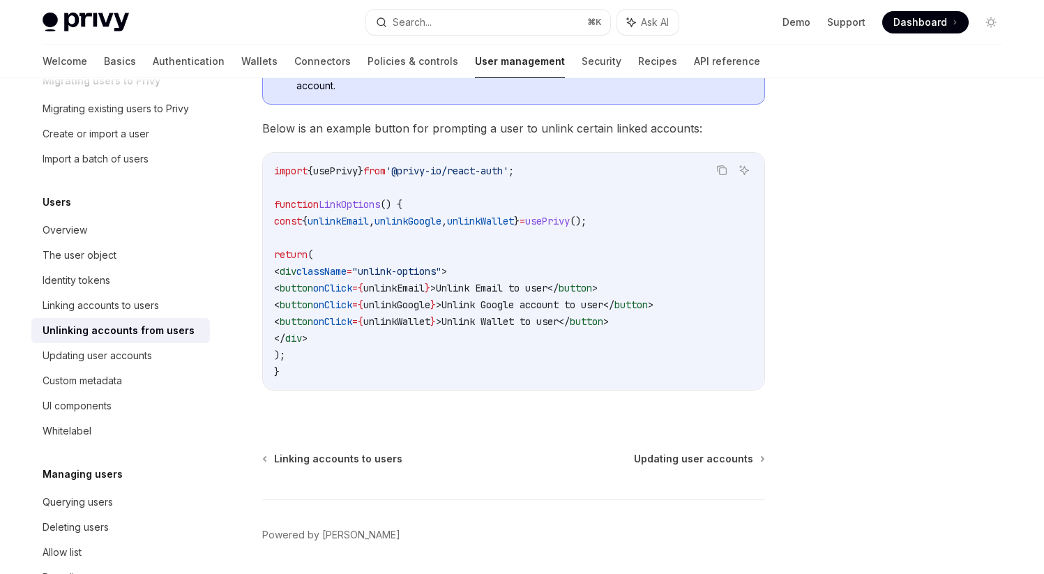
scroll to position [827, 0]
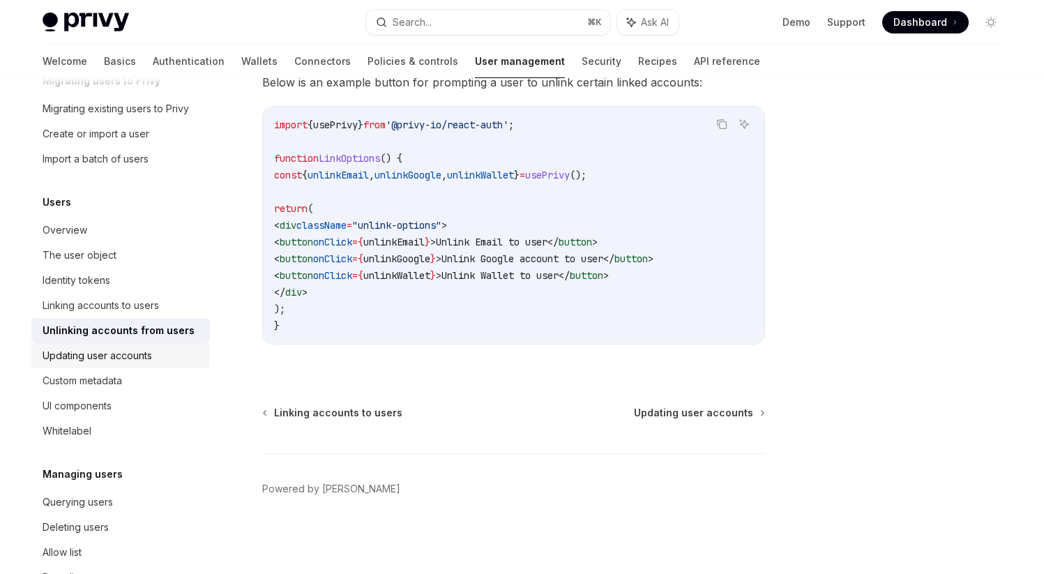
click at [116, 357] on div "Updating user accounts" at bounding box center [98, 355] width 110 height 17
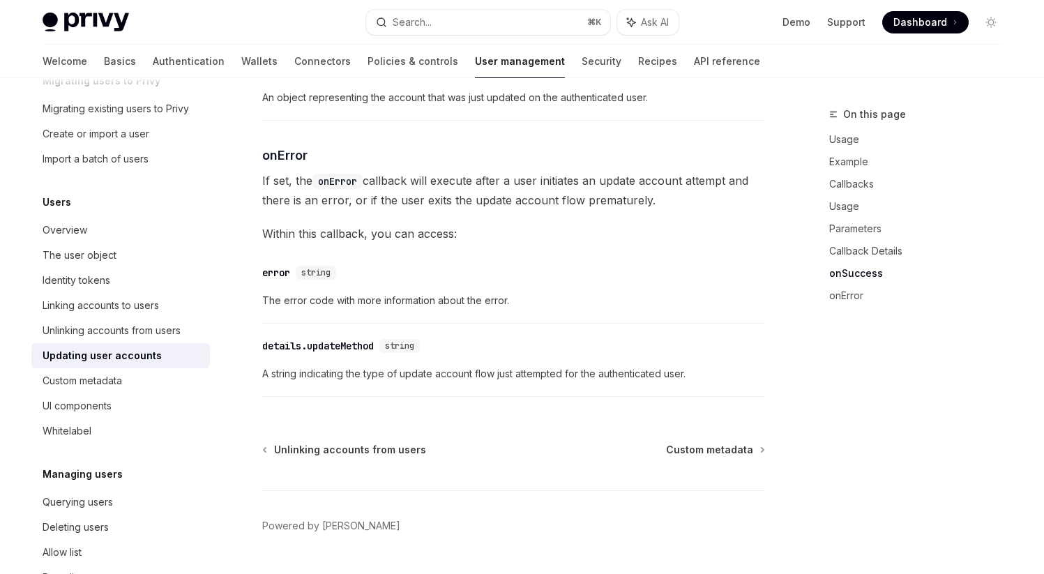
scroll to position [1985, 0]
click at [114, 380] on div "Custom metadata" at bounding box center [83, 381] width 80 height 17
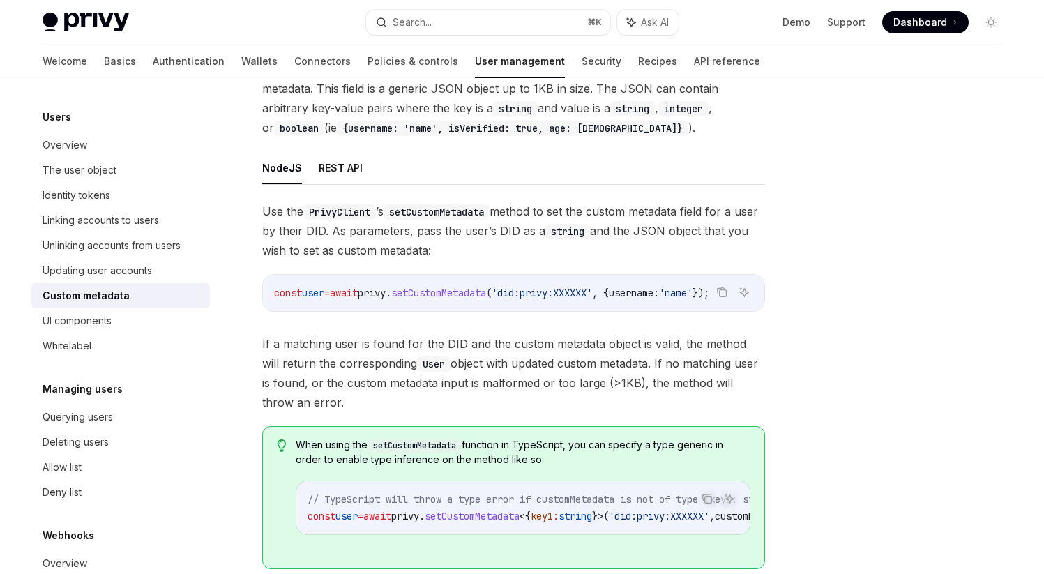
scroll to position [216, 0]
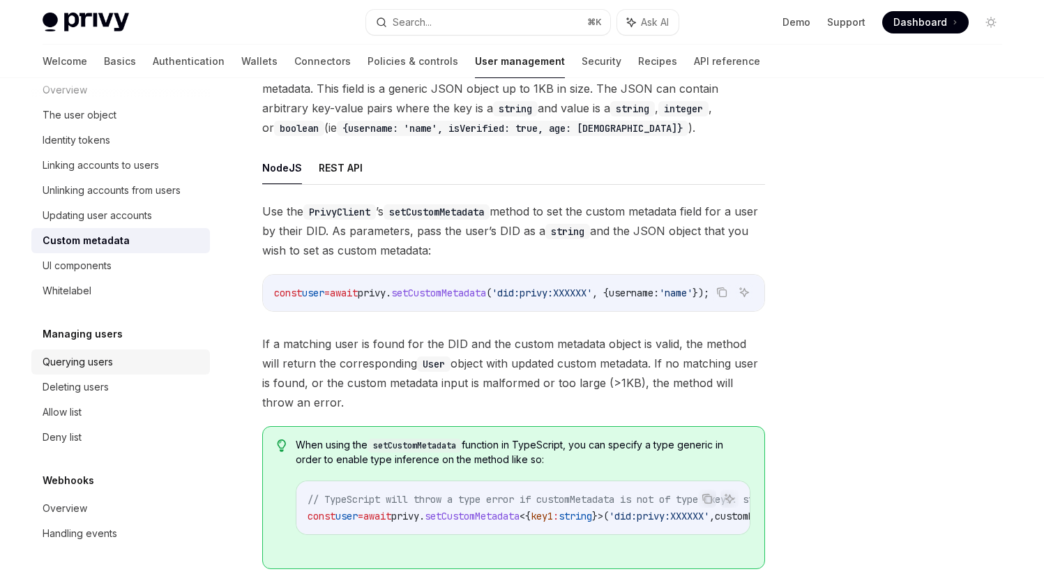
click at [98, 364] on div "Querying users" at bounding box center [78, 362] width 70 height 17
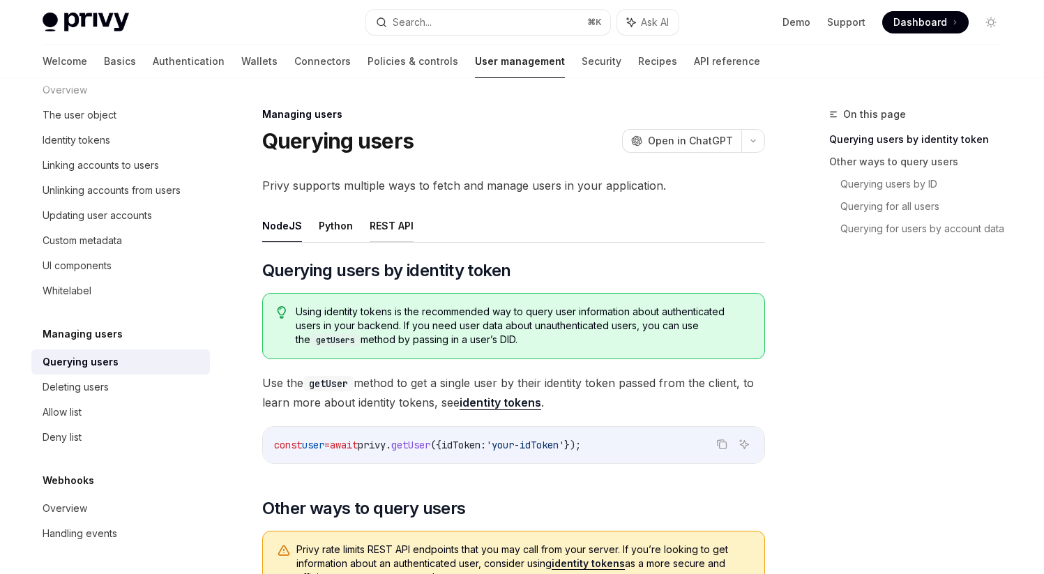
click at [392, 230] on button "REST API" at bounding box center [392, 225] width 44 height 33
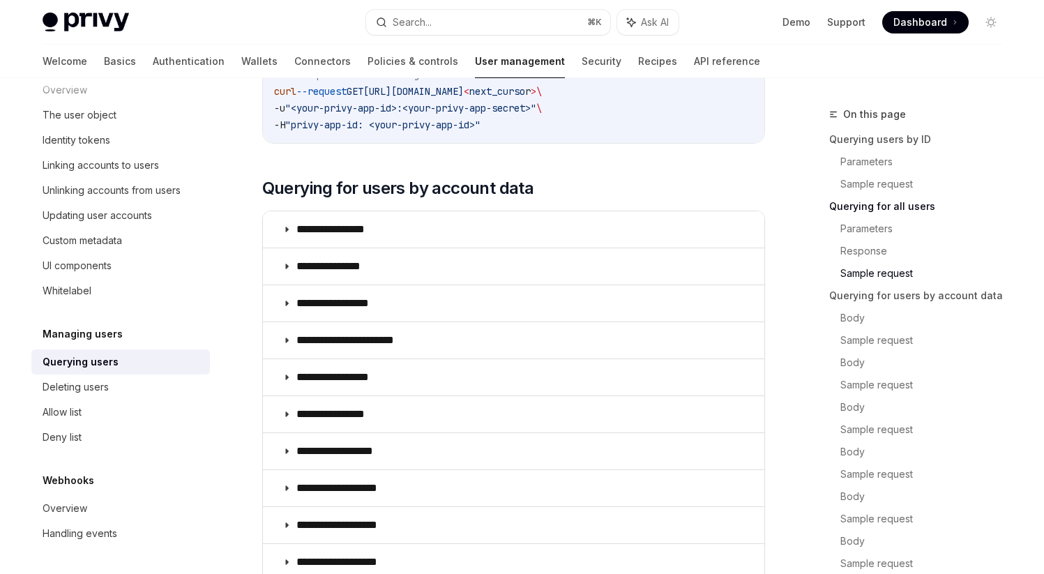
scroll to position [1202, 0]
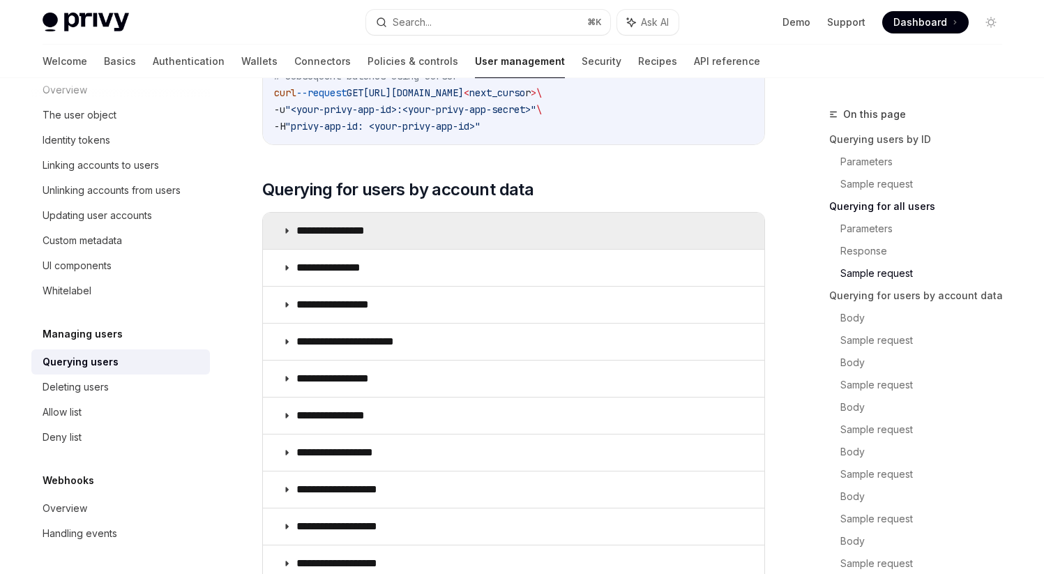
click at [287, 230] on icon at bounding box center [287, 231] width 8 height 8
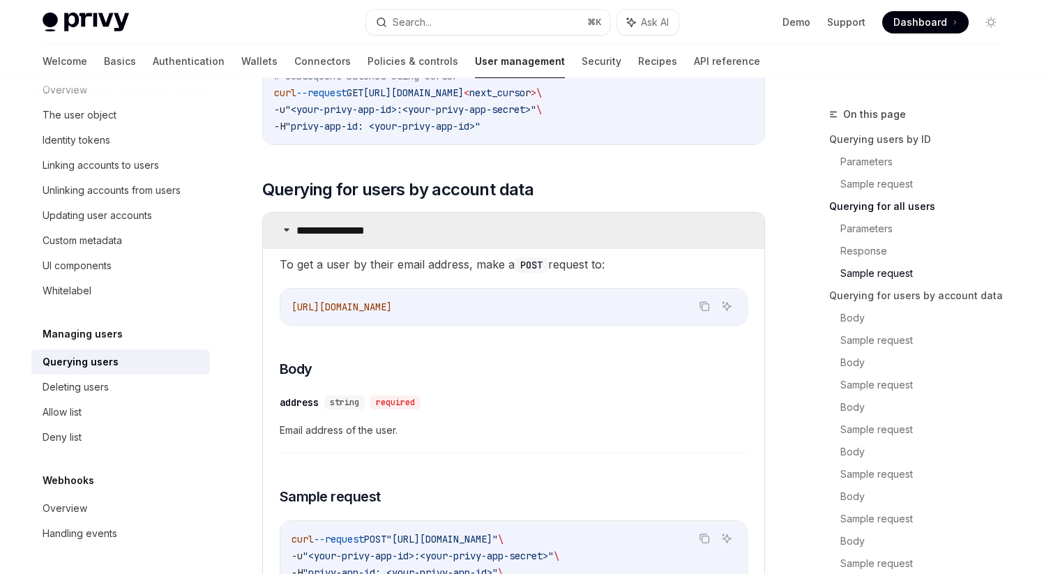
click at [287, 230] on icon at bounding box center [287, 229] width 8 height 8
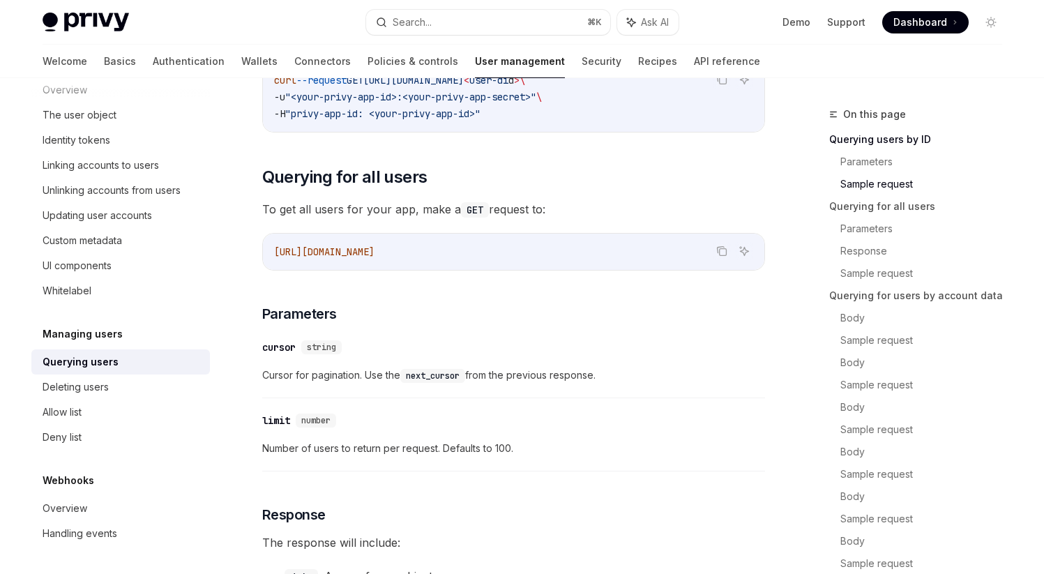
scroll to position [500, 0]
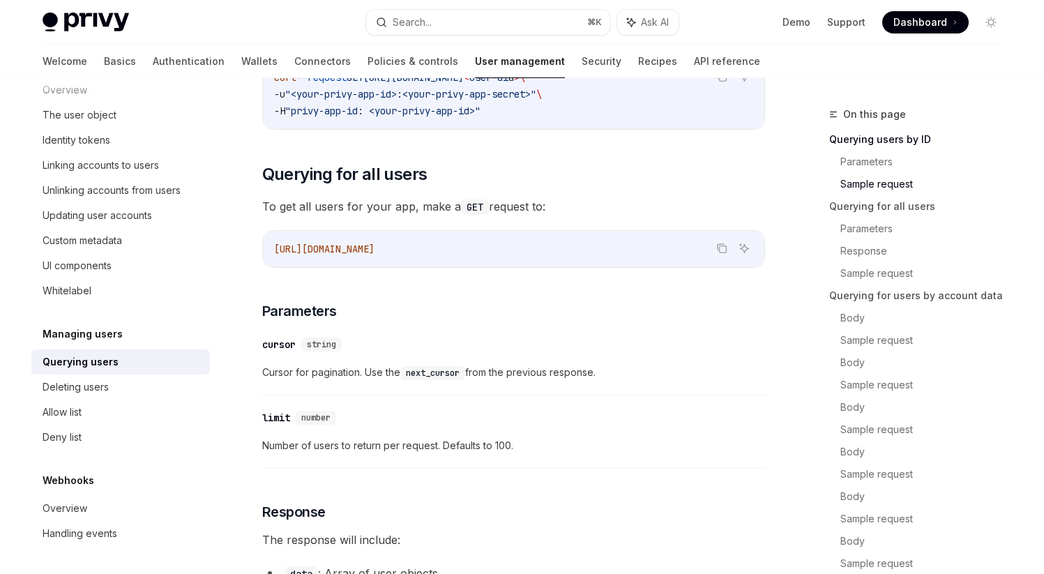
drag, startPoint x: 271, startPoint y: 248, endPoint x: 513, endPoint y: 255, distance: 241.5
click at [513, 255] on div "https://auth.privy.io/api/v1/users" at bounding box center [514, 249] width 502 height 36
click at [54, 394] on div "Deleting users" at bounding box center [76, 387] width 66 height 17
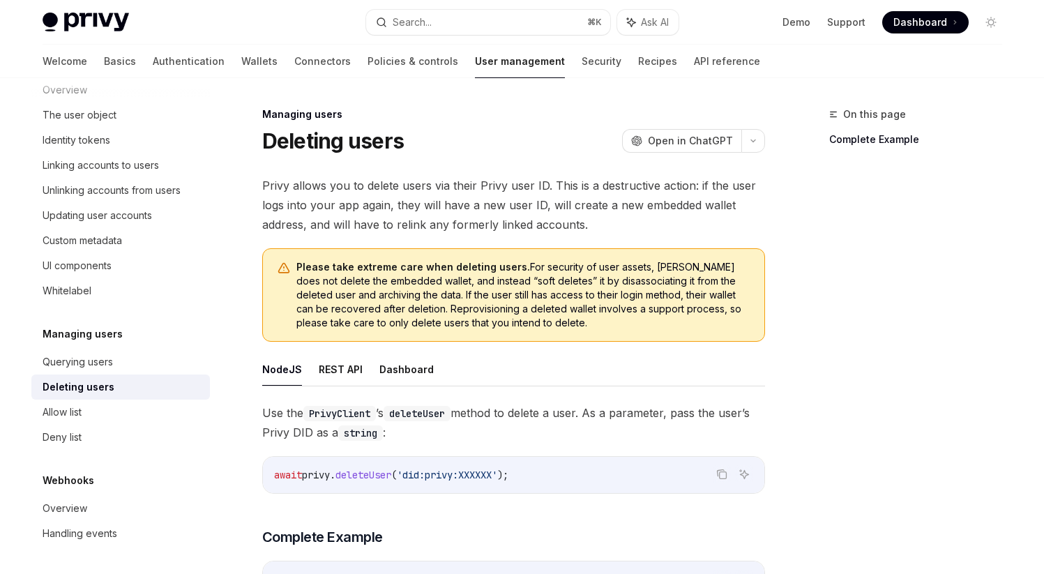
scroll to position [18, 0]
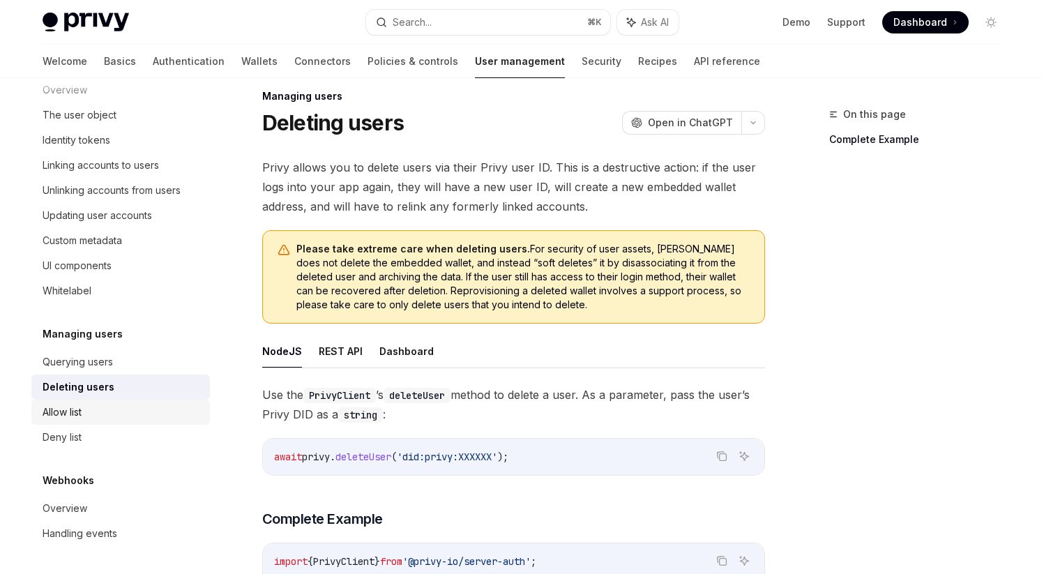
click at [60, 414] on div "Allow list" at bounding box center [62, 412] width 39 height 17
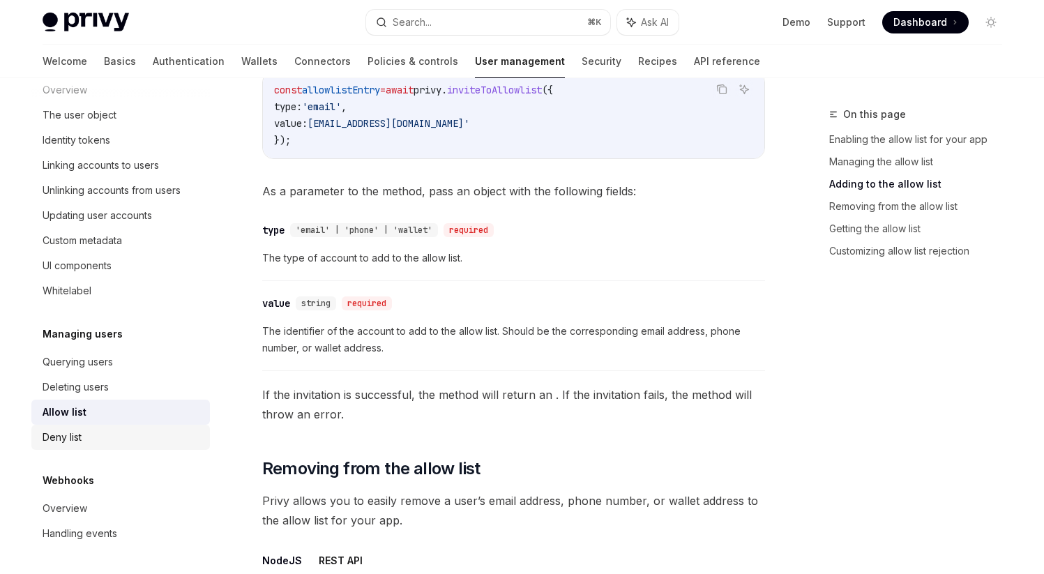
scroll to position [1282, 0]
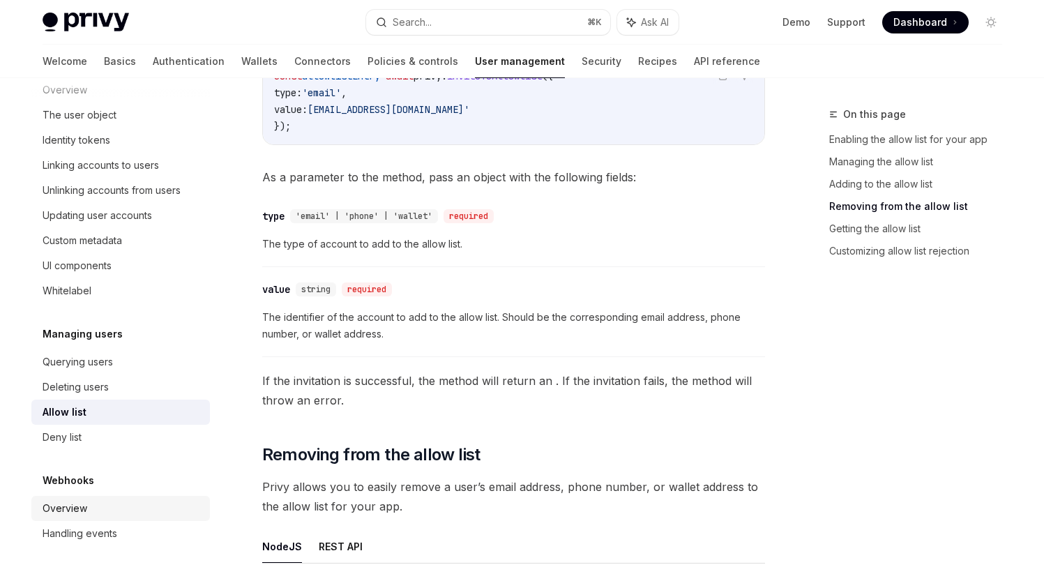
click at [80, 507] on div "Overview" at bounding box center [65, 508] width 45 height 17
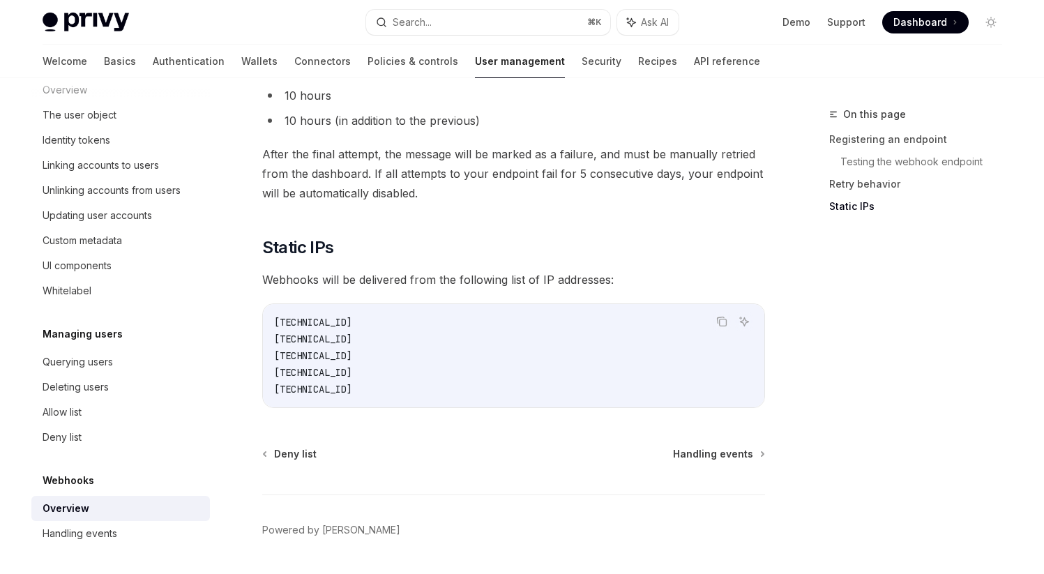
scroll to position [1831, 0]
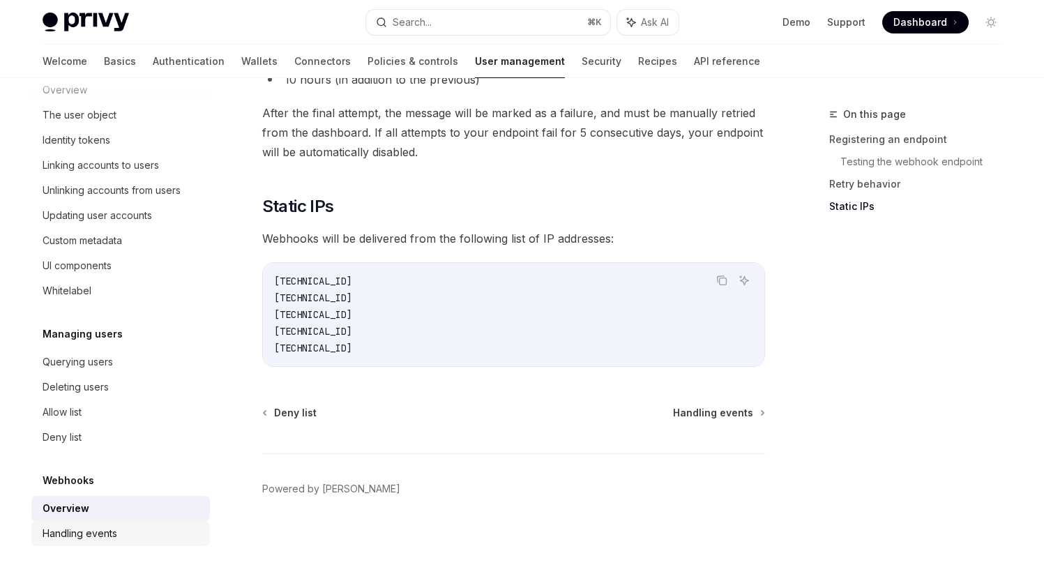
click at [106, 544] on link "Handling events" at bounding box center [120, 533] width 179 height 25
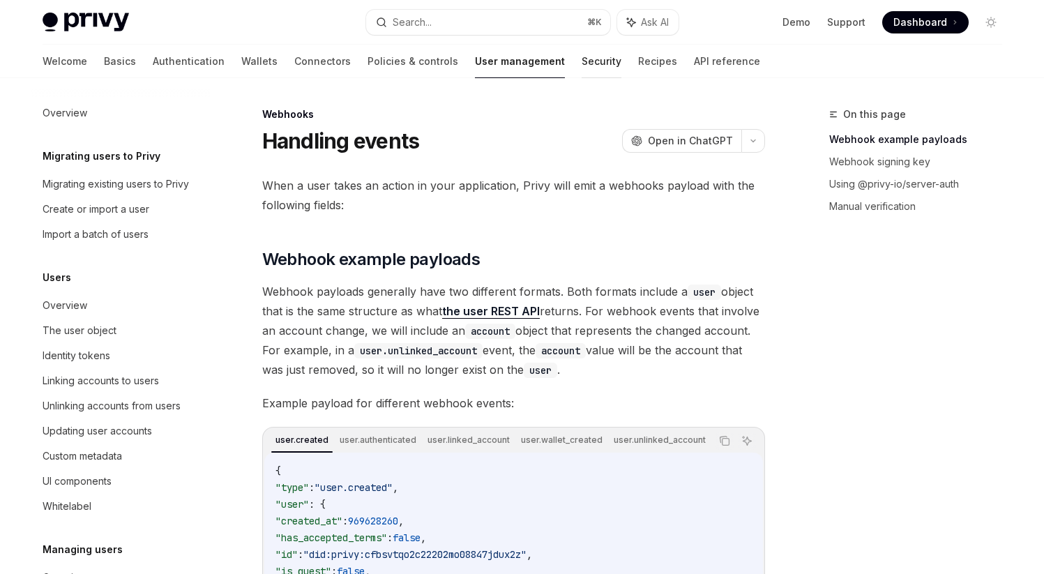
click at [582, 66] on link "Security" at bounding box center [602, 61] width 40 height 33
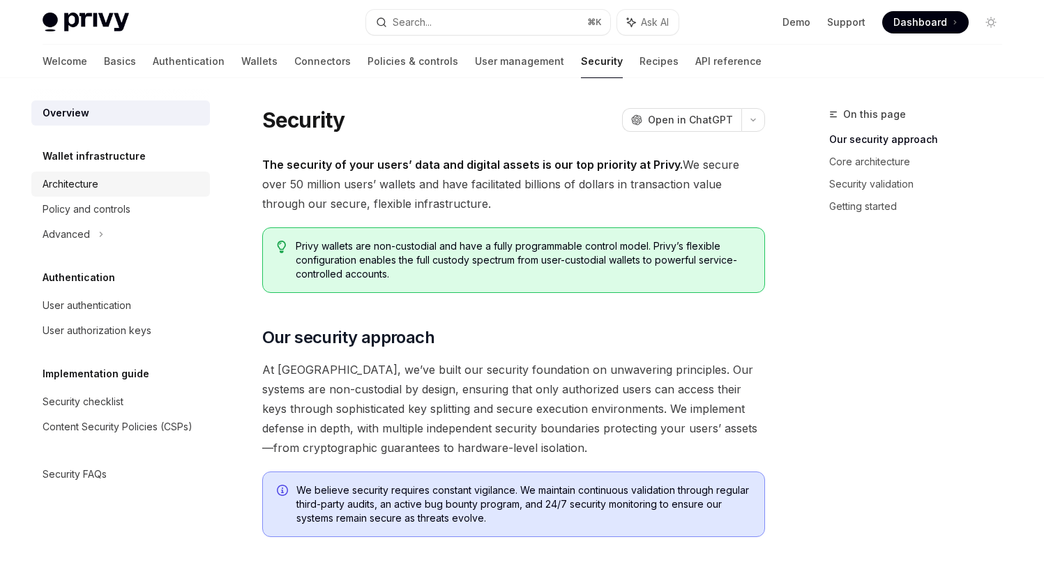
click at [98, 186] on div "Architecture" at bounding box center [71, 184] width 56 height 17
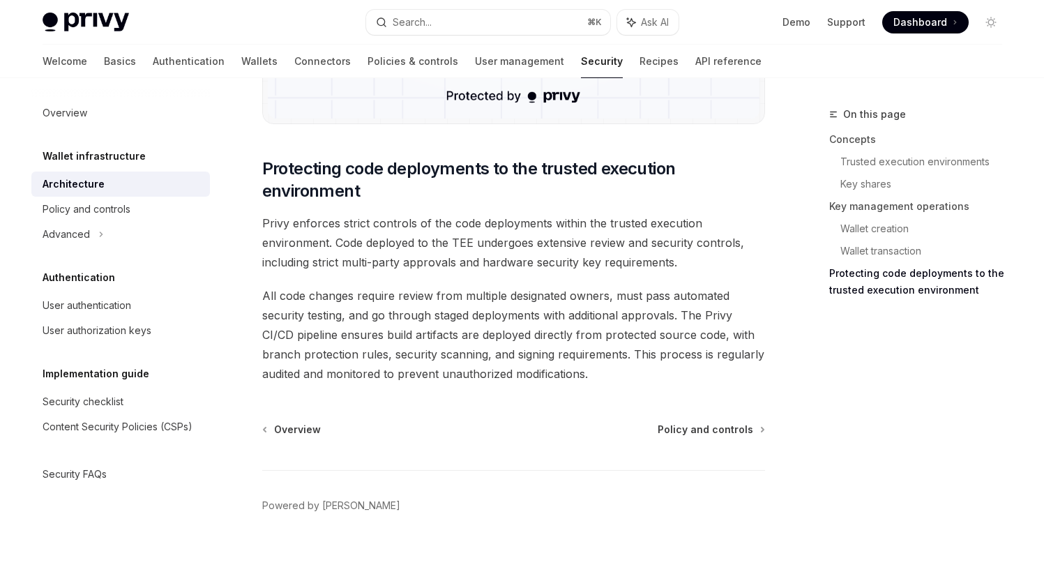
scroll to position [2944, 0]
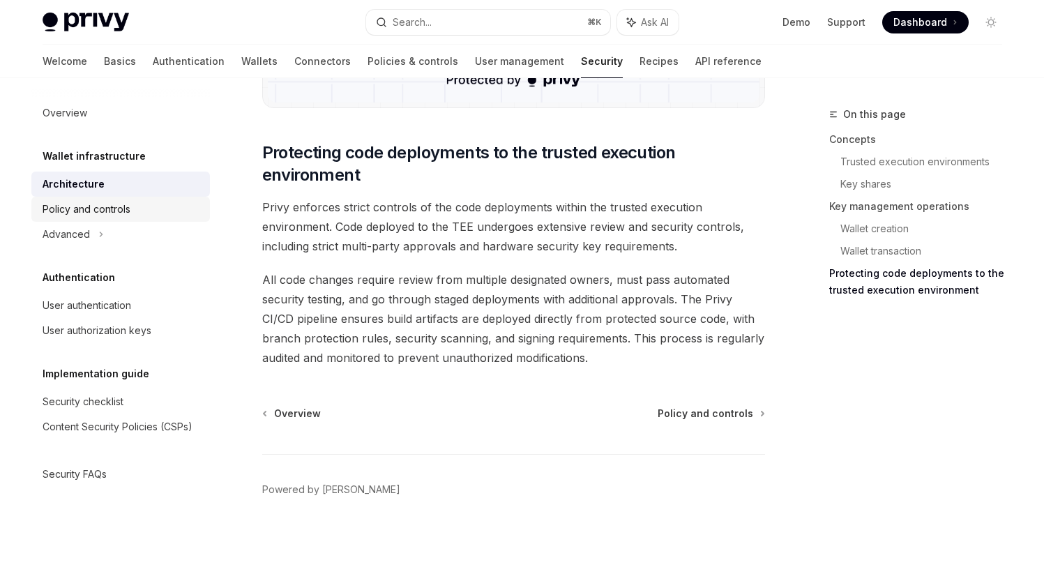
click at [134, 211] on div "Policy and controls" at bounding box center [122, 209] width 159 height 17
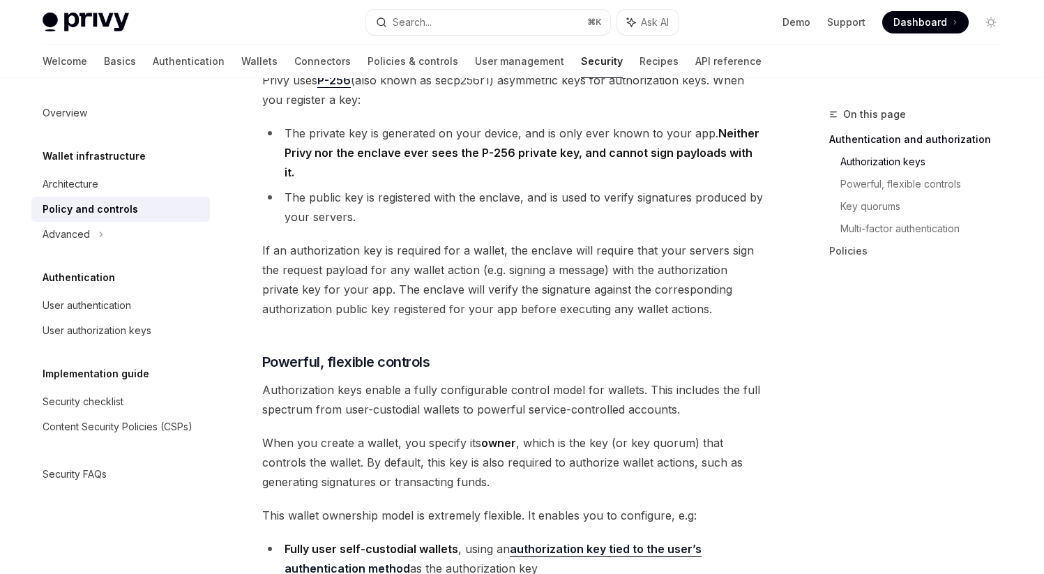
scroll to position [493, 0]
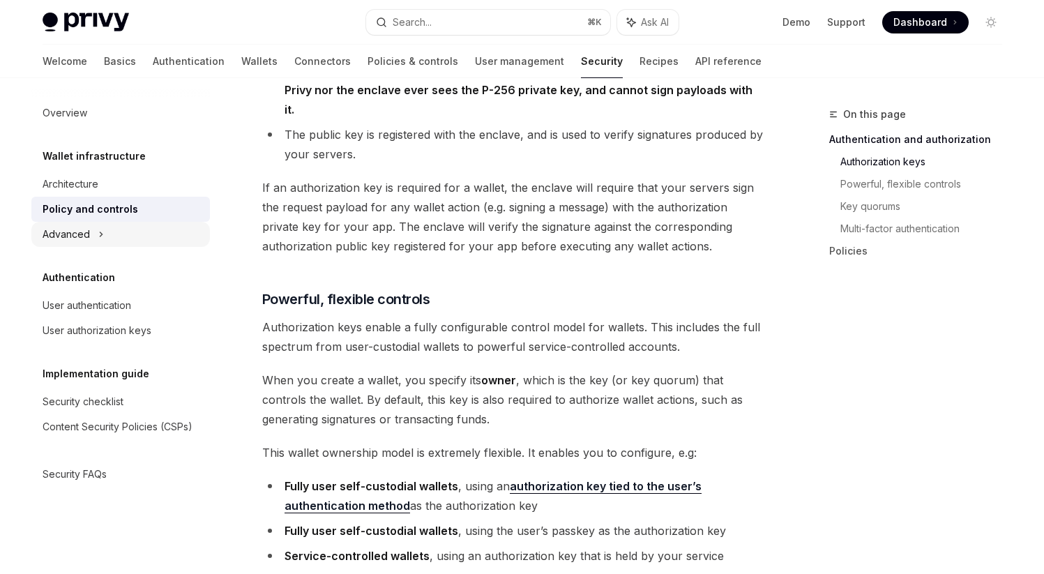
click at [84, 232] on div "Advanced" at bounding box center [66, 234] width 47 height 17
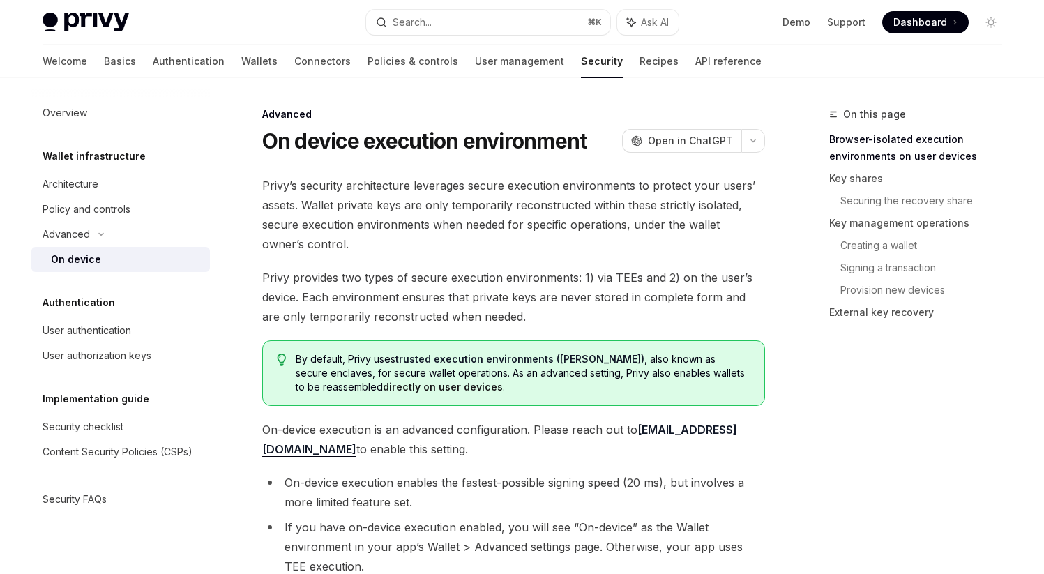
click at [84, 266] on div "On device" at bounding box center [76, 259] width 50 height 17
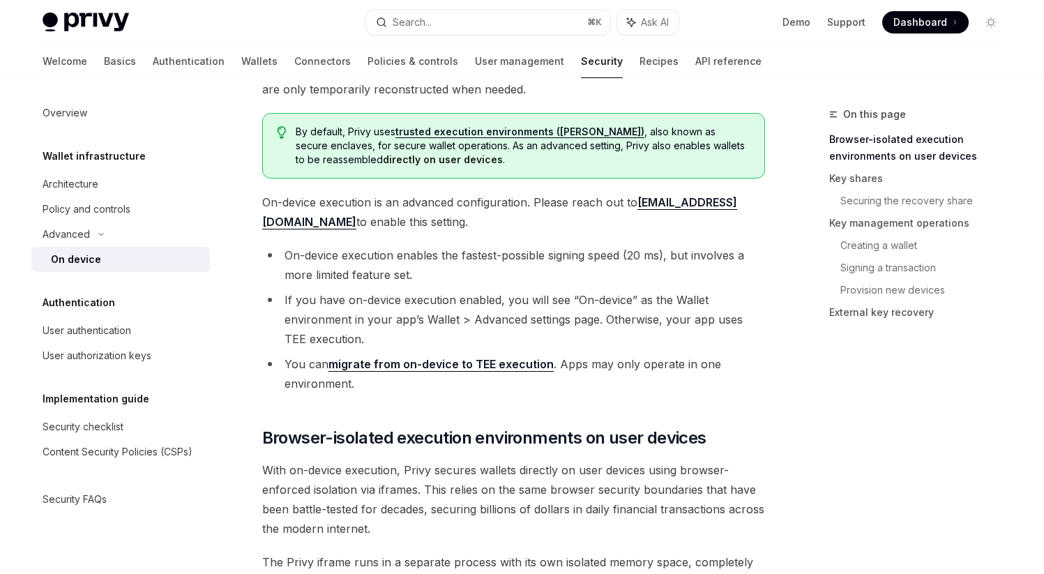
scroll to position [230, 0]
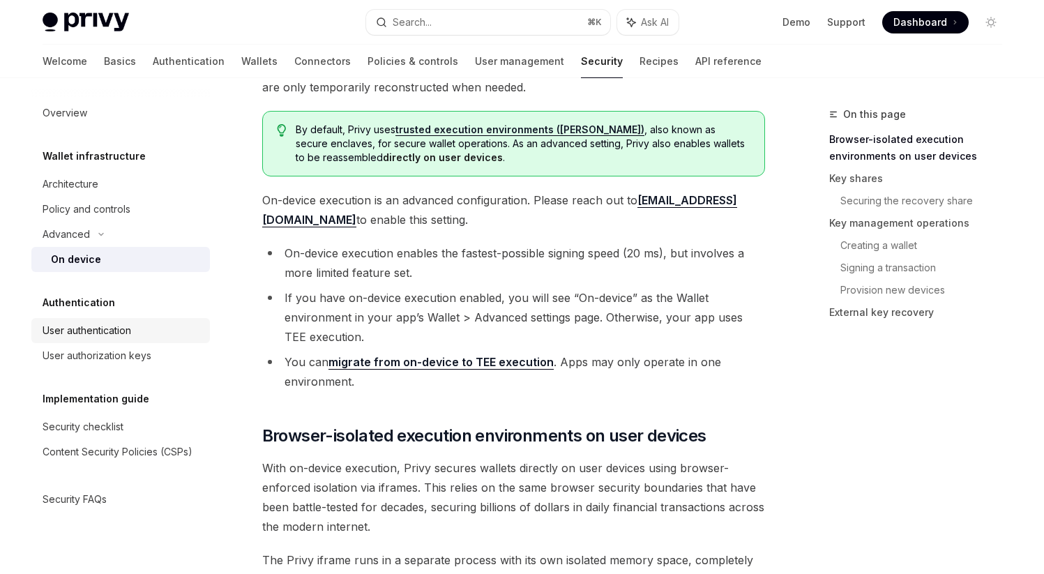
click at [114, 329] on div "User authentication" at bounding box center [87, 330] width 89 height 17
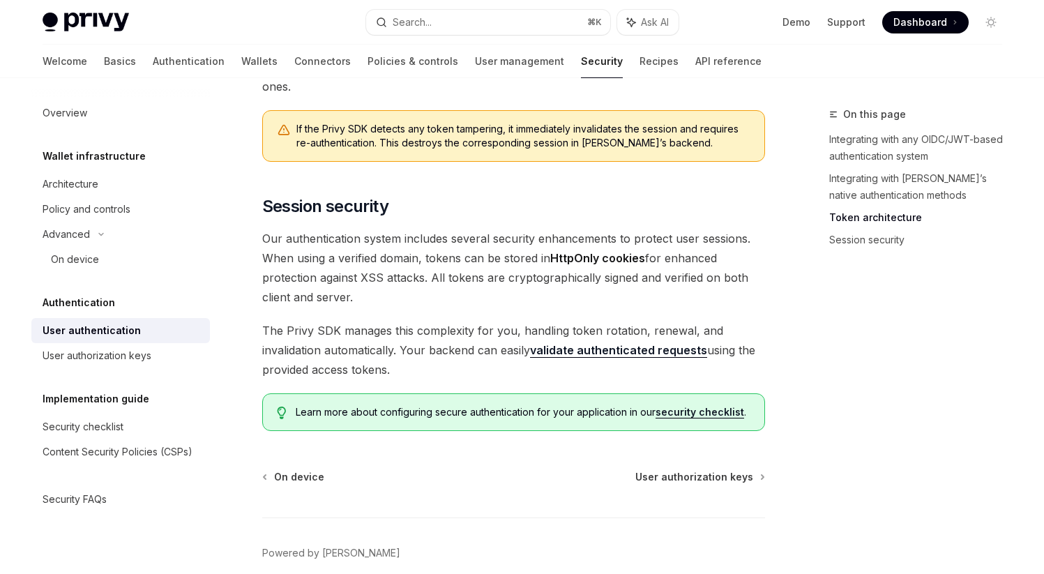
scroll to position [1137, 0]
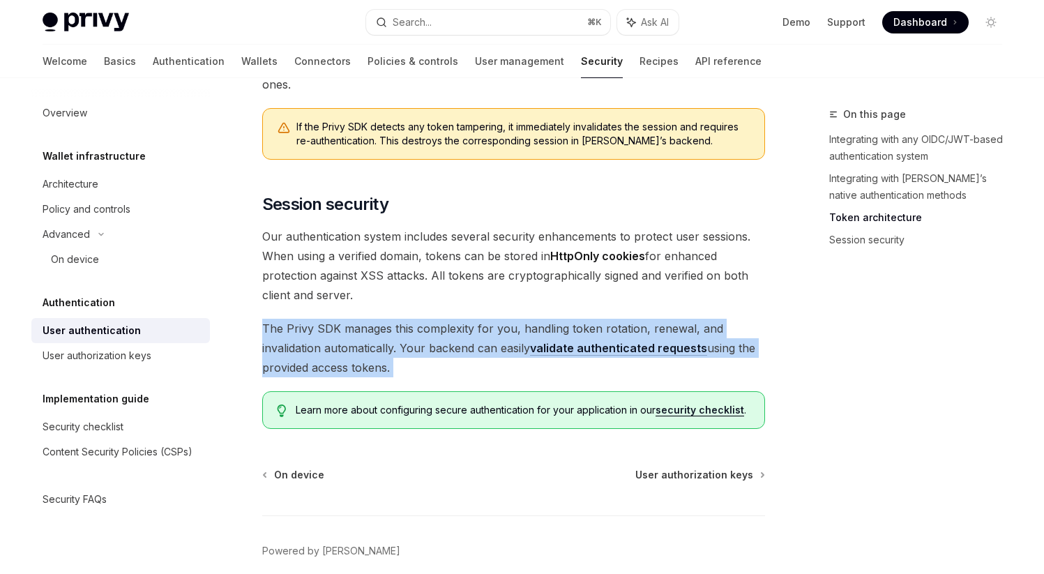
drag, startPoint x: 262, startPoint y: 282, endPoint x: 397, endPoint y: 340, distance: 146.9
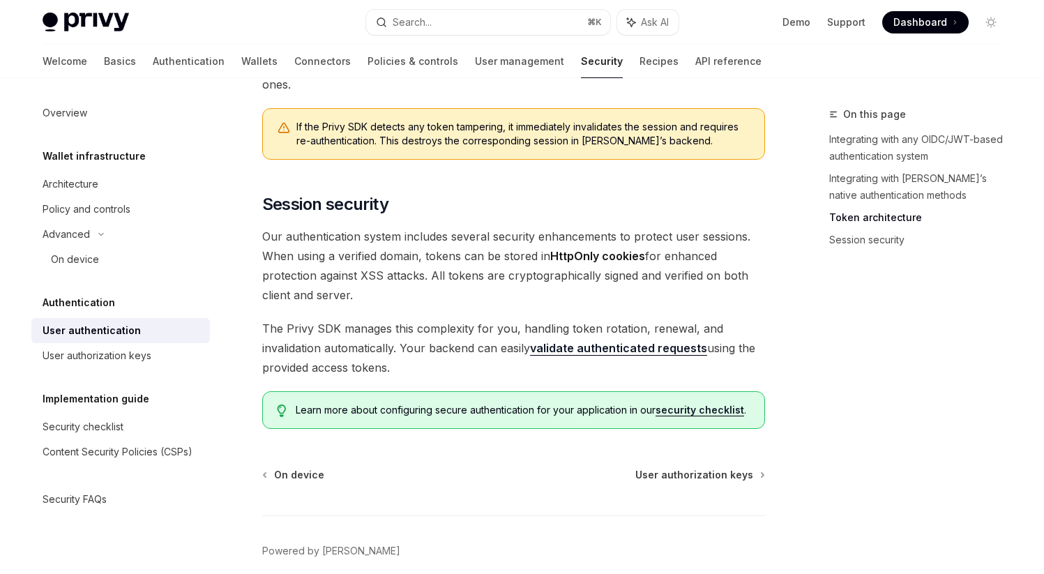
scroll to position [1157, 0]
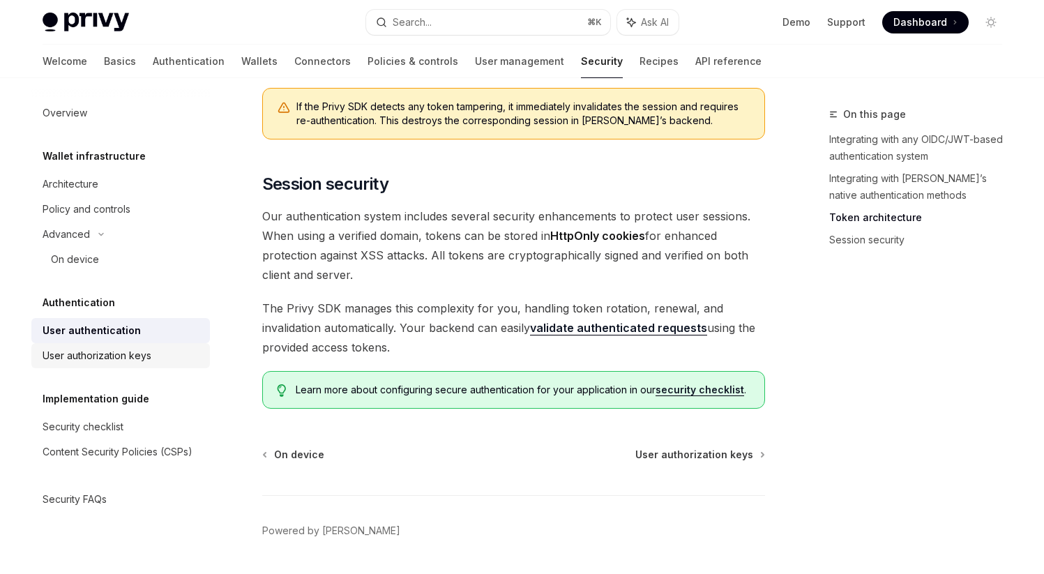
click at [142, 354] on div "User authorization keys" at bounding box center [97, 355] width 109 height 17
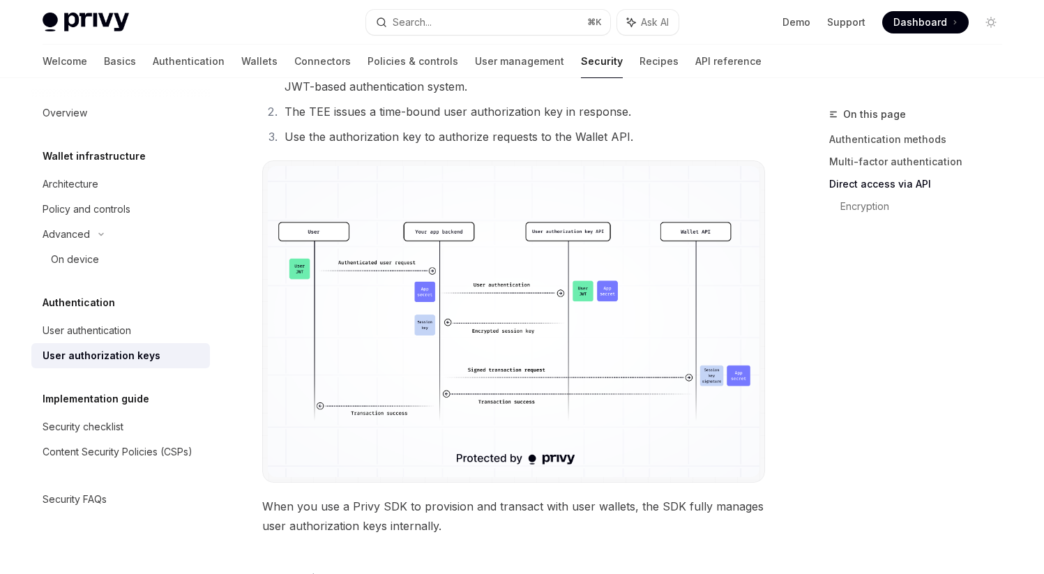
scroll to position [997, 0]
click at [74, 428] on div "Security checklist" at bounding box center [83, 427] width 81 height 17
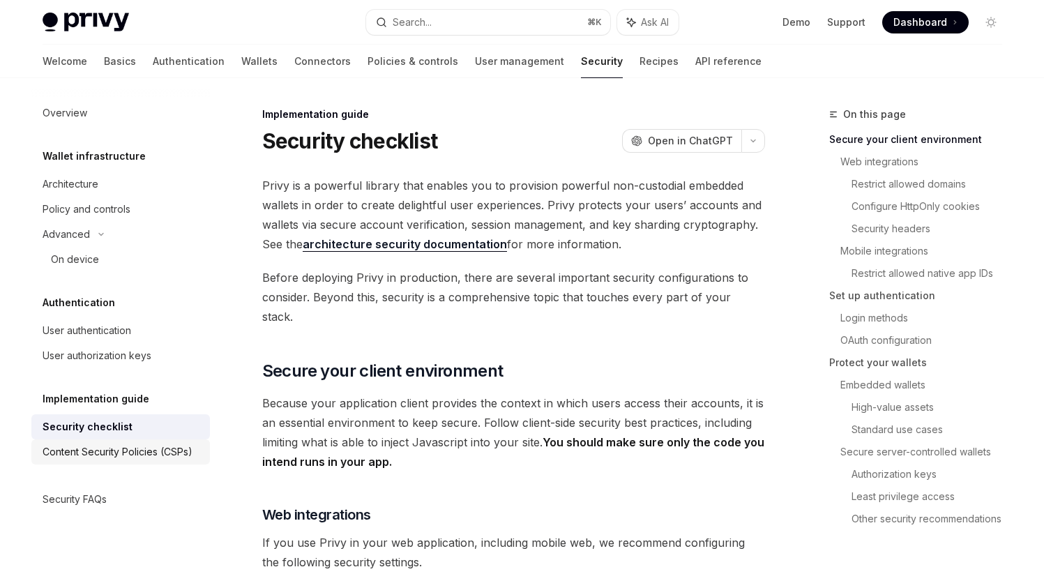
click at [80, 447] on div "Content Security Policies (CSPs)" at bounding box center [118, 452] width 150 height 17
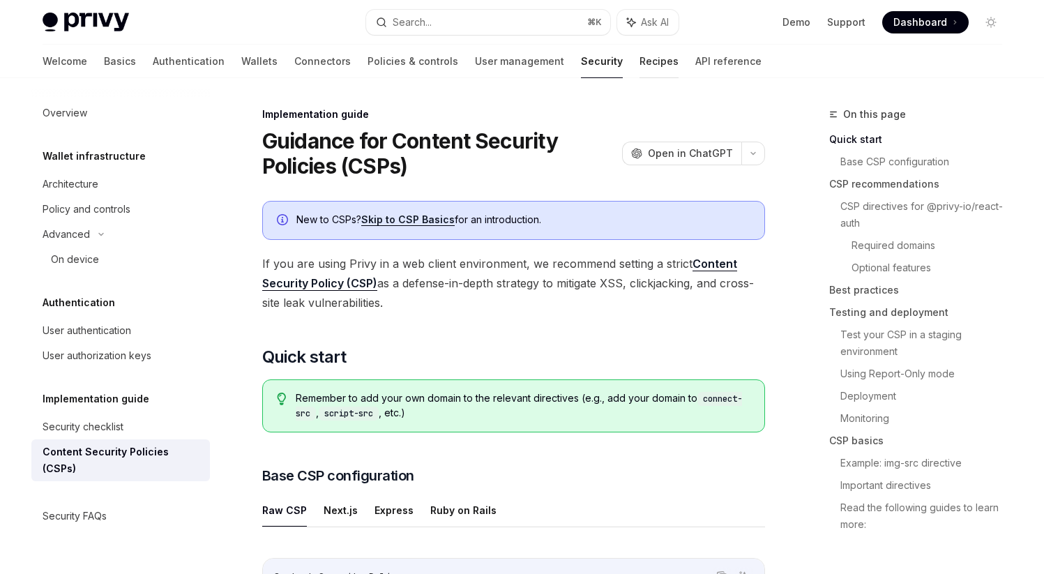
click at [640, 63] on link "Recipes" at bounding box center [659, 61] width 39 height 33
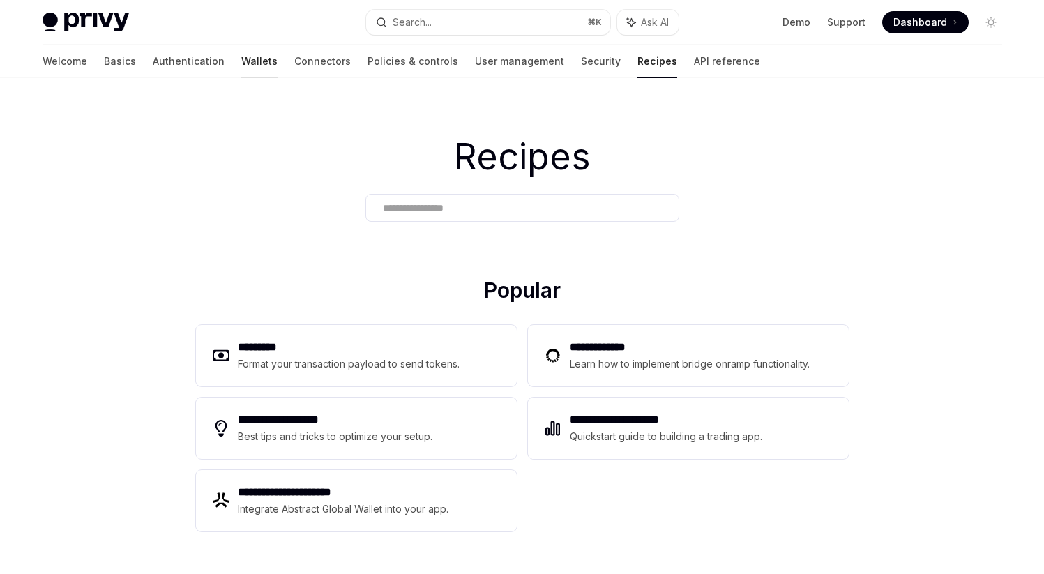
click at [241, 59] on link "Wallets" at bounding box center [259, 61] width 36 height 33
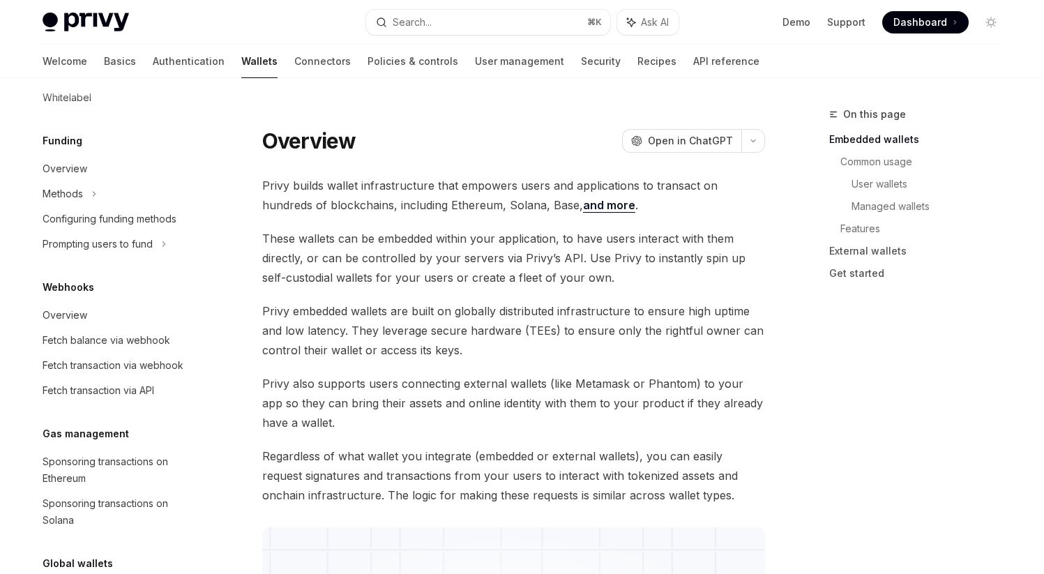
scroll to position [527, 0]
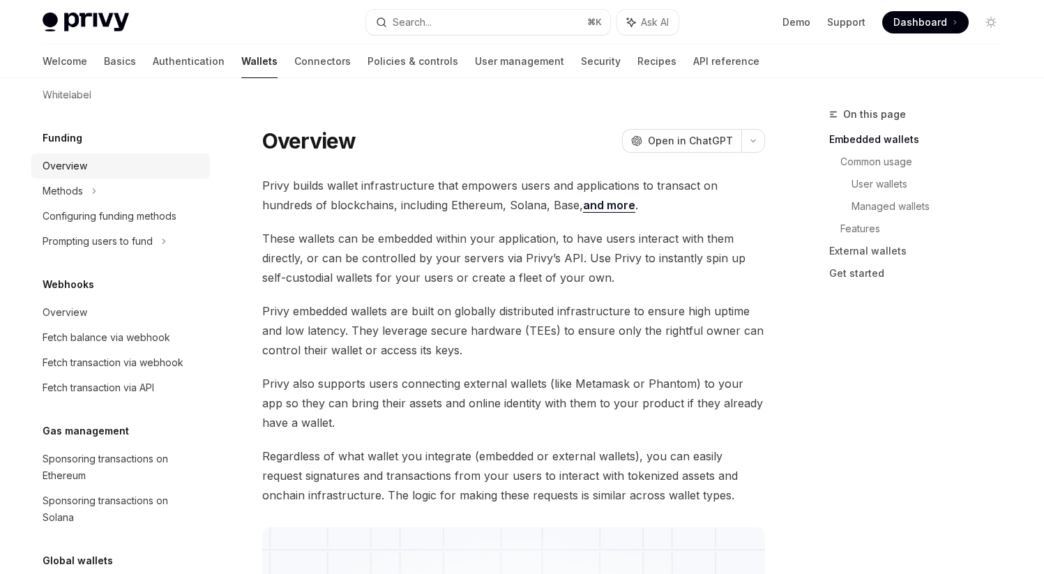
click at [98, 171] on div "Overview" at bounding box center [122, 166] width 159 height 17
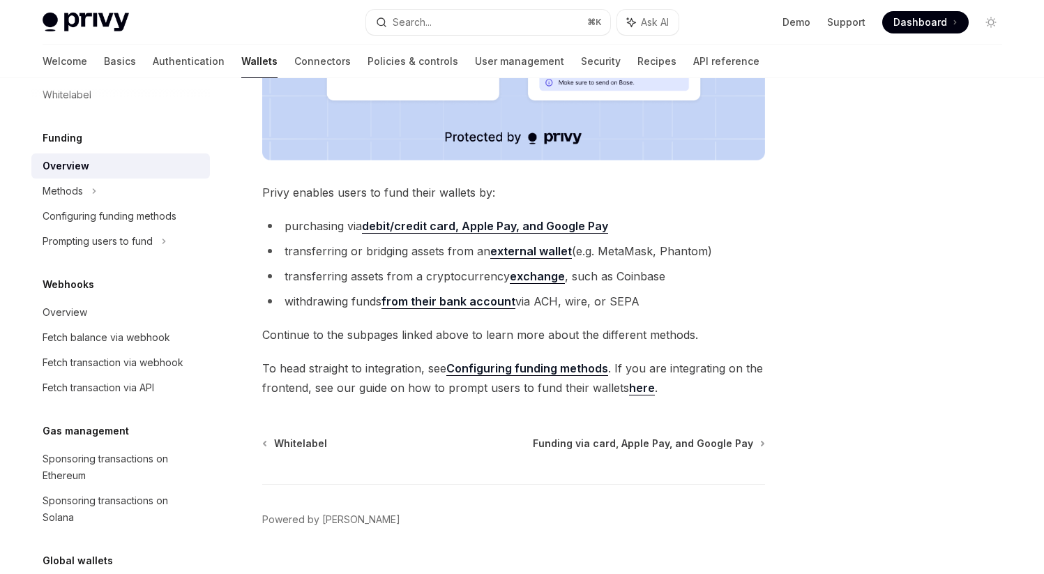
scroll to position [520, 0]
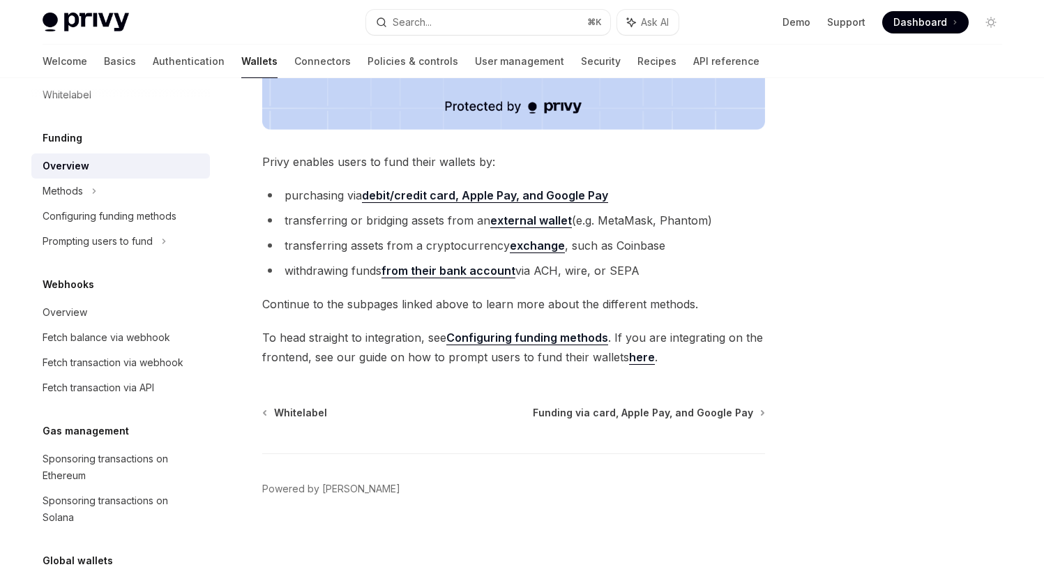
drag, startPoint x: 354, startPoint y: 355, endPoint x: 537, endPoint y: 367, distance: 183.2
click at [537, 367] on div "Funding Overview OpenAI Open in ChatGPT OpenAI Open in ChatGPT Privy makes it e…" at bounding box center [383, 80] width 770 height 988
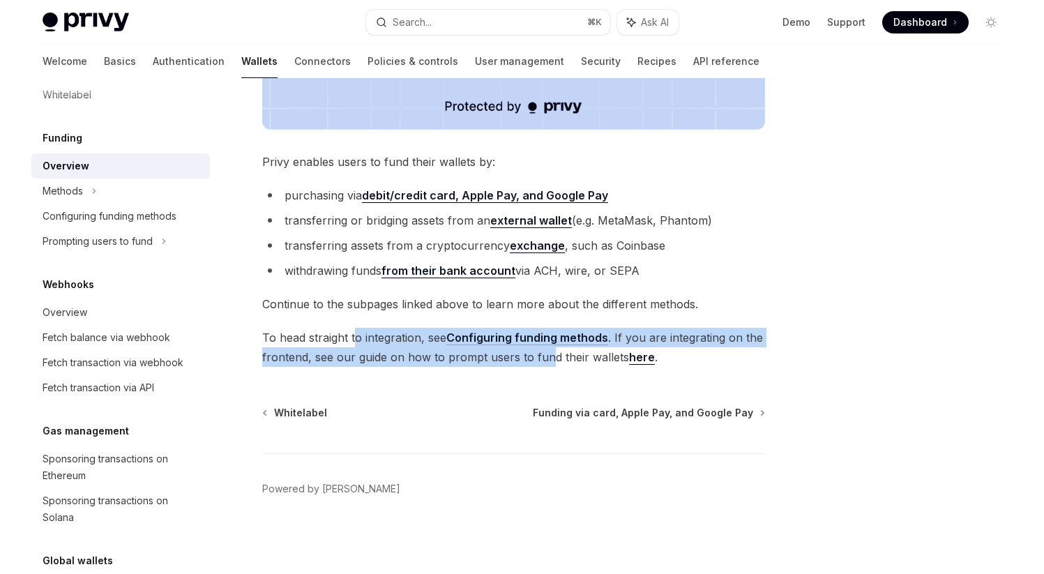
drag, startPoint x: 355, startPoint y: 335, endPoint x: 552, endPoint y: 360, distance: 198.4
click at [551, 360] on span "To head straight to integration, see Configuring funding methods . If you are i…" at bounding box center [513, 347] width 503 height 39
click at [552, 360] on span "To head straight to integration, see Configuring funding methods . If you are i…" at bounding box center [513, 347] width 503 height 39
drag, startPoint x: 345, startPoint y: 337, endPoint x: 555, endPoint y: 357, distance: 211.0
click at [555, 357] on span "To head straight to integration, see Configuring funding methods . If you are i…" at bounding box center [513, 347] width 503 height 39
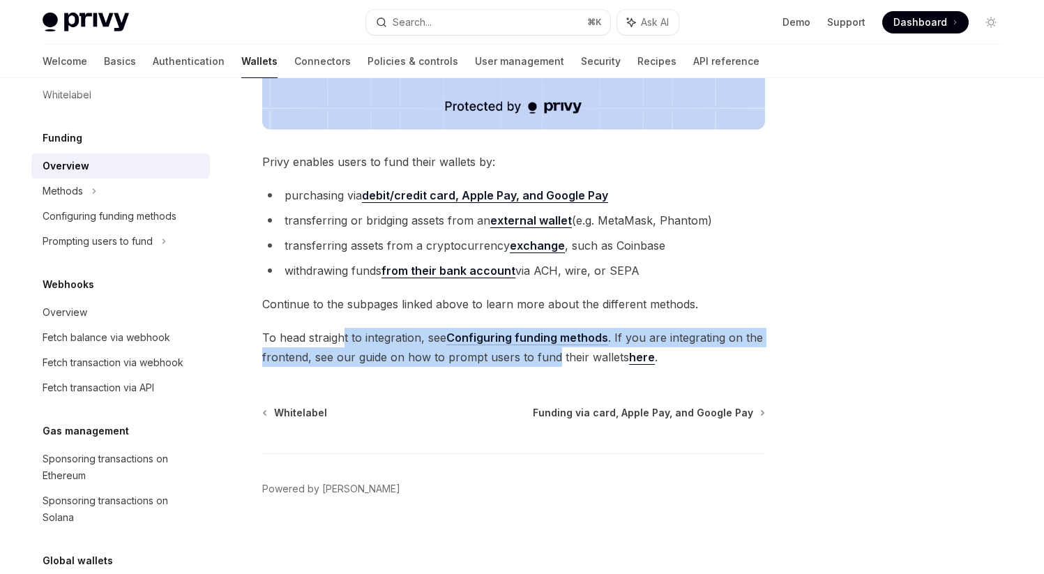
click at [555, 357] on span "To head straight to integration, see Configuring funding methods . If you are i…" at bounding box center [513, 347] width 503 height 39
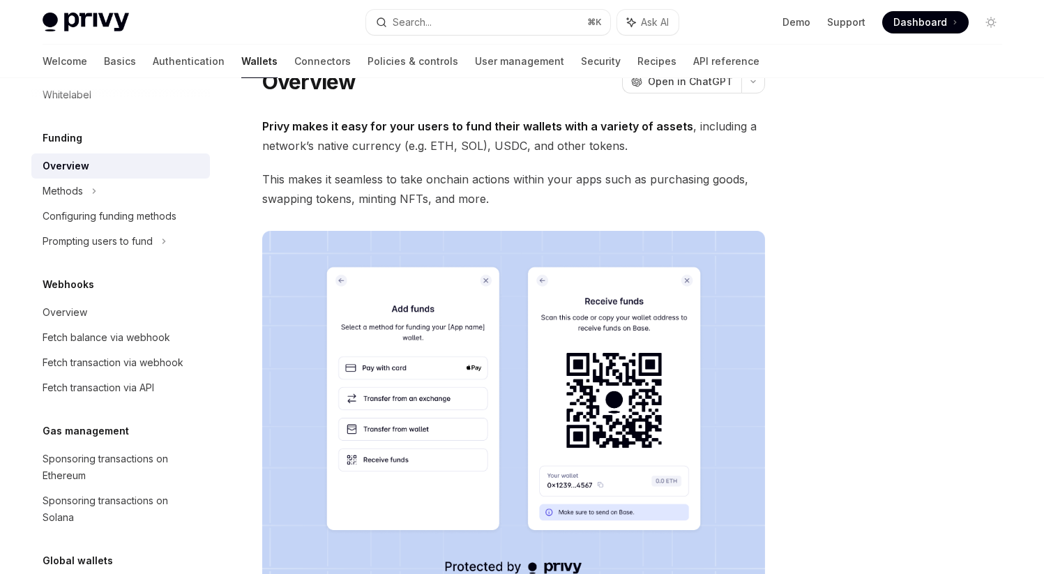
scroll to position [58, 0]
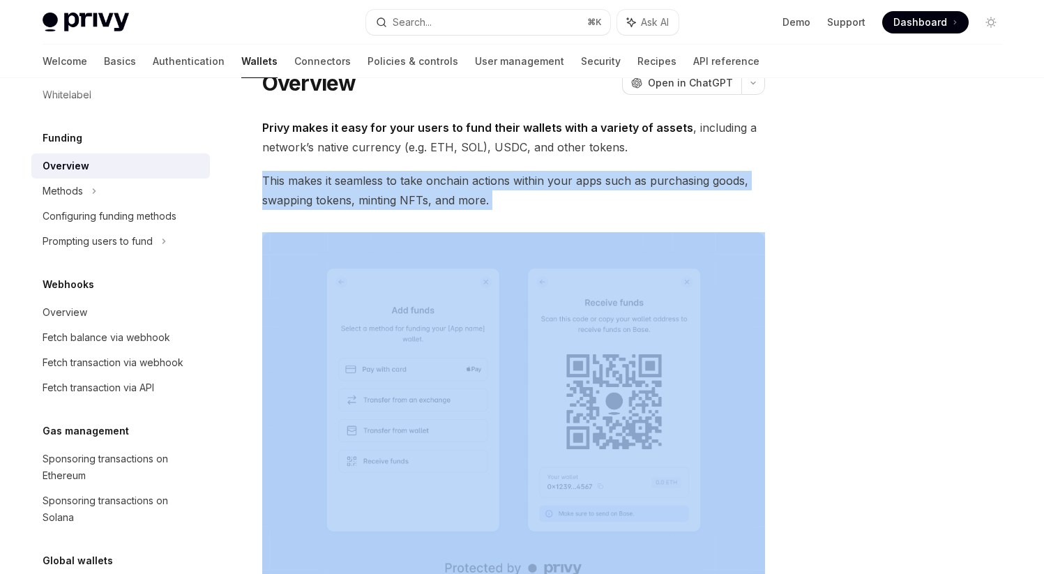
drag, startPoint x: 263, startPoint y: 181, endPoint x: 510, endPoint y: 223, distance: 250.4
click at [510, 223] on div "Privy makes it easy for your users to fund their wallets with a variety of asse…" at bounding box center [513, 473] width 503 height 711
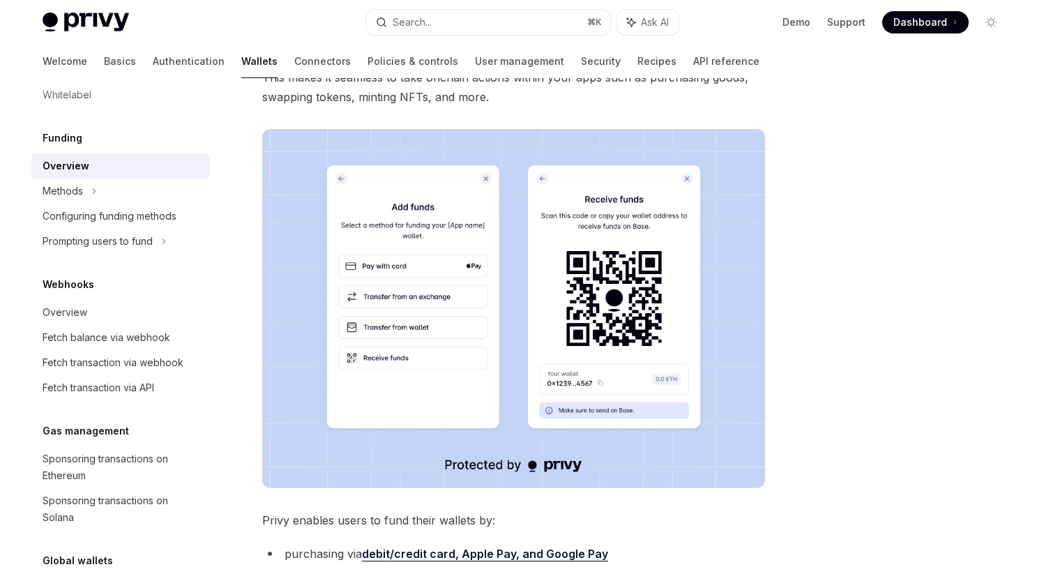
scroll to position [0, 0]
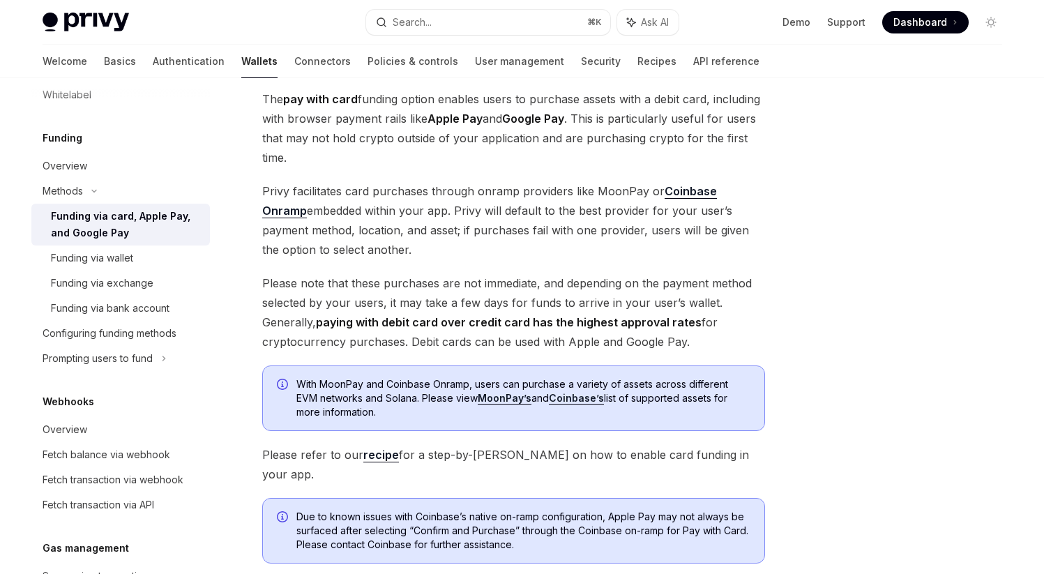
scroll to position [73, 0]
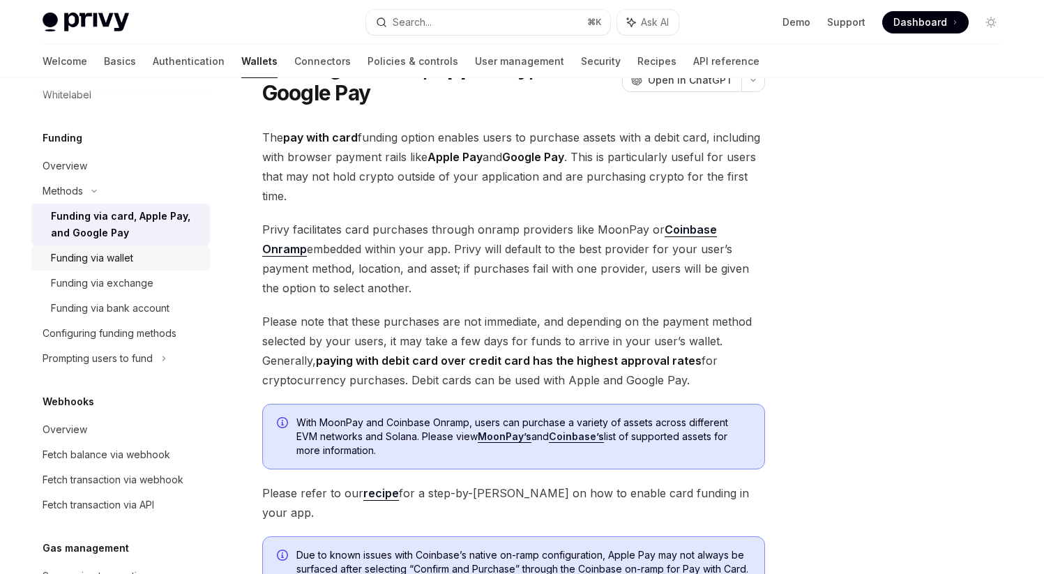
click at [108, 265] on div "Funding via wallet" at bounding box center [92, 258] width 82 height 17
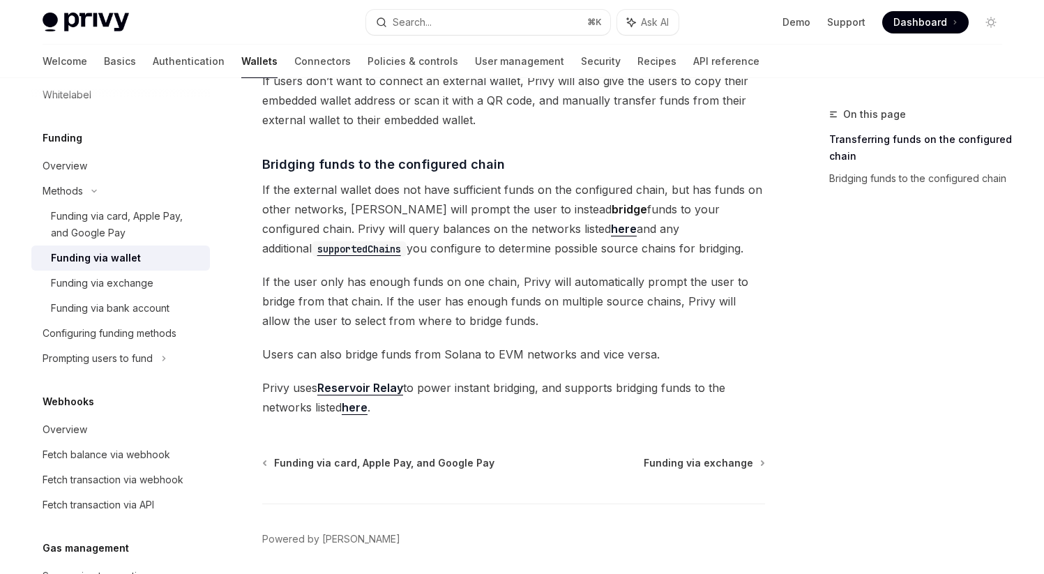
scroll to position [384, 0]
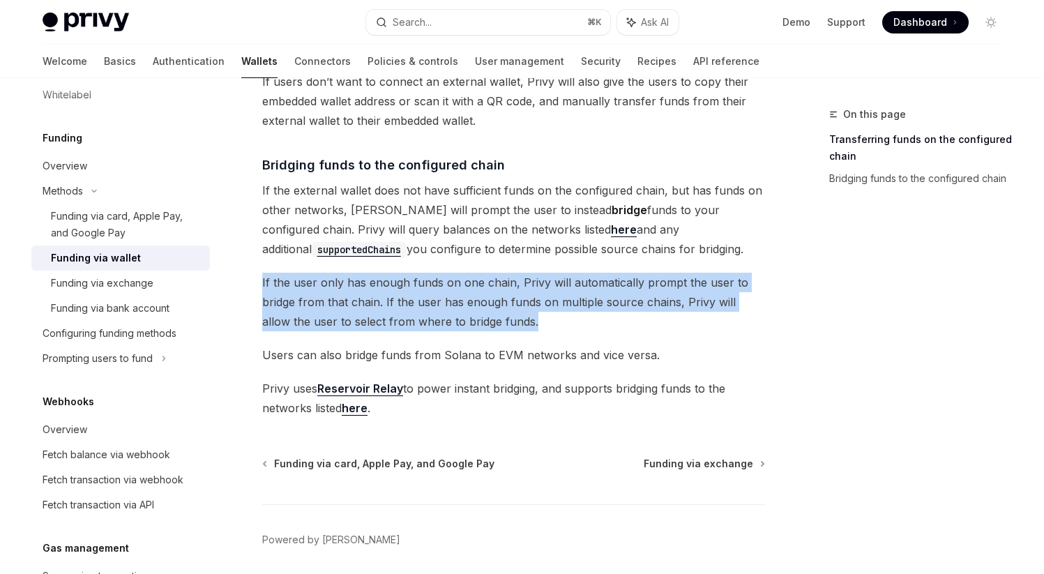
drag, startPoint x: 262, startPoint y: 283, endPoint x: 537, endPoint y: 316, distance: 276.2
click at [537, 316] on span "If the user only has enough funds on one chain, Privy will automatically prompt…" at bounding box center [513, 302] width 503 height 59
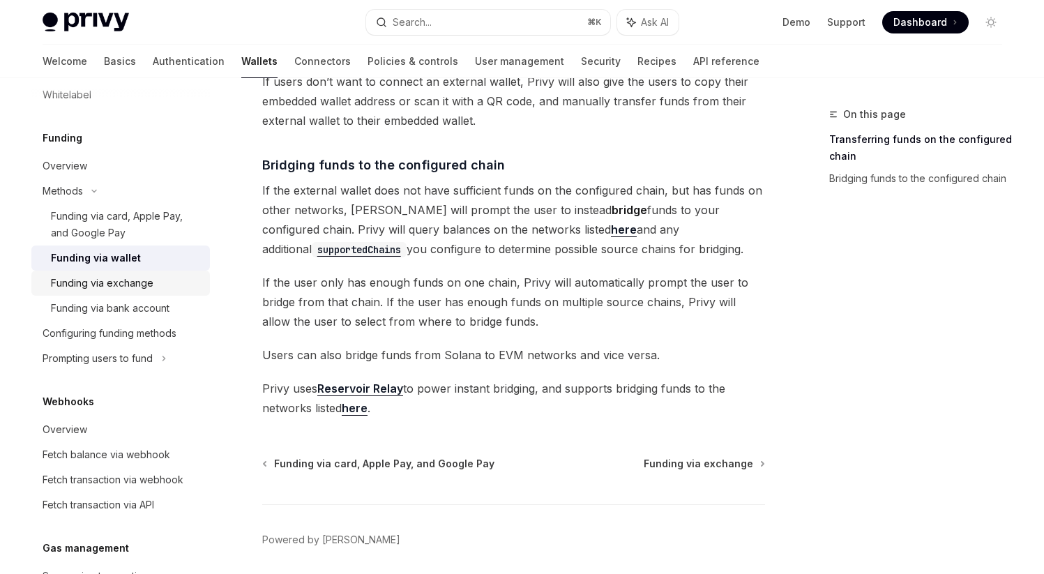
click at [99, 287] on div "Funding via exchange" at bounding box center [102, 283] width 103 height 17
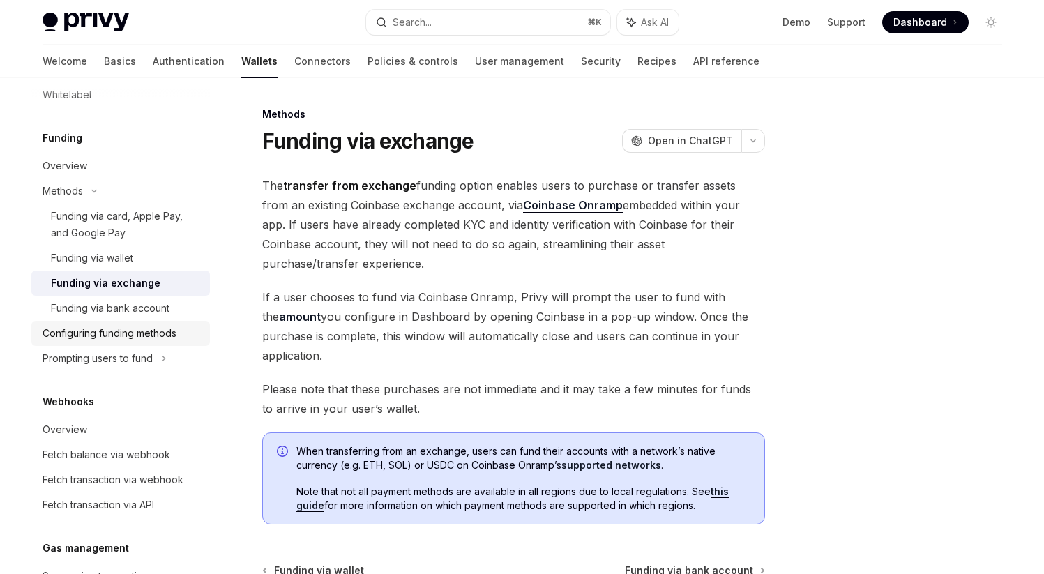
click at [128, 331] on div "Configuring funding methods" at bounding box center [110, 333] width 134 height 17
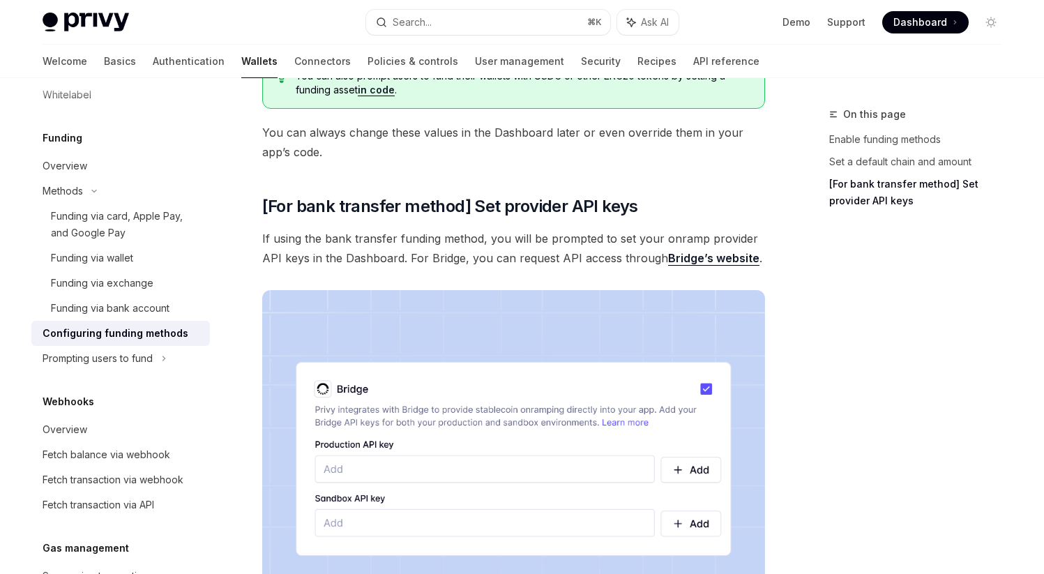
scroll to position [1050, 0]
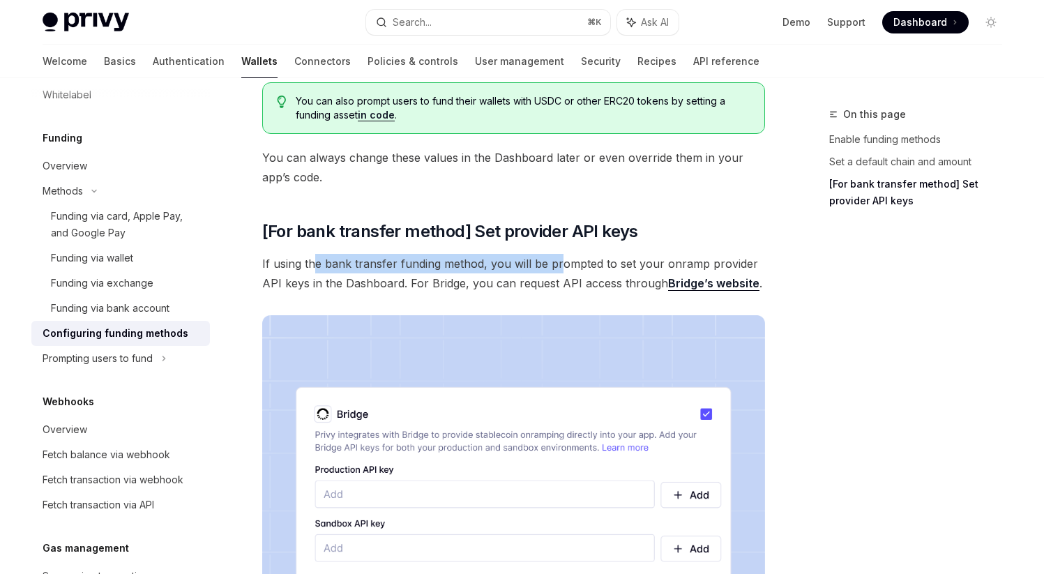
drag, startPoint x: 313, startPoint y: 262, endPoint x: 556, endPoint y: 267, distance: 242.9
click at [556, 267] on span "If using the bank transfer funding method, you will be prompted to set your onr…" at bounding box center [513, 273] width 503 height 39
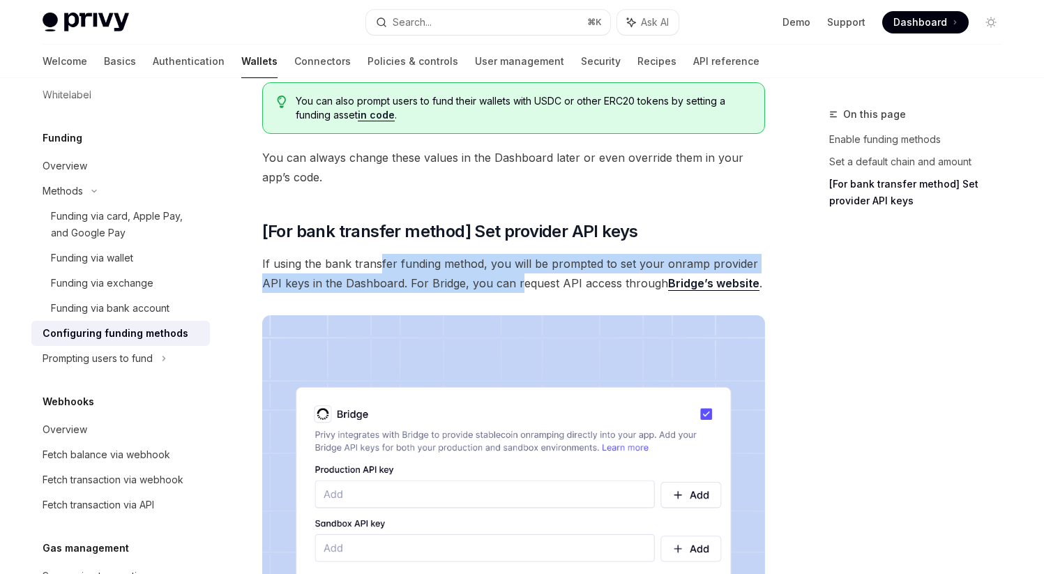
drag, startPoint x: 377, startPoint y: 262, endPoint x: 518, endPoint y: 290, distance: 143.8
click at [518, 290] on span "If using the bank transfer funding method, you will be prompted to set your onr…" at bounding box center [513, 273] width 503 height 39
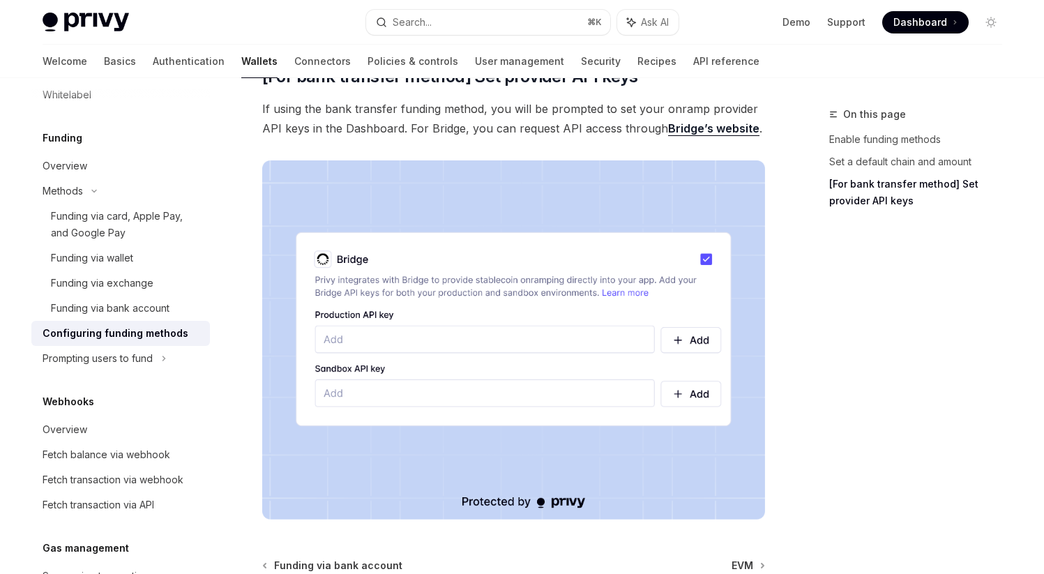
scroll to position [1206, 0]
click at [100, 28] on div "Prompting users to fund" at bounding box center [72, 19] width 58 height 17
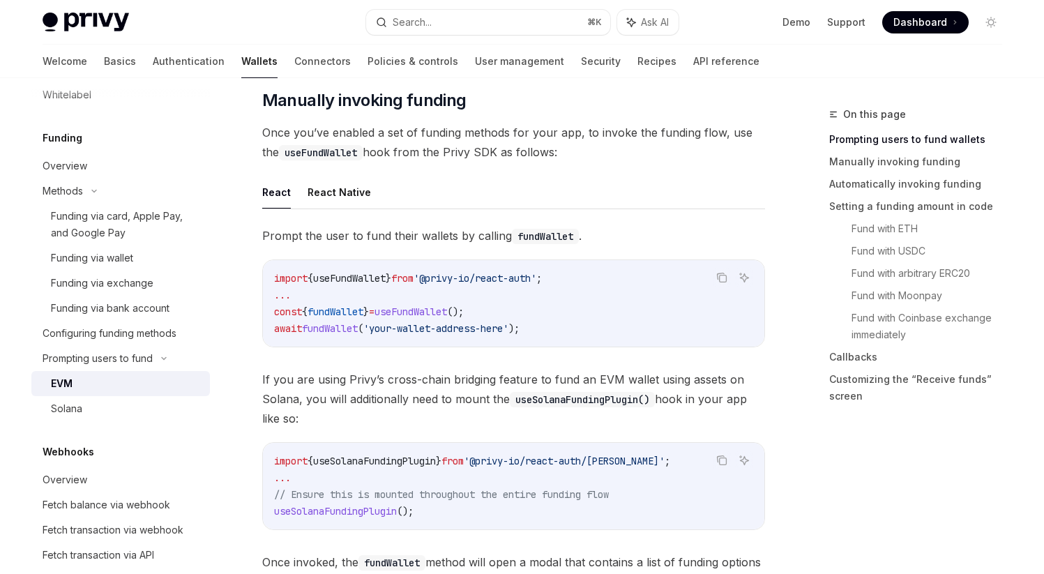
scroll to position [389, 0]
drag, startPoint x: 381, startPoint y: 330, endPoint x: 591, endPoint y: 330, distance: 210.0
click at [591, 330] on code "import { useFundWallet } from '@privy-io/react-auth' ; ... const { fundWallet }…" at bounding box center [513, 302] width 479 height 67
click at [474, 401] on span "If you are using Privy’s cross-chain bridging feature to fund an EVM wallet usi…" at bounding box center [513, 398] width 503 height 59
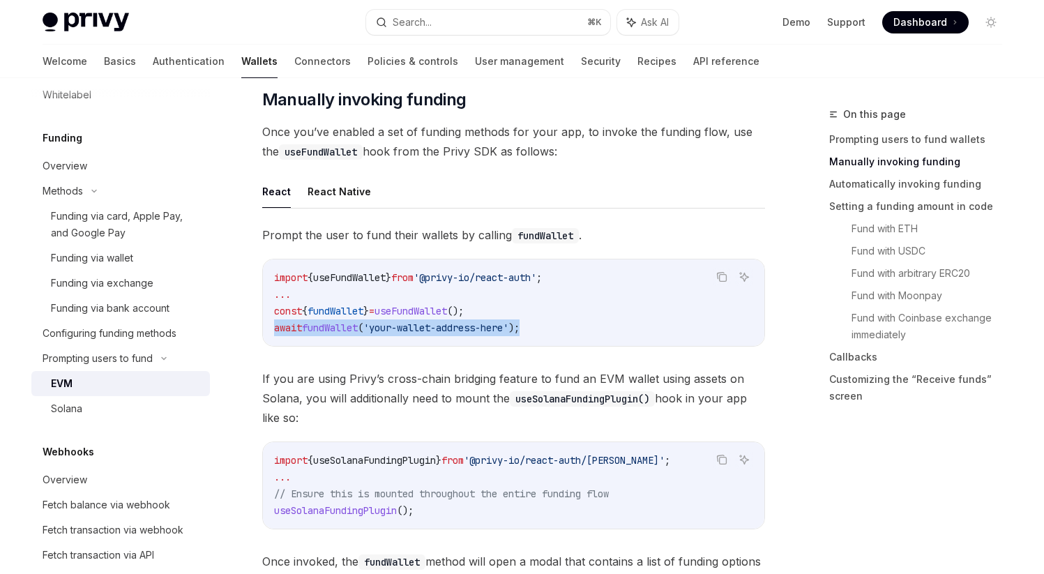
drag, startPoint x: 274, startPoint y: 328, endPoint x: 653, endPoint y: 334, distance: 378.9
click at [653, 331] on code "import { useFundWallet } from '@privy-io/react-auth' ; ... const { fundWallet }…" at bounding box center [513, 302] width 479 height 67
click at [653, 334] on code "import { useFundWallet } from '@privy-io/react-auth' ; ... const { fundWallet }…" at bounding box center [513, 302] width 479 height 67
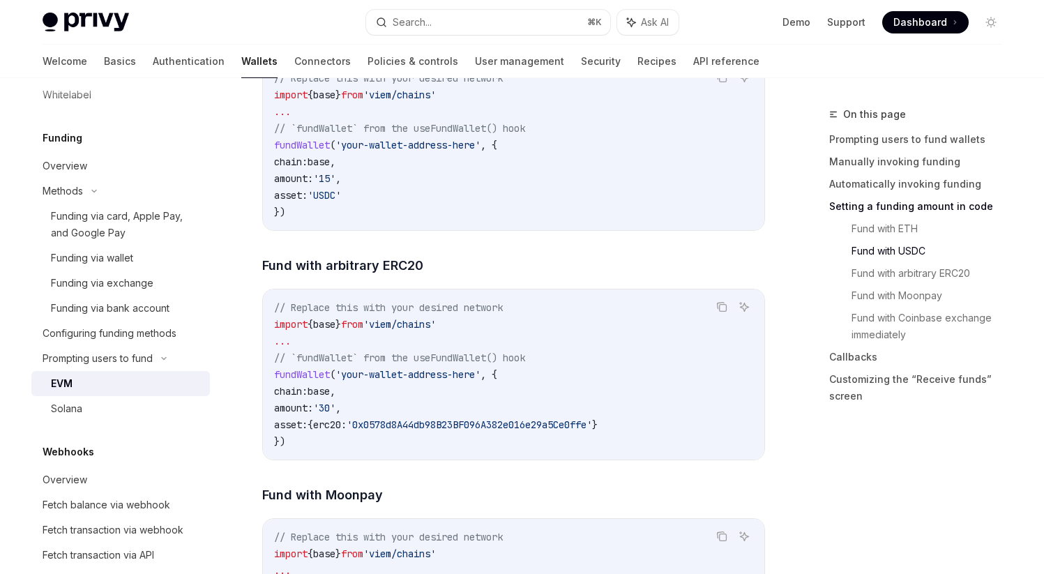
scroll to position [2180, 0]
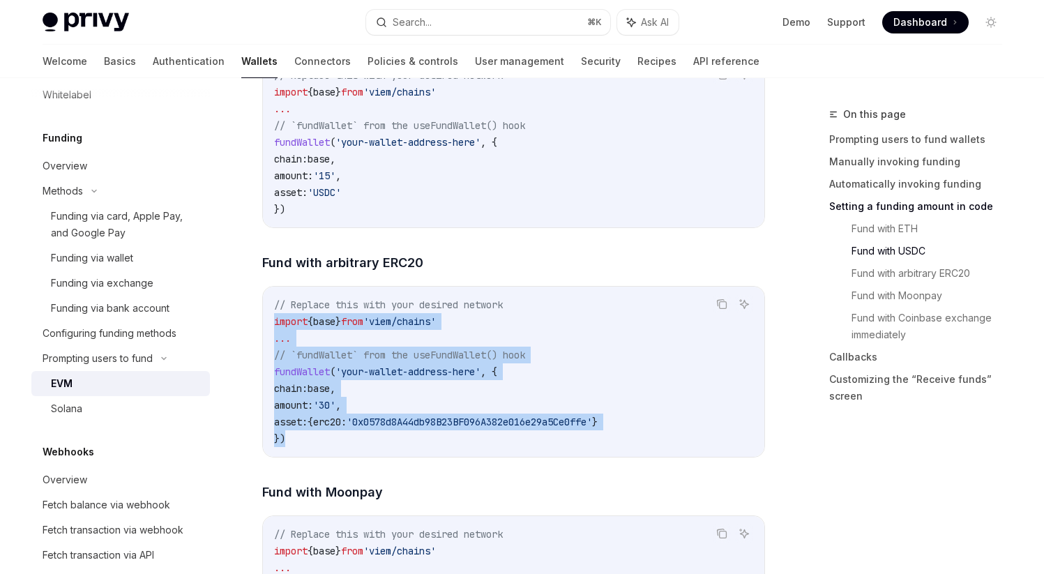
drag, startPoint x: 272, startPoint y: 326, endPoint x: 329, endPoint y: 456, distance: 142.2
click at [329, 456] on div "// Replace this with your desired network import { base } from 'viem/chains' ..…" at bounding box center [514, 372] width 502 height 170
click at [386, 439] on code "// Replace this with your desired network import { base } from 'viem/chains' ..…" at bounding box center [513, 372] width 479 height 151
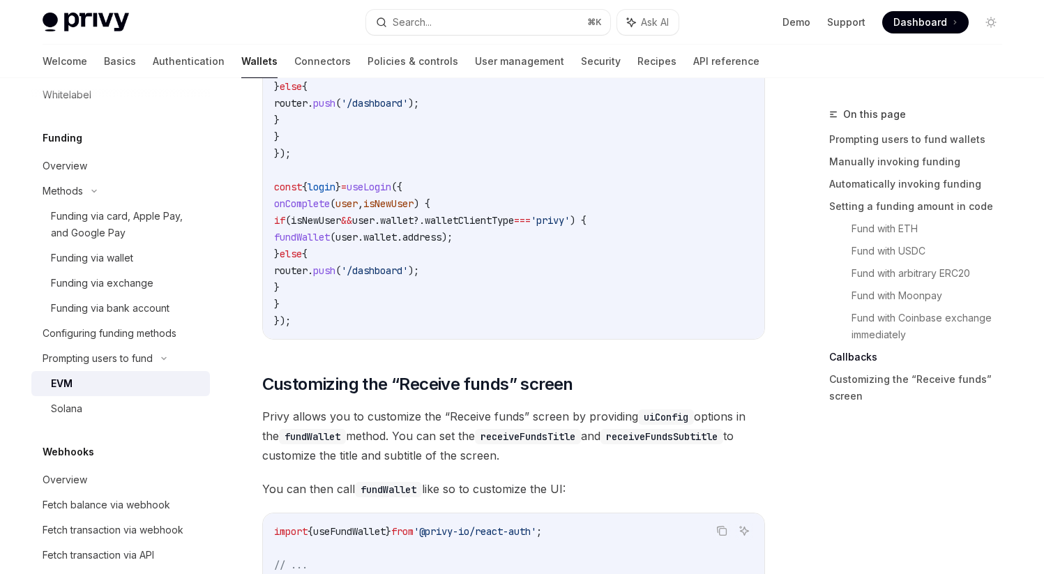
scroll to position [3364, 0]
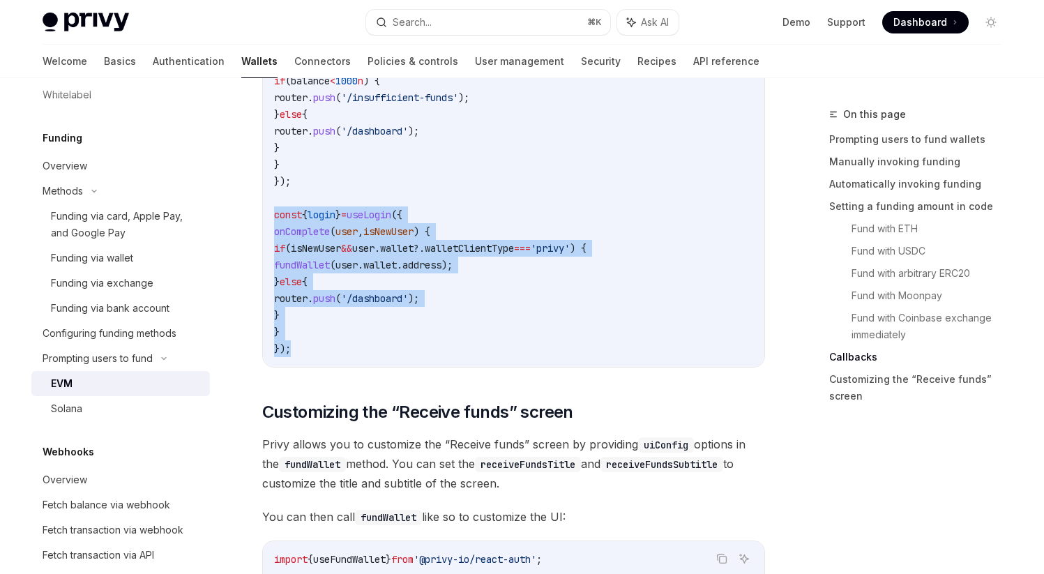
drag, startPoint x: 274, startPoint y: 223, endPoint x: 304, endPoint y: 365, distance: 145.5
click at [304, 365] on div "const { fundWallet } = useFundWallet ({ onUserExited ({ balance }) { if ( balan…" at bounding box center [514, 198] width 502 height 338
click at [394, 368] on div "Copy Ask AI const { fundWallet } = useFundWallet ({ onUserExited ({ balance }) …" at bounding box center [513, 198] width 503 height 339
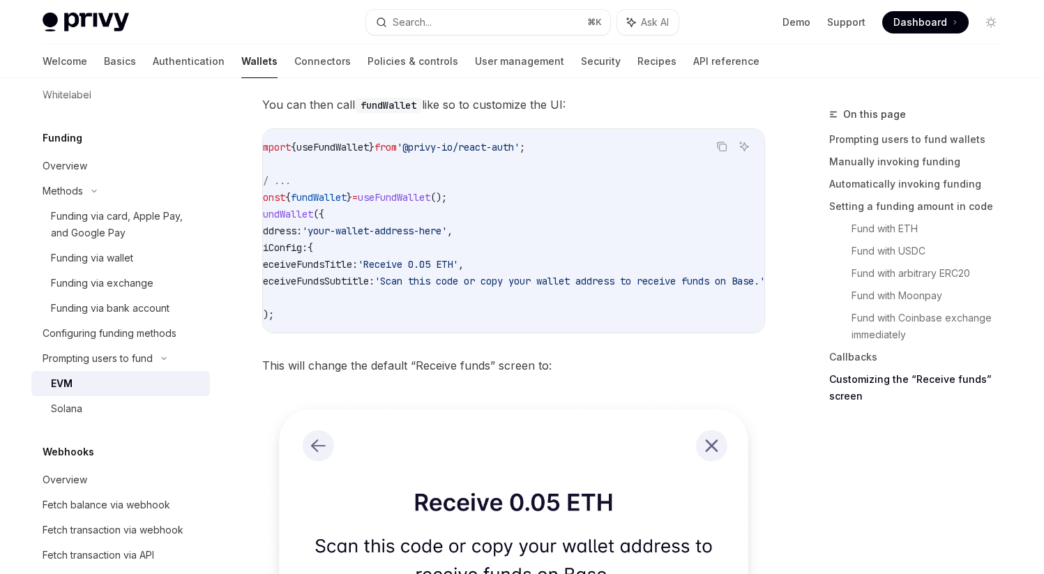
scroll to position [0, 0]
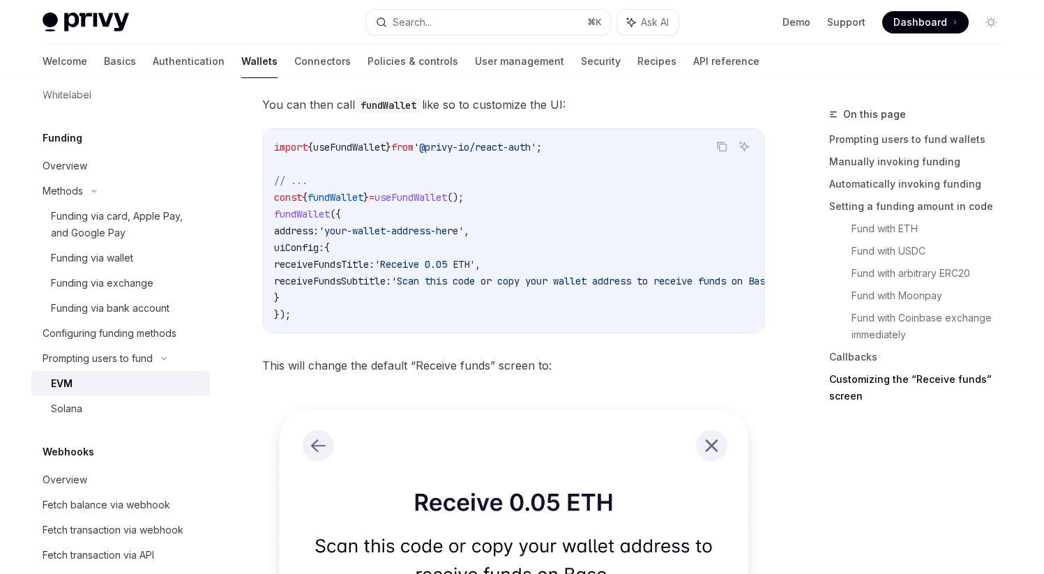
drag, startPoint x: 286, startPoint y: 253, endPoint x: 313, endPoint y: 306, distance: 59.3
click at [313, 306] on code "import { useFundWallet } from '@privy-io/react-auth' ; // ... const { fundWalle…" at bounding box center [544, 231] width 541 height 184
click at [383, 317] on code "import { useFundWallet } from '@privy-io/react-auth' ; // ... const { fundWalle…" at bounding box center [544, 231] width 541 height 184
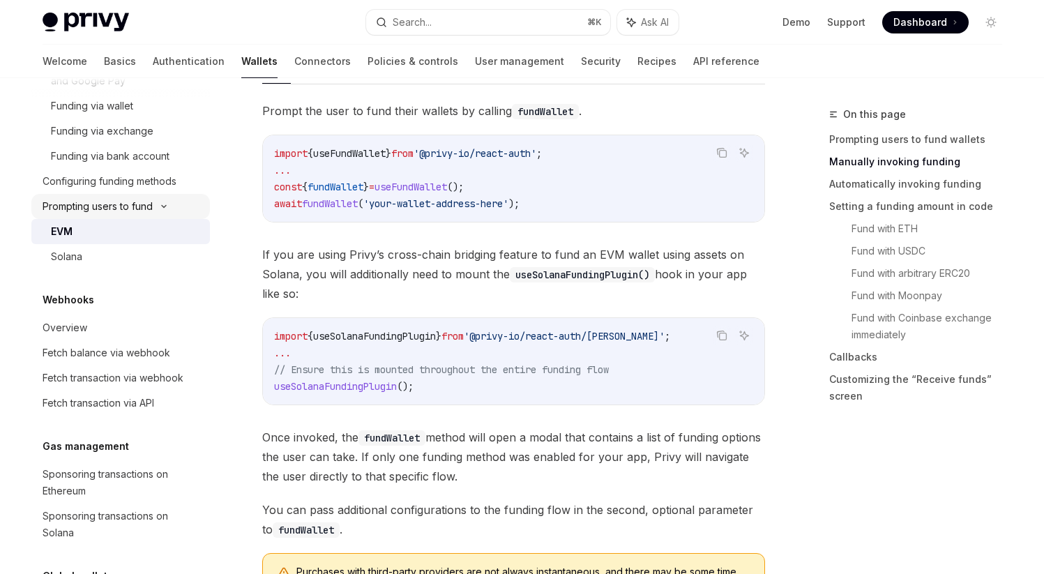
scroll to position [689, 0]
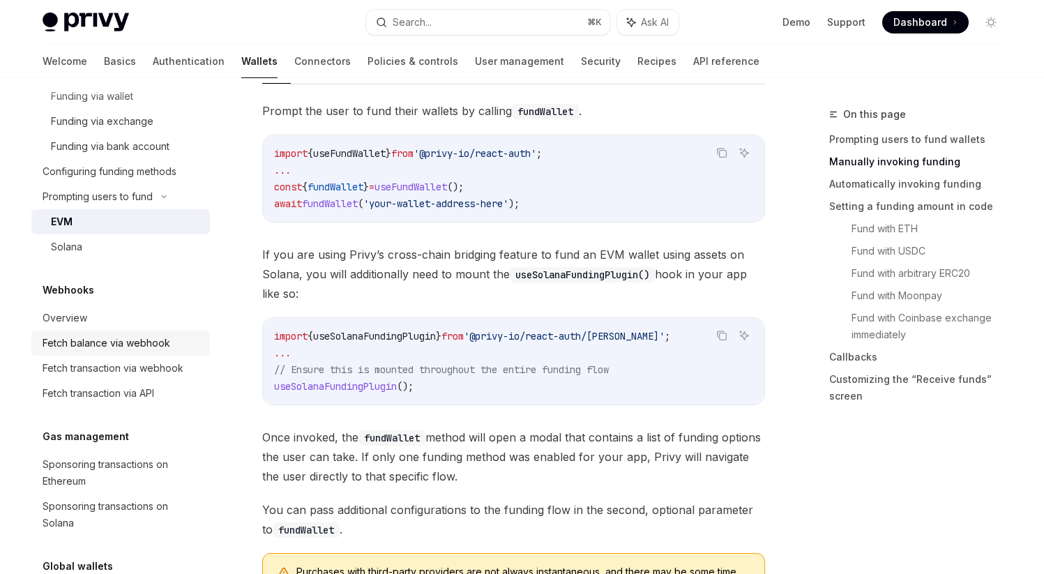
click at [105, 340] on div "Fetch balance via webhook" at bounding box center [107, 343] width 128 height 17
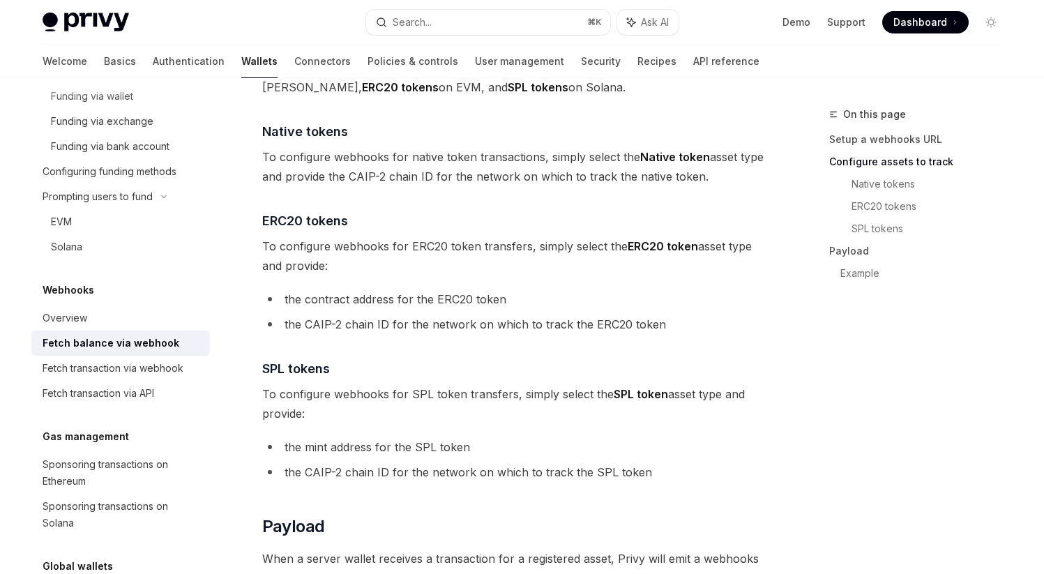
scroll to position [779, 0]
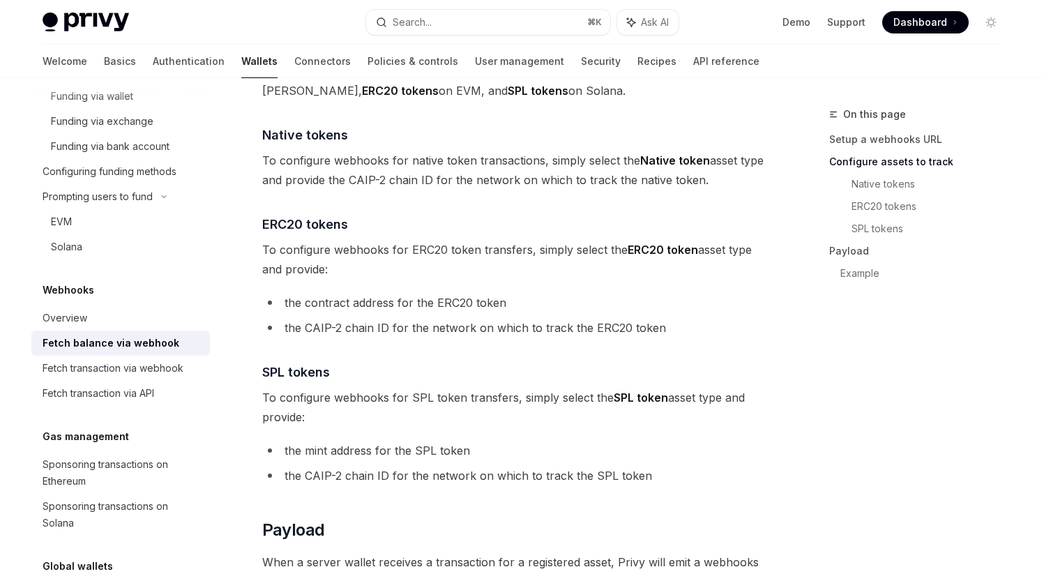
drag, startPoint x: 317, startPoint y: 248, endPoint x: 366, endPoint y: 267, distance: 52.3
click at [366, 267] on span "To configure webhooks for ERC20 token transfers, simply select the ERC20 token …" at bounding box center [513, 259] width 503 height 39
drag, startPoint x: 335, startPoint y: 299, endPoint x: 569, endPoint y: 299, distance: 234.4
click at [569, 299] on li "the contract address for the ERC20 token" at bounding box center [513, 303] width 503 height 20
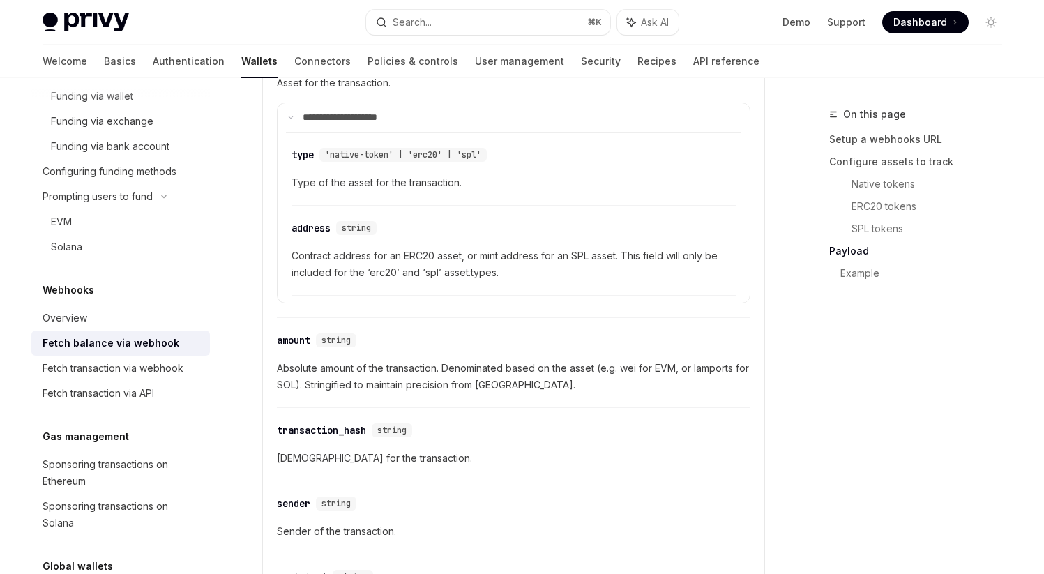
scroll to position [1518, 0]
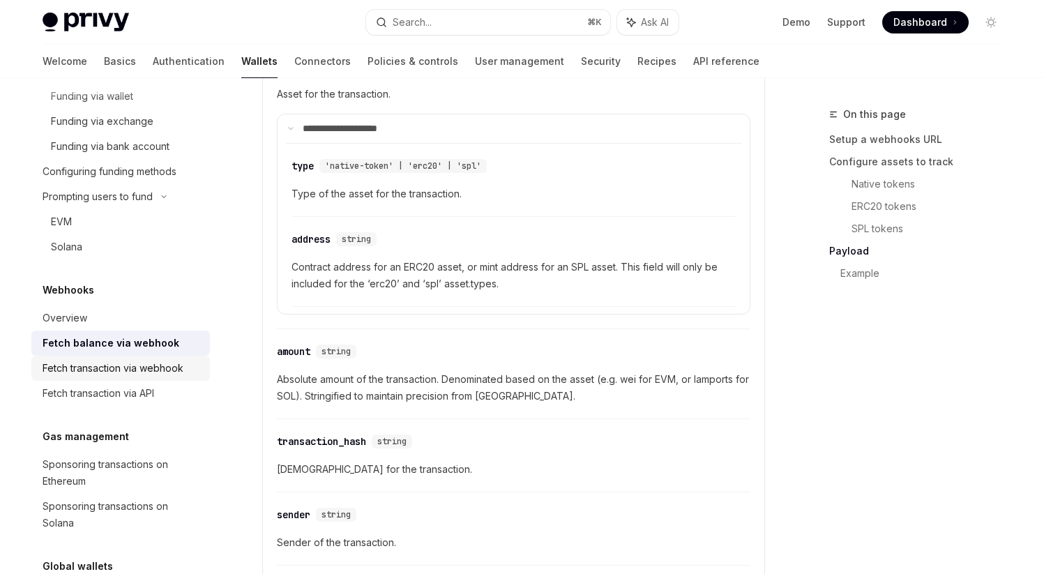
click at [156, 375] on div "Fetch transaction via webhook" at bounding box center [113, 368] width 141 height 17
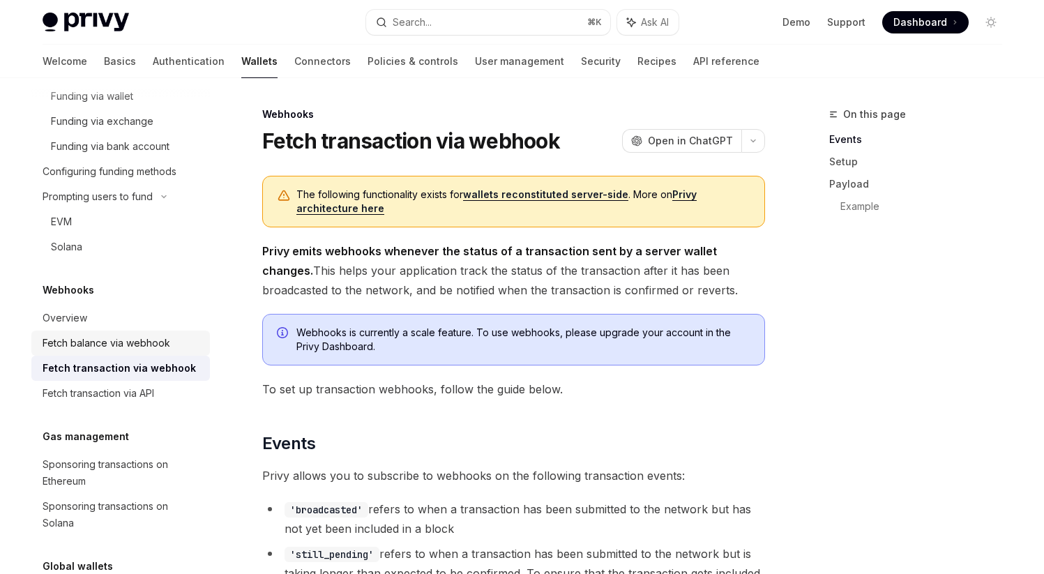
click at [150, 343] on div "Fetch balance via webhook" at bounding box center [107, 343] width 128 height 17
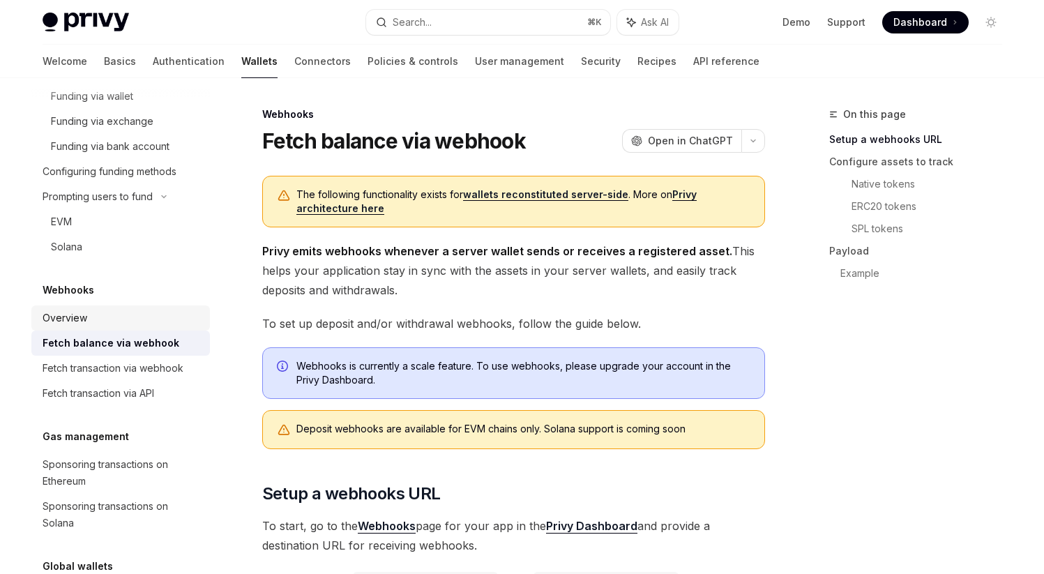
click at [112, 313] on div "Overview" at bounding box center [122, 318] width 159 height 17
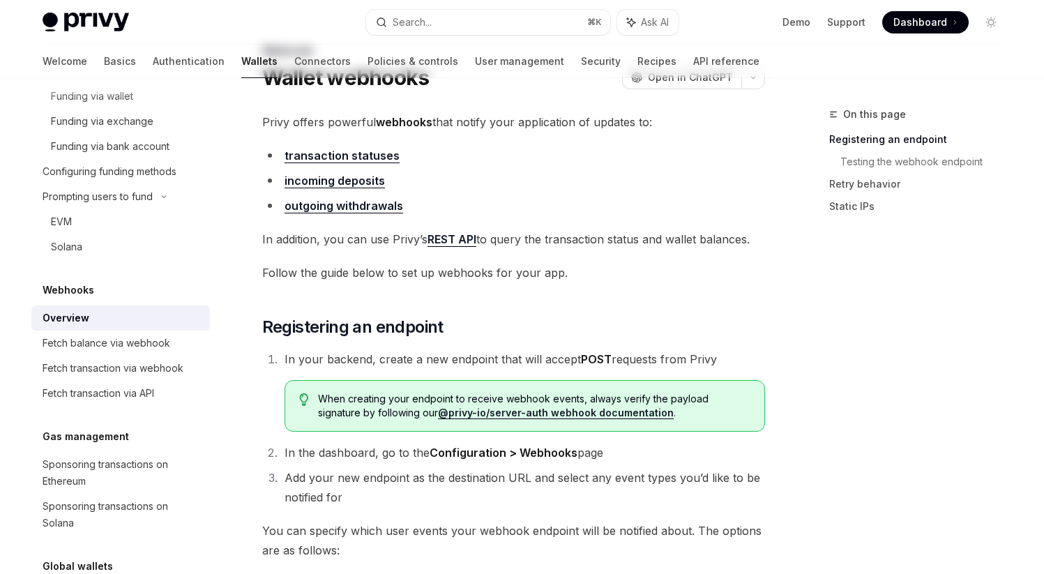
scroll to position [65, 0]
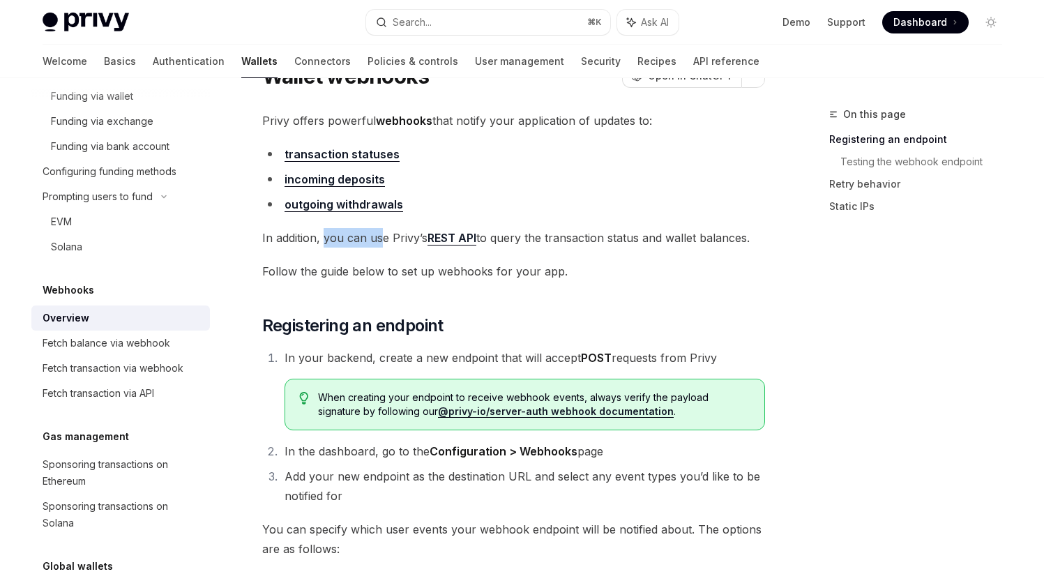
drag, startPoint x: 324, startPoint y: 237, endPoint x: 381, endPoint y: 237, distance: 56.5
click at [381, 237] on span "In addition, you can use Privy’s REST API to query the transaction status and w…" at bounding box center [513, 238] width 503 height 20
drag, startPoint x: 499, startPoint y: 232, endPoint x: 595, endPoint y: 234, distance: 96.3
click at [595, 234] on span "In addition, you can use Privy’s REST API to query the transaction status and w…" at bounding box center [513, 238] width 503 height 20
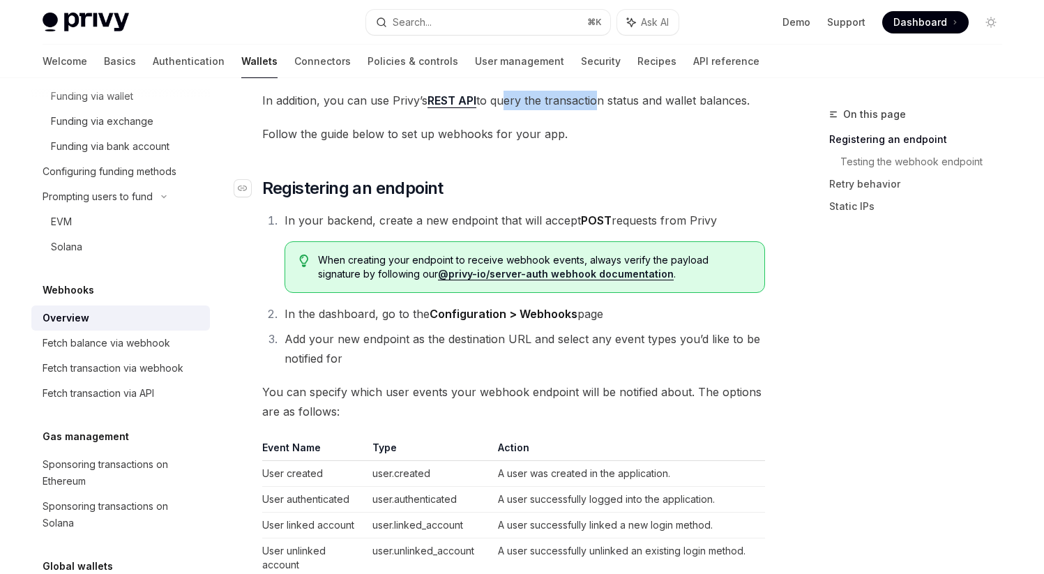
scroll to position [203, 0]
drag, startPoint x: 382, startPoint y: 260, endPoint x: 507, endPoint y: 259, distance: 125.6
click at [507, 260] on span "When creating your endpoint to receive webhook events, always verify the payloa…" at bounding box center [534, 267] width 432 height 28
click at [507, 259] on span "When creating your endpoint to receive webhook events, always verify the payloa…" at bounding box center [534, 267] width 432 height 28
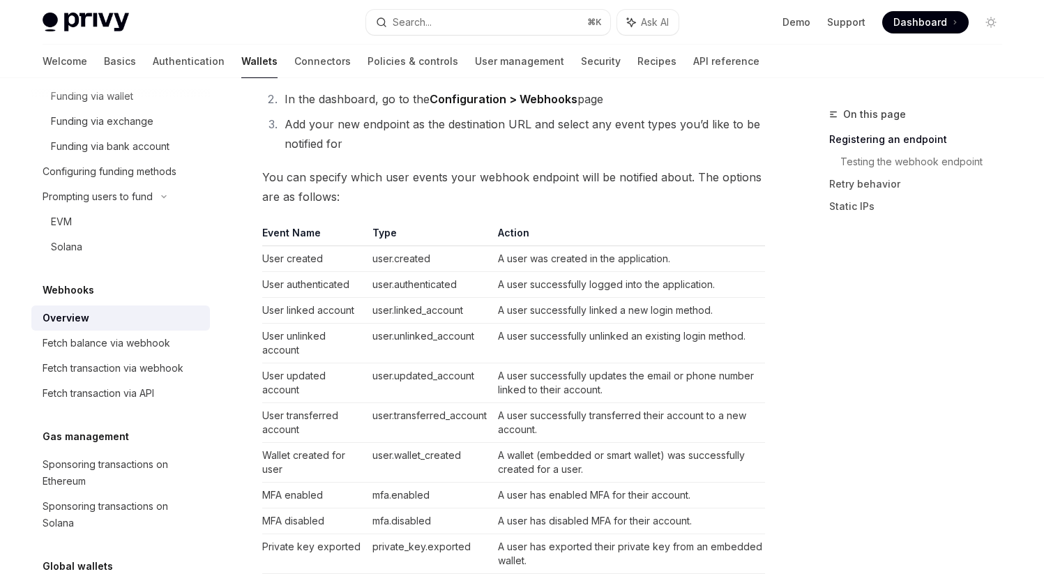
scroll to position [414, 0]
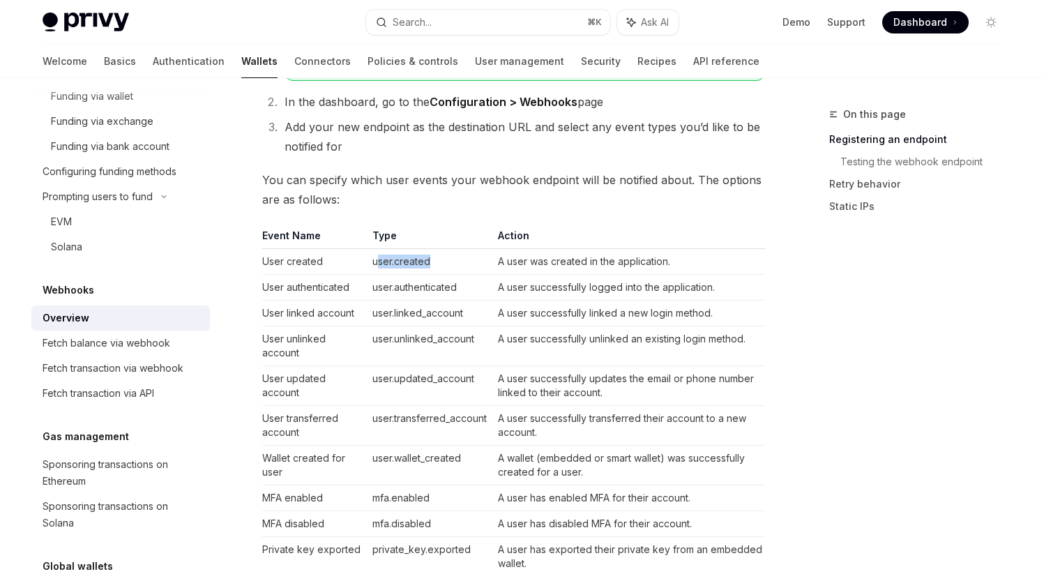
drag, startPoint x: 376, startPoint y: 262, endPoint x: 452, endPoint y: 262, distance: 76.1
click at [452, 262] on td "user.created" at bounding box center [430, 262] width 126 height 26
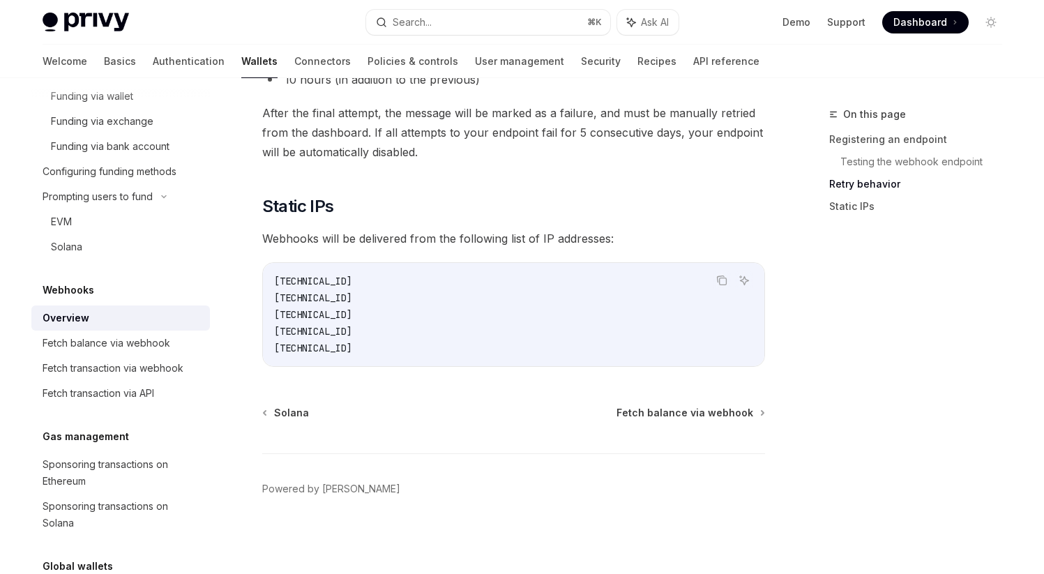
scroll to position [1444, 0]
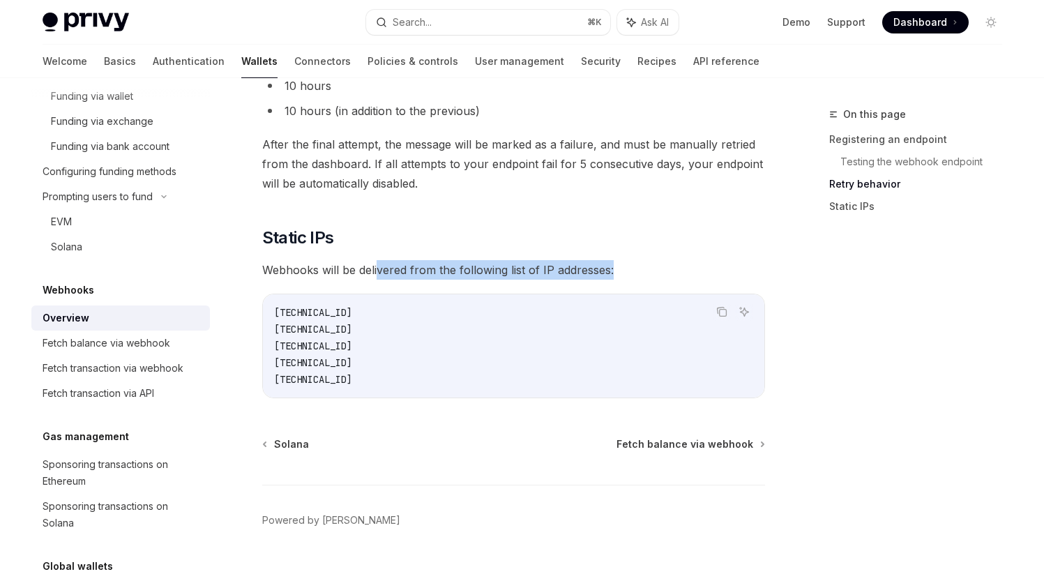
drag, startPoint x: 377, startPoint y: 268, endPoint x: 641, endPoint y: 268, distance: 264.4
click at [641, 268] on span "Webhooks will be delivered from the following list of IP addresses:" at bounding box center [513, 270] width 503 height 20
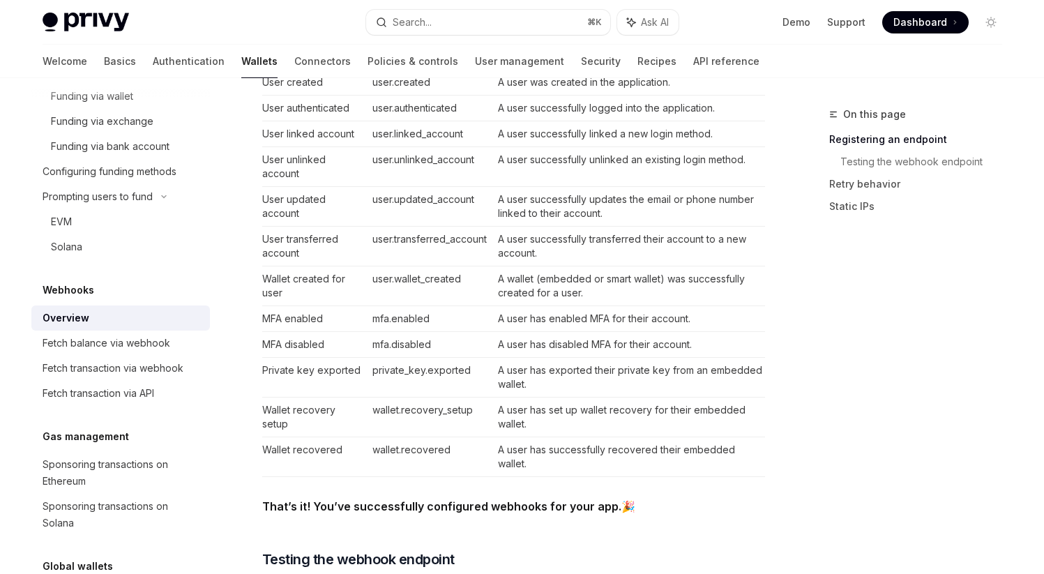
scroll to position [565, 0]
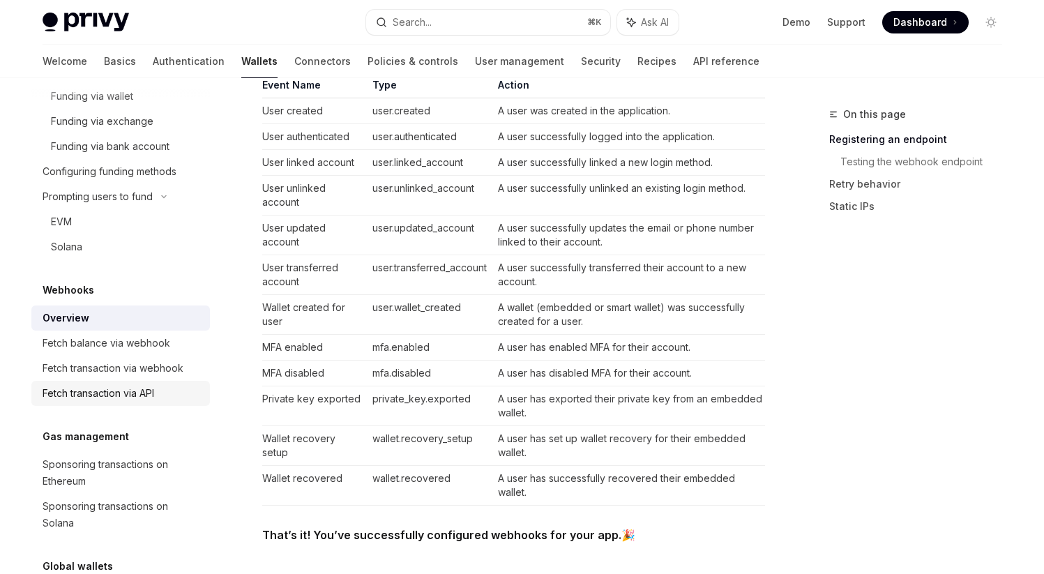
click at [142, 389] on div "Fetch transaction via API" at bounding box center [99, 393] width 112 height 17
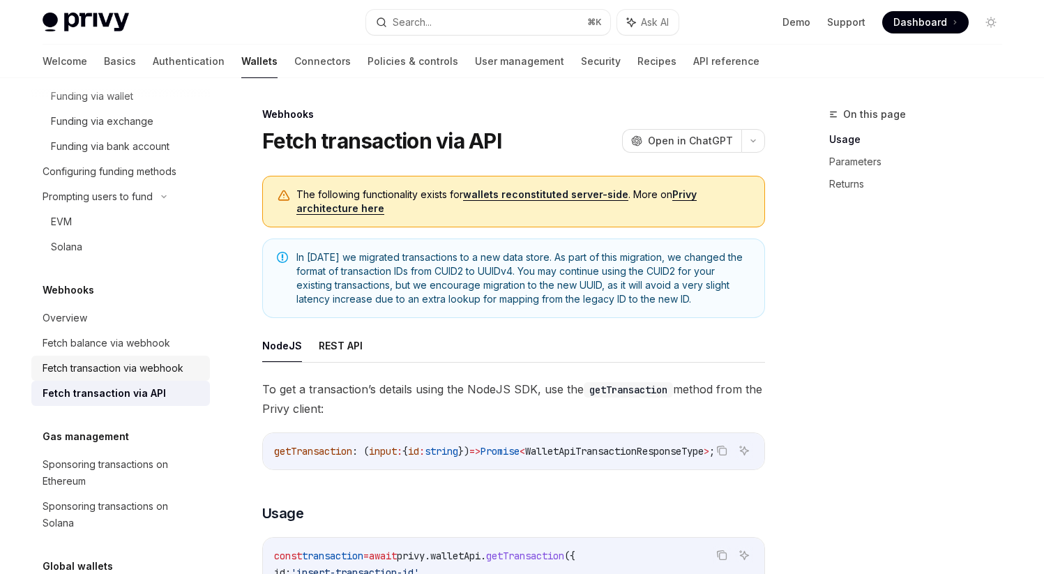
click at [134, 371] on div "Fetch transaction via webhook" at bounding box center [113, 368] width 141 height 17
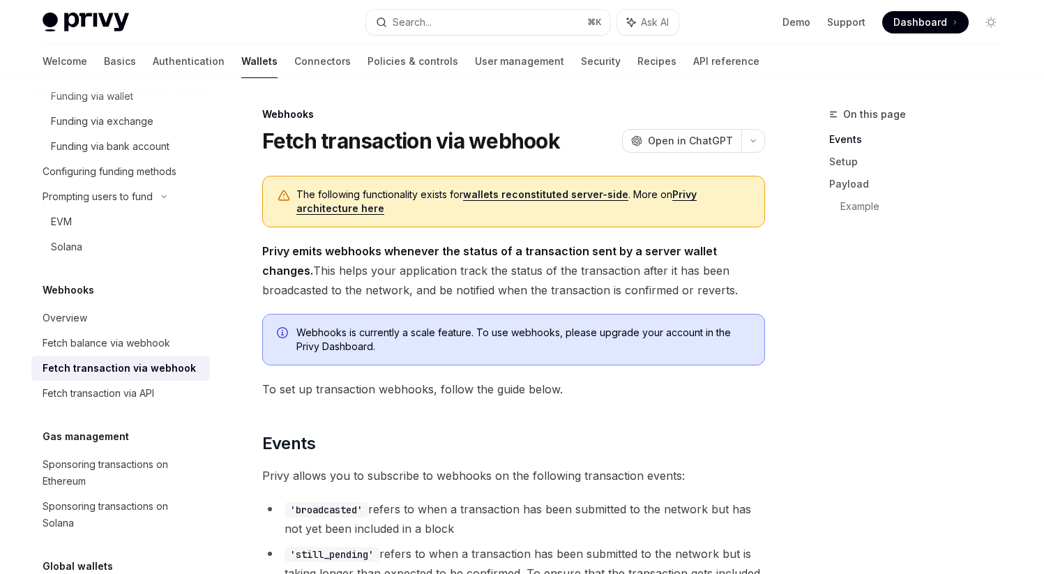
click at [479, 196] on link "wallets reconstituted server-side" at bounding box center [545, 194] width 165 height 13
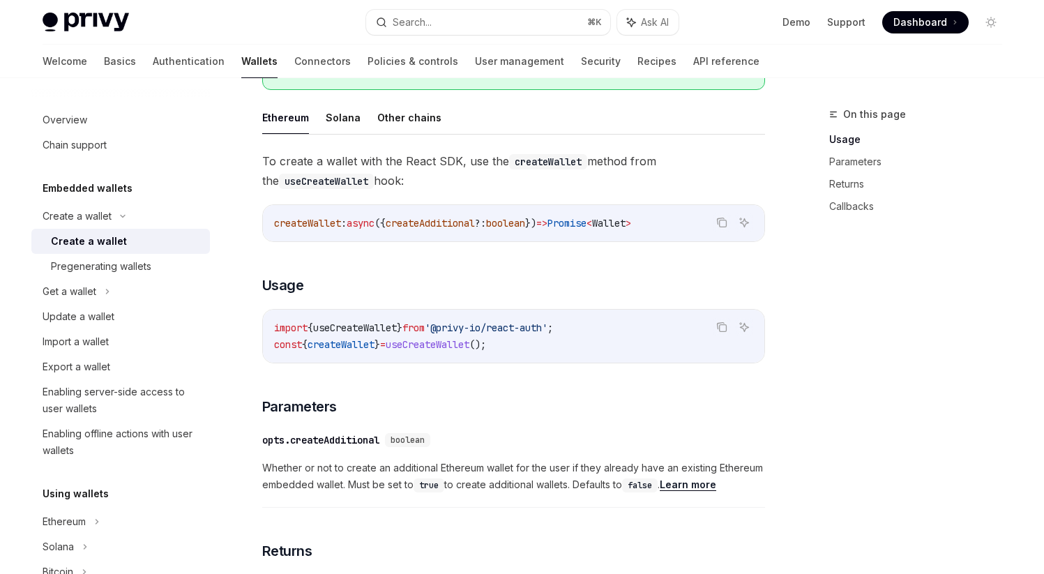
scroll to position [373, 0]
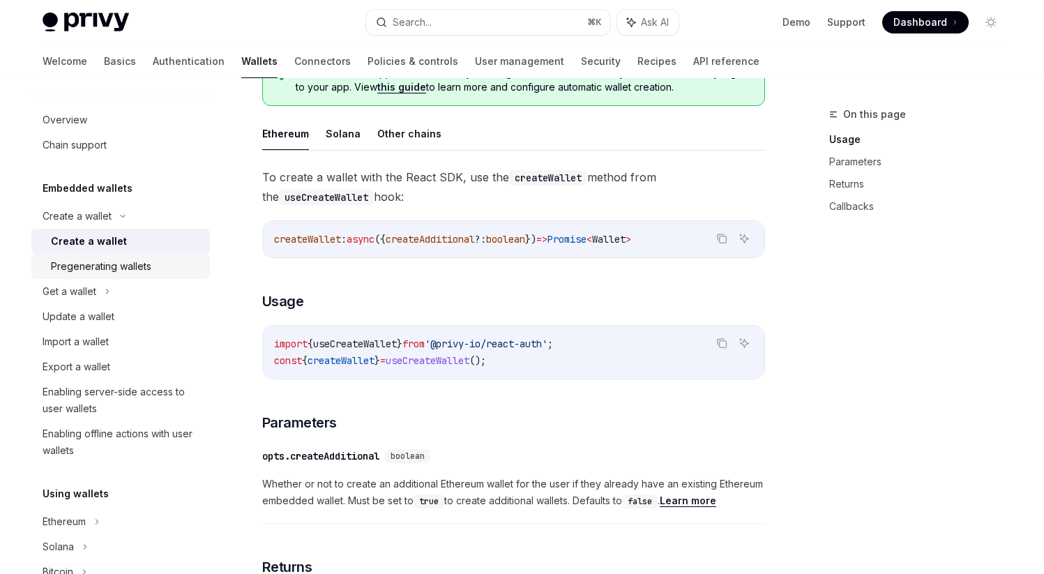
click at [147, 267] on div "Pregenerating wallets" at bounding box center [101, 266] width 100 height 17
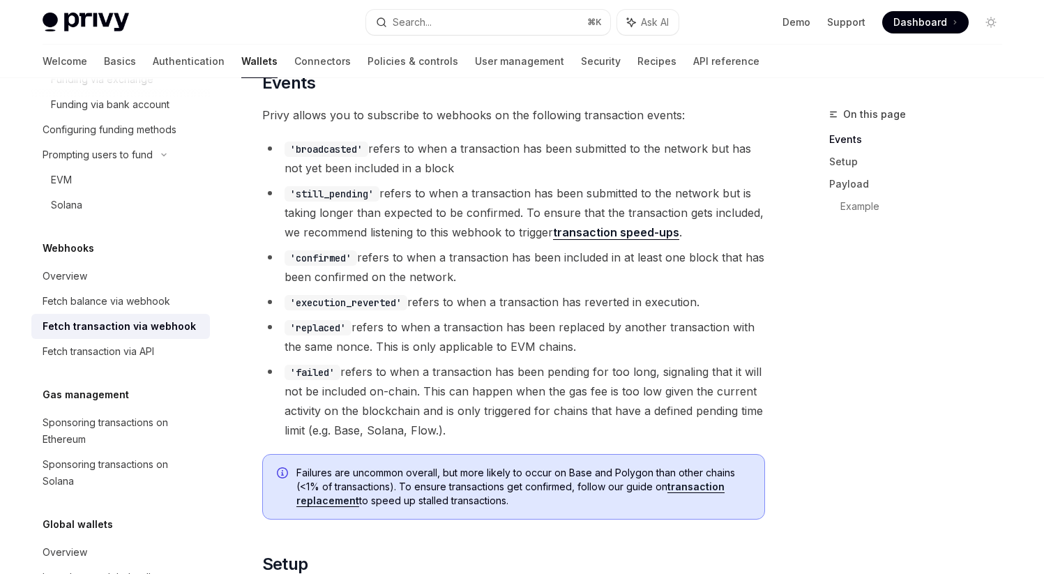
scroll to position [373, 0]
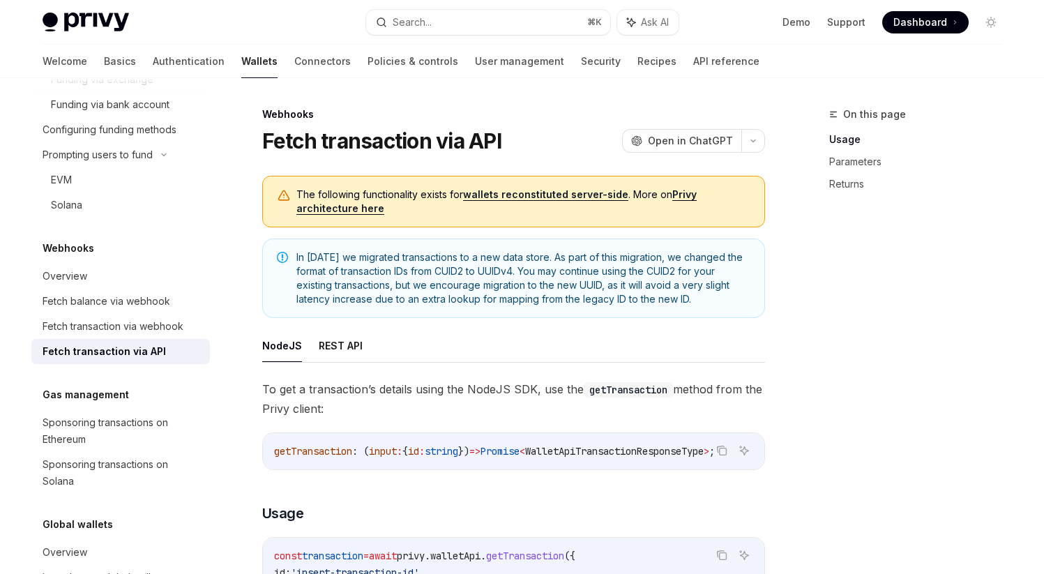
click at [676, 193] on link "Privy architecture here" at bounding box center [497, 201] width 400 height 27
type textarea "*"
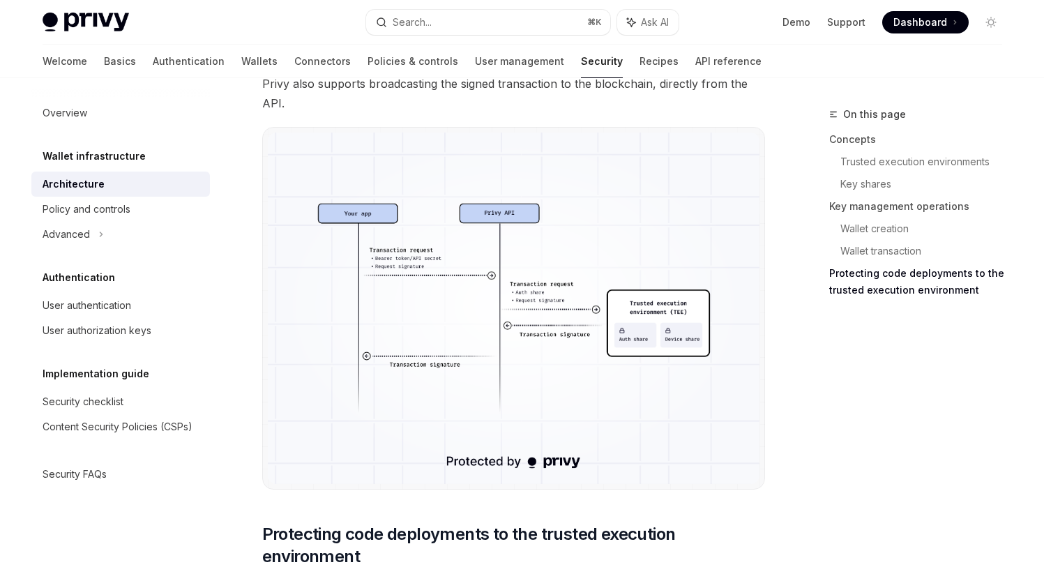
scroll to position [2584, 0]
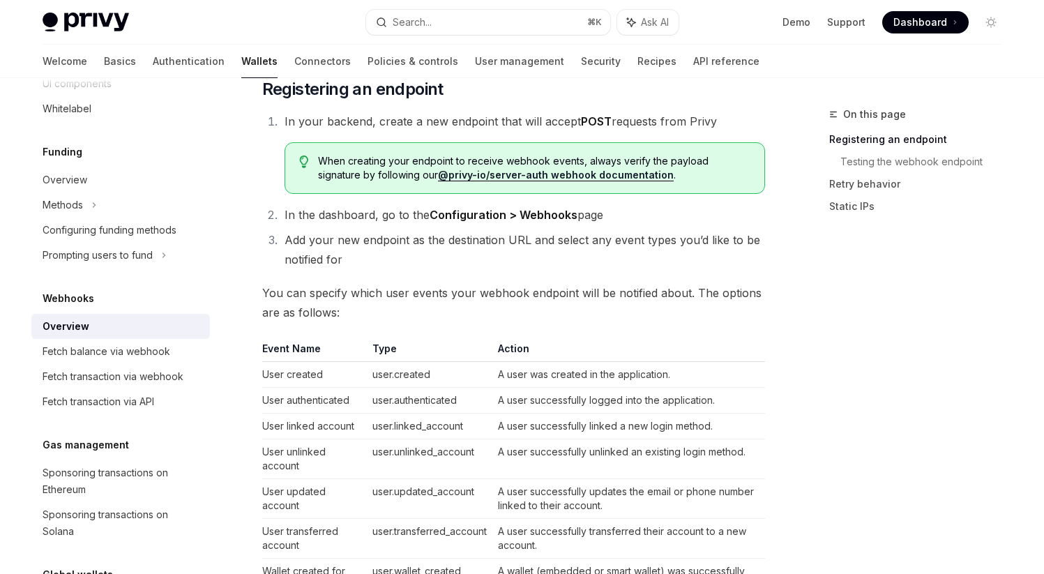
scroll to position [302, 0]
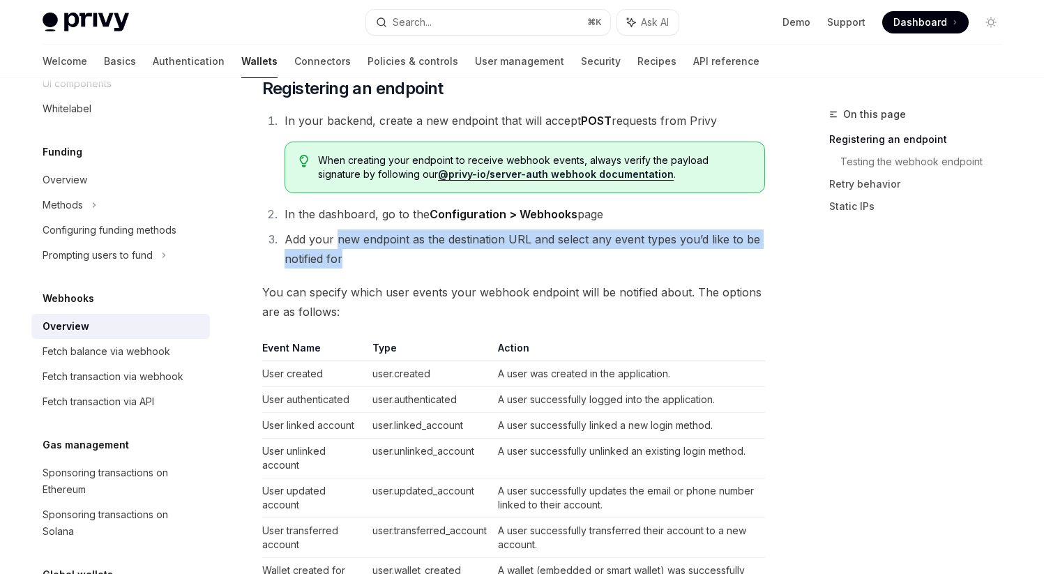
drag, startPoint x: 334, startPoint y: 242, endPoint x: 387, endPoint y: 259, distance: 54.9
click at [387, 259] on li "Add your new endpoint as the destination URL and select any event types you’d l…" at bounding box center [522, 249] width 485 height 39
drag, startPoint x: 332, startPoint y: 236, endPoint x: 370, endPoint y: 256, distance: 43.4
click at [370, 256] on li "Add your new endpoint as the destination URL and select any event types you’d l…" at bounding box center [522, 249] width 485 height 39
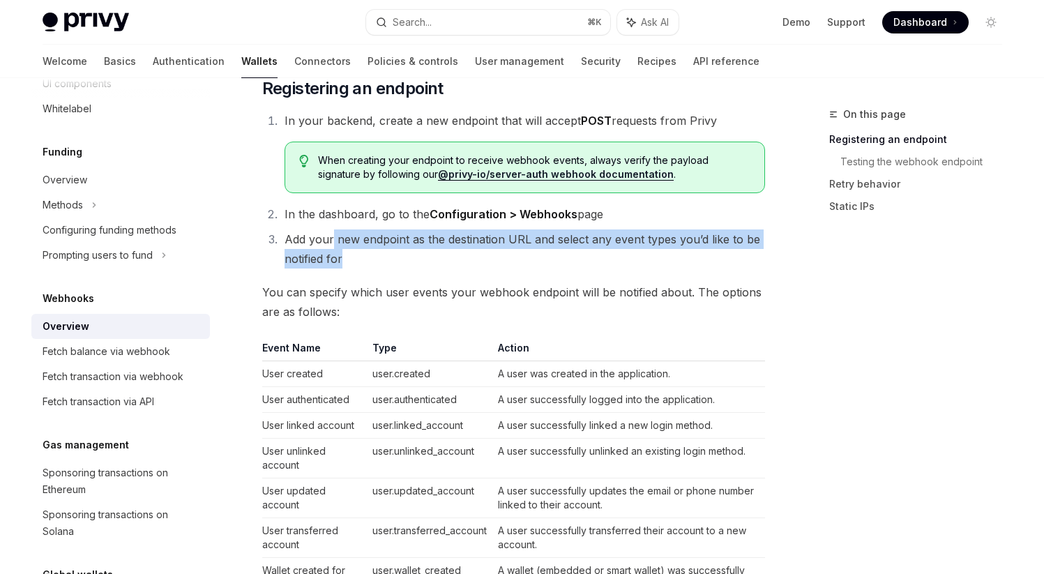
click at [370, 256] on li "Add your new endpoint as the destination URL and select any event types you’d l…" at bounding box center [522, 249] width 485 height 39
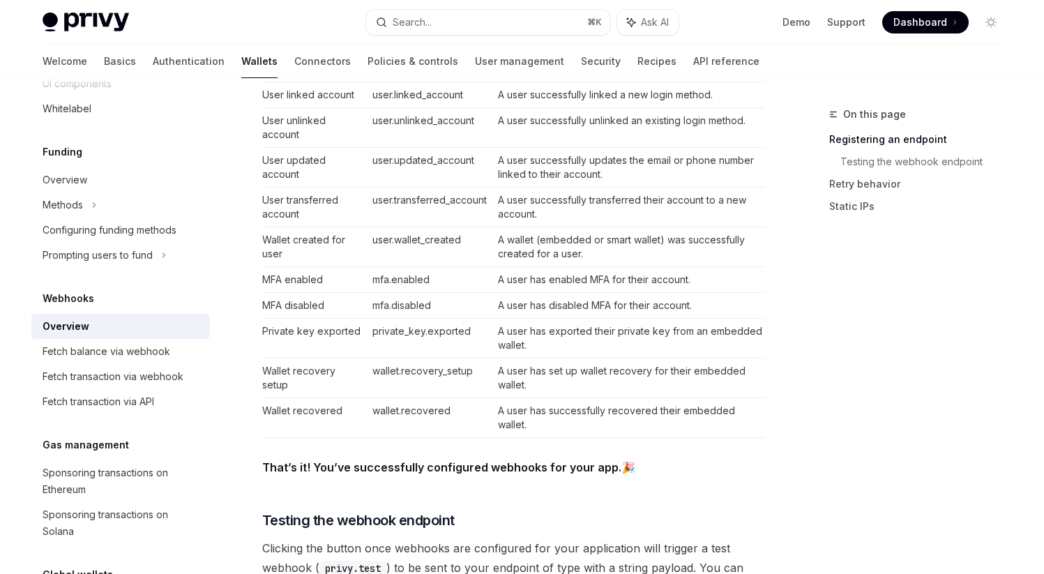
scroll to position [630, 0]
